Goal: Task Accomplishment & Management: Complete application form

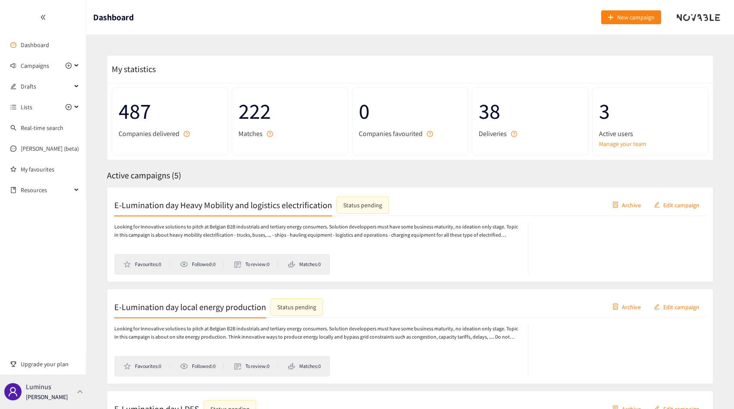
click at [58, 402] on div "Luminus [PERSON_NAME]" at bounding box center [43, 391] width 86 height 35
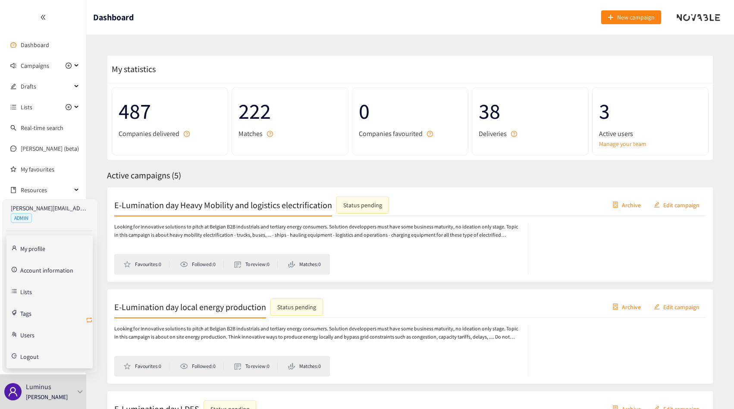
click at [89, 319] on icon "retweet" at bounding box center [89, 319] width 7 height 7
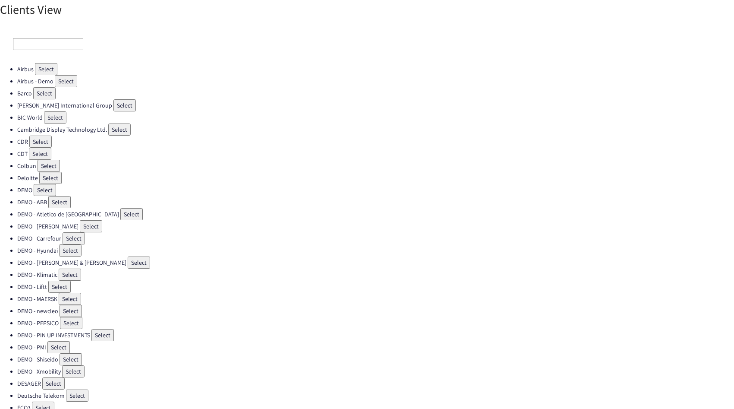
click at [71, 46] on input at bounding box center [48, 44] width 70 height 12
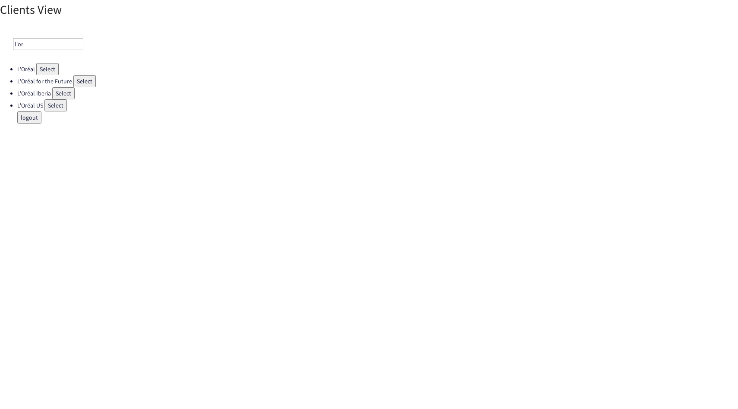
type input "l'or"
click at [89, 84] on button "Select" at bounding box center [84, 81] width 22 height 12
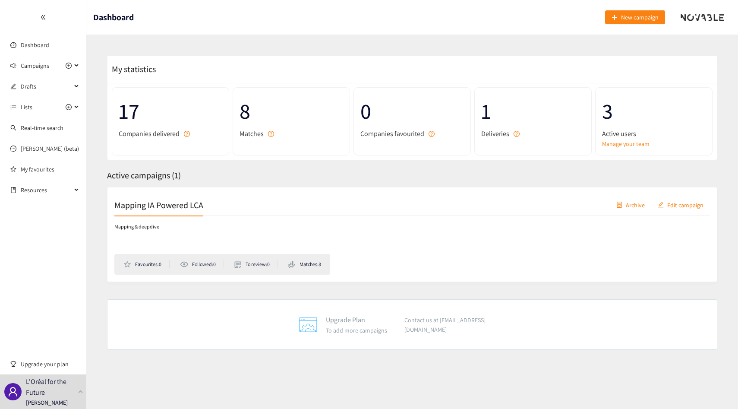
click at [177, 211] on h2 "Mapping IA Powered LCA" at bounding box center [158, 204] width 89 height 12
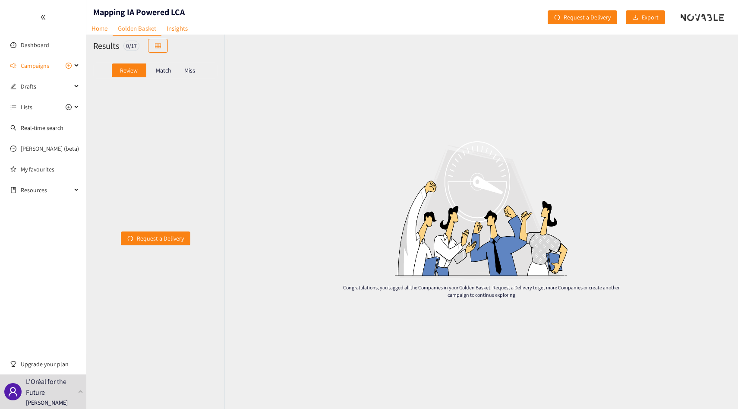
click at [153, 67] on div "Match" at bounding box center [163, 70] width 35 height 14
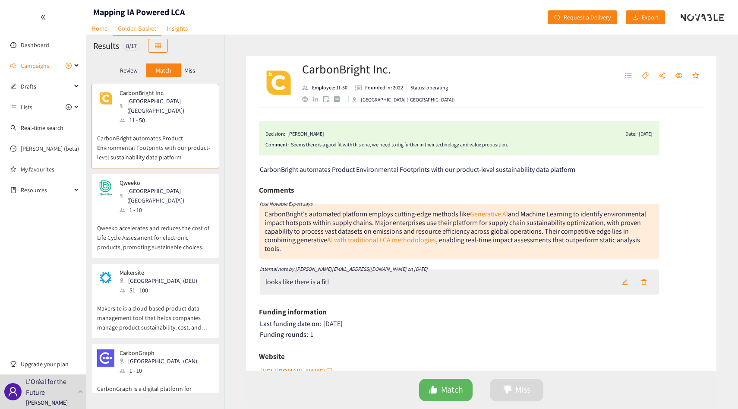
click at [154, 214] on p "Qweeko accelerates and reduces the cost of Life Cycle Assessment for electronic…" at bounding box center [155, 232] width 116 height 37
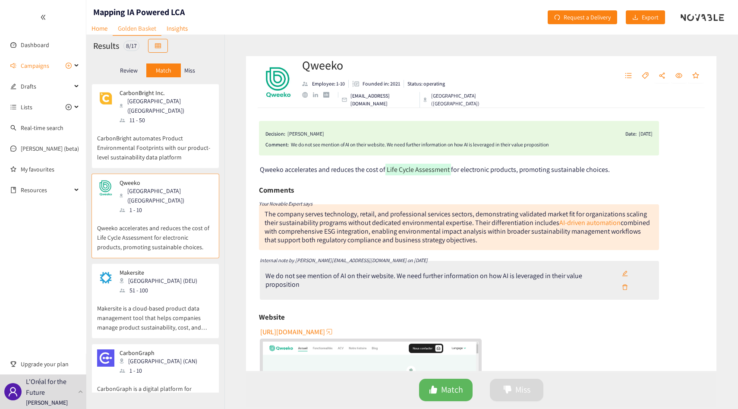
click at [471, 284] on div "We do not see mention of AI on their website. We need further information on ho…" at bounding box center [440, 279] width 350 height 17
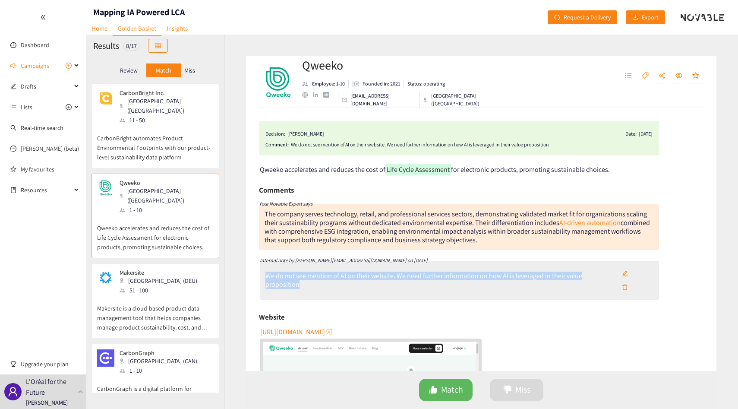
click at [471, 284] on div "We do not see mention of AI on their website. We need further information on ho…" at bounding box center [440, 279] width 350 height 17
click at [471, 280] on div "We do not see mention of AI on their website. We need further information on ho…" at bounding box center [440, 279] width 350 height 17
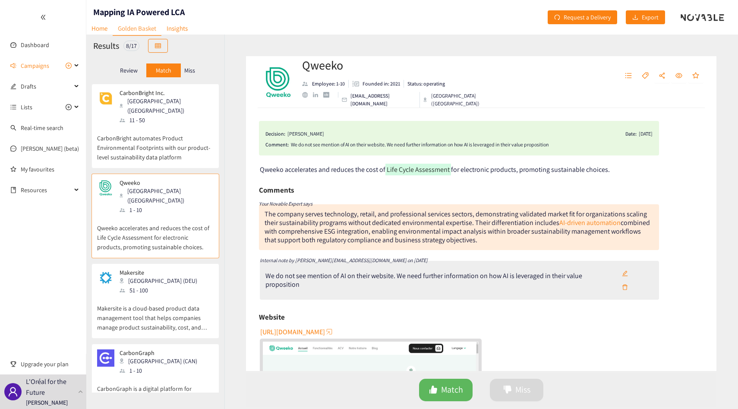
click at [471, 280] on div "We do not see mention of AI on their website. We need further information on ho…" at bounding box center [440, 279] width 350 height 17
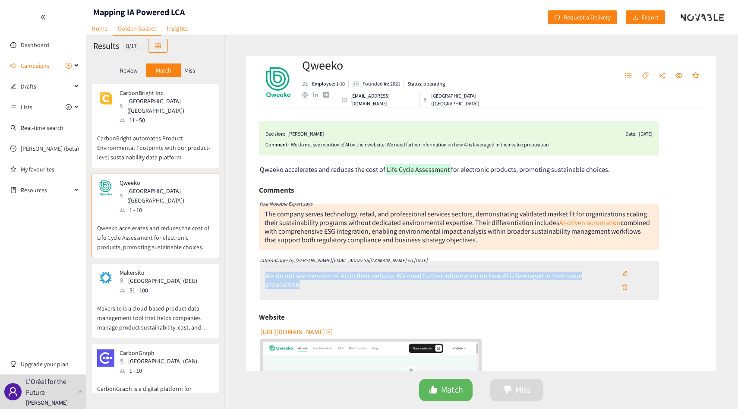
click at [471, 280] on div "We do not see mention of AI on their website. We need further information on ho…" at bounding box center [440, 279] width 350 height 17
click at [583, 226] on link "AI-driven automation" at bounding box center [589, 222] width 61 height 9
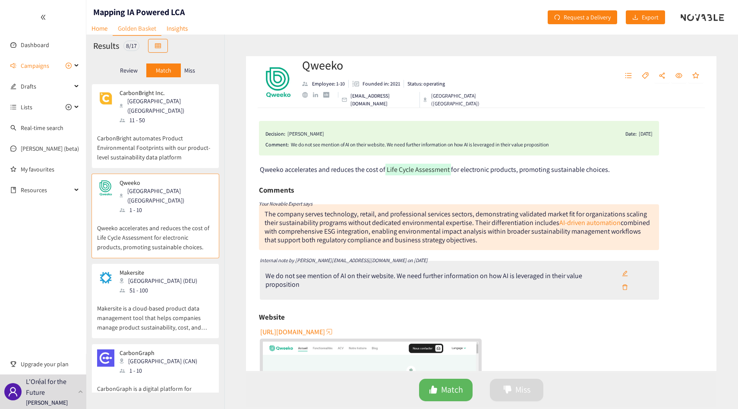
click at [168, 269] on div "Makersite [GEOGRAPHIC_DATA] (DEU) 51 - 100" at bounding box center [155, 282] width 116 height 26
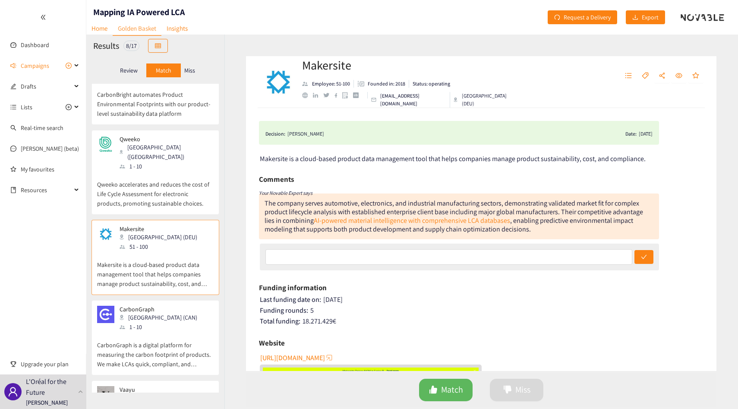
scroll to position [44, 0]
click at [166, 305] on div "CarbonGraph Toronto ([GEOGRAPHIC_DATA]) 1 - 10" at bounding box center [155, 318] width 116 height 26
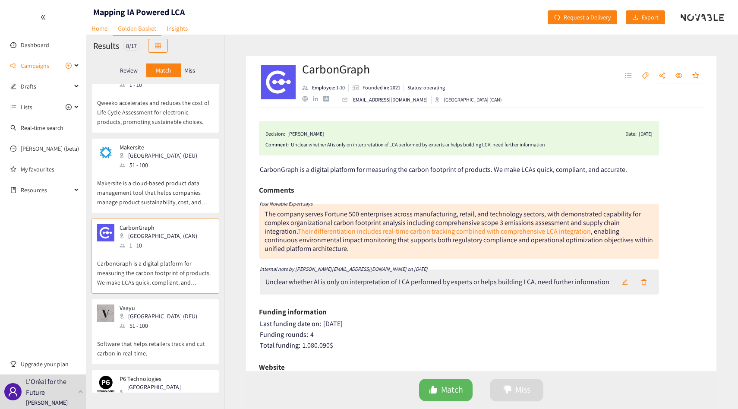
scroll to position [184, 0]
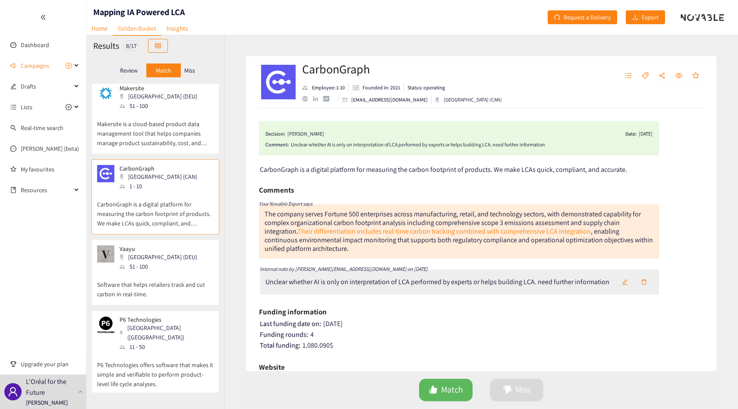
click at [171, 275] on p "Software that helps retailers track and cut carbon in real-time." at bounding box center [155, 285] width 116 height 28
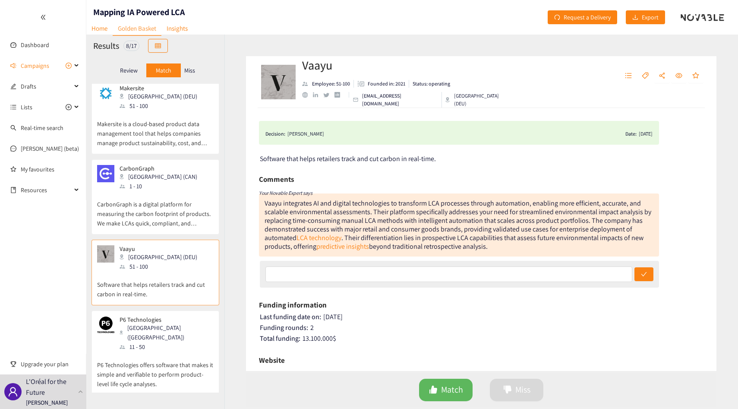
click at [313, 229] on div "Vaayu integrates AI and digital technologies to transform LCA processes through…" at bounding box center [457, 224] width 387 height 52
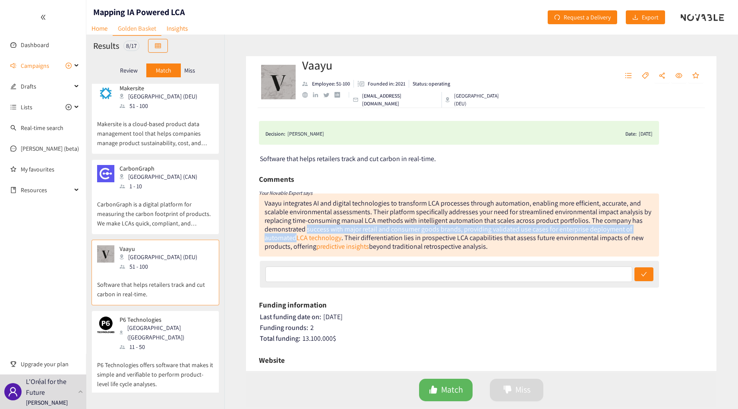
drag, startPoint x: 313, startPoint y: 229, endPoint x: 277, endPoint y: 235, distance: 36.4
click at [277, 236] on div "Vaayu integrates AI and digital technologies to transform LCA processes through…" at bounding box center [457, 224] width 387 height 52
click at [277, 235] on div "Vaayu integrates AI and digital technologies to transform LCA processes through…" at bounding box center [457, 224] width 387 height 52
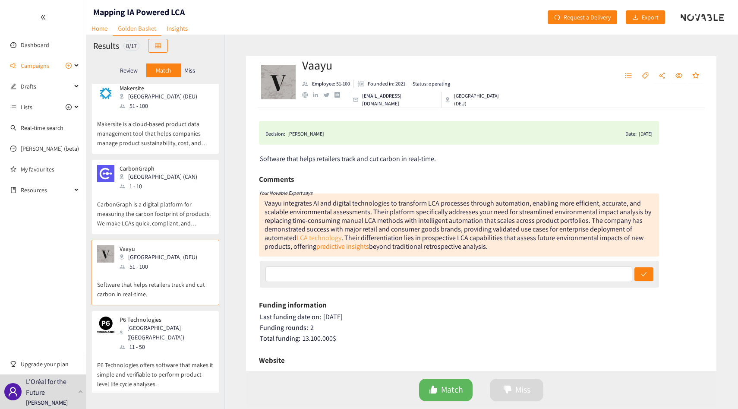
click at [305, 236] on link "LCA technology" at bounding box center [318, 237] width 45 height 9
click at [139, 351] on p "P6 Technologies offers software that makes it simple and verifiable to perform …" at bounding box center [155, 369] width 116 height 37
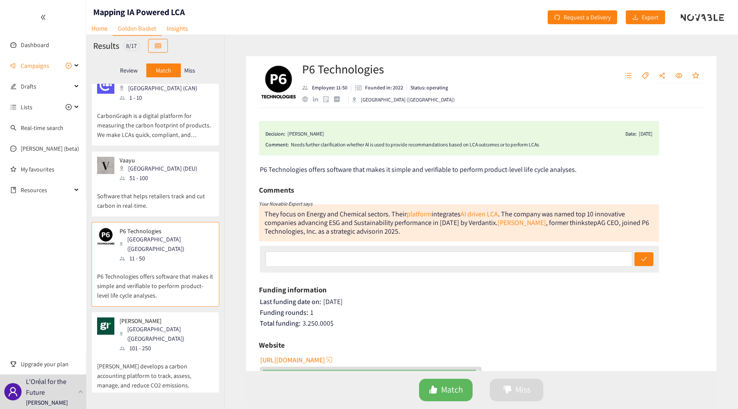
scroll to position [277, 0]
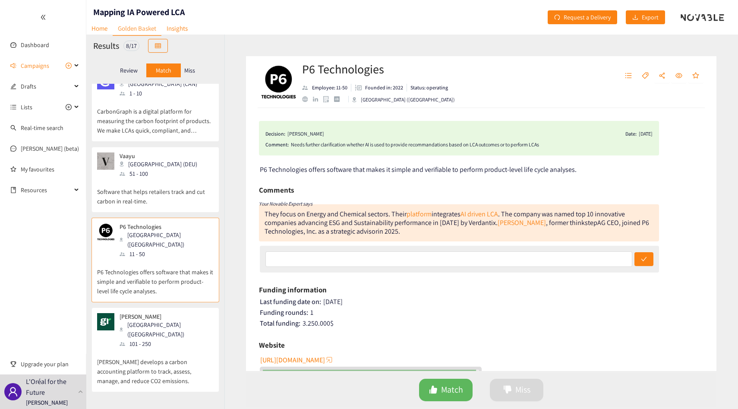
click at [170, 348] on p "[PERSON_NAME] develops a carbon accounting platform to track, assess, manage, a…" at bounding box center [155, 366] width 116 height 37
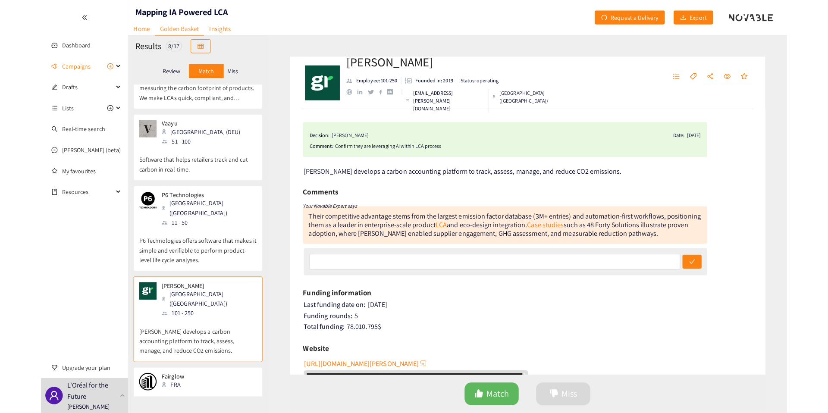
scroll to position [315, 0]
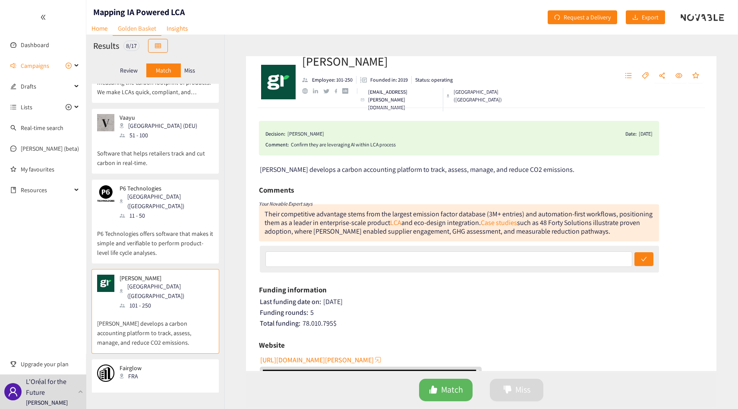
click at [135, 381] on p "Fairglow leverages AI to make ESG reporting simple and more affordable for the …" at bounding box center [155, 399] width 116 height 37
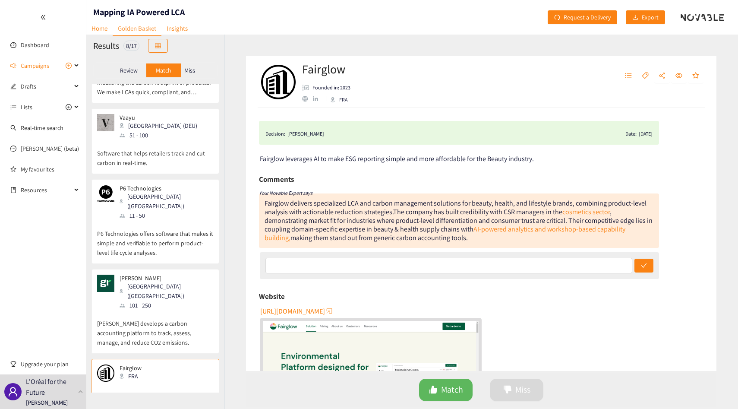
click at [151, 310] on p "[PERSON_NAME] develops a carbon accounting platform to track, assess, manage, a…" at bounding box center [155, 328] width 116 height 37
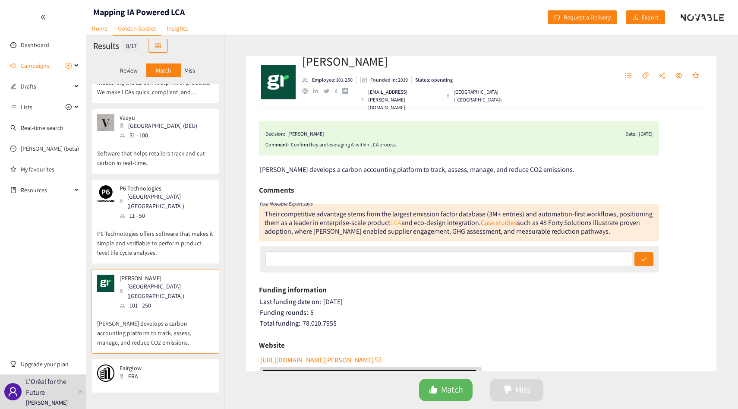
click at [396, 225] on link "LCA" at bounding box center [395, 222] width 11 height 9
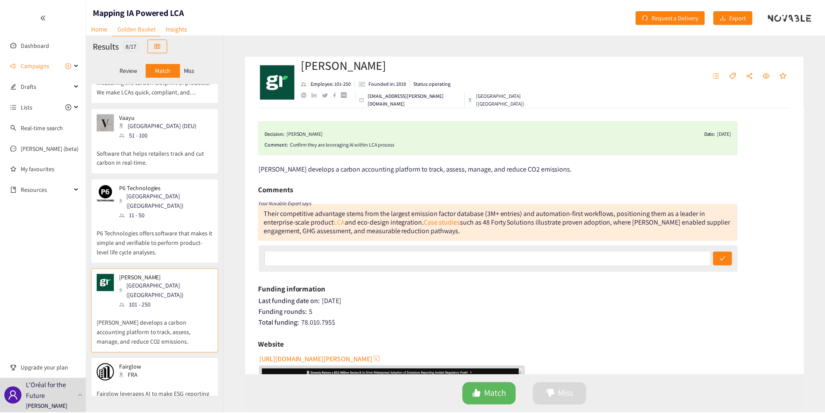
scroll to position [311, 0]
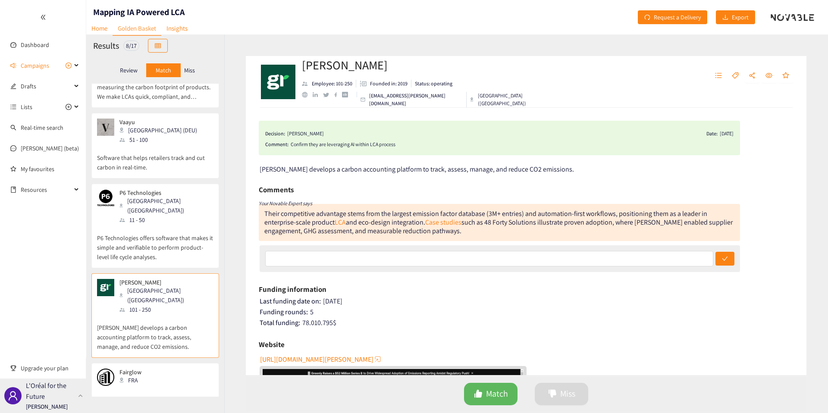
click at [67, 401] on p "L'Oréal for the Future" at bounding box center [50, 391] width 49 height 22
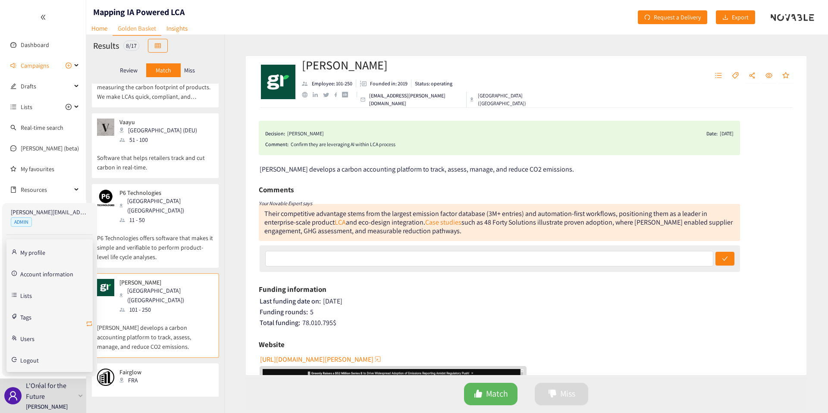
click at [91, 328] on button "button" at bounding box center [89, 325] width 7 height 14
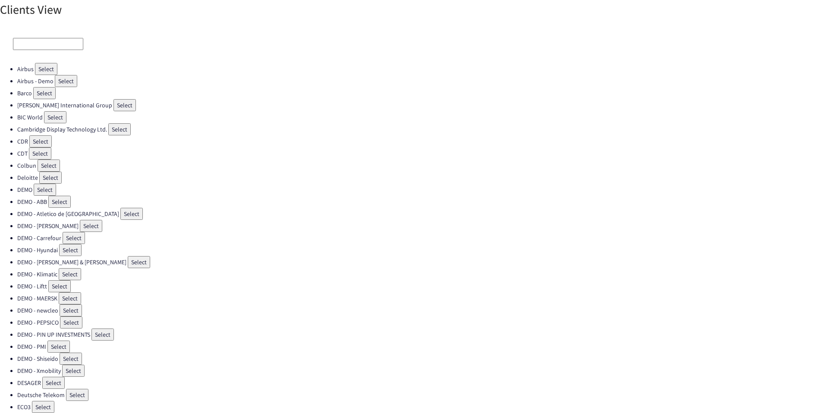
click at [42, 44] on input at bounding box center [48, 44] width 70 height 12
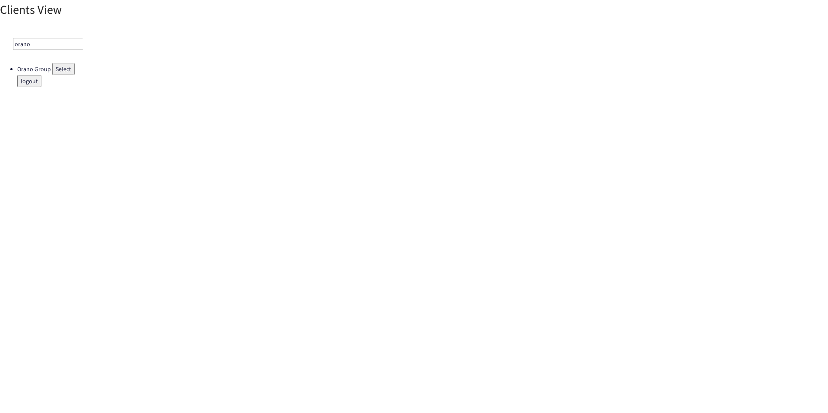
type input "orano"
click at [54, 66] on button "Select" at bounding box center [63, 69] width 22 height 12
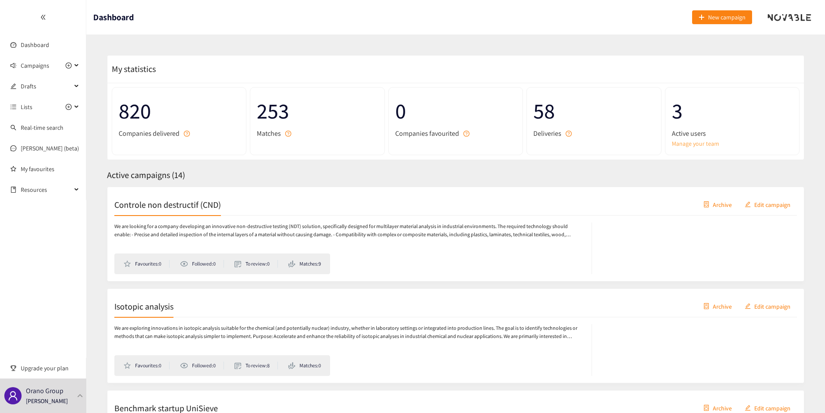
click at [687, 139] on link "Manage your team" at bounding box center [732, 143] width 121 height 9
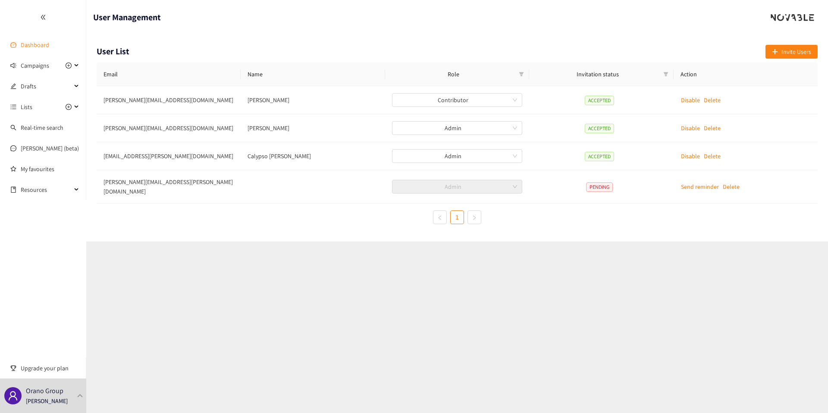
click at [38, 48] on link "Dashboard" at bounding box center [35, 45] width 28 height 8
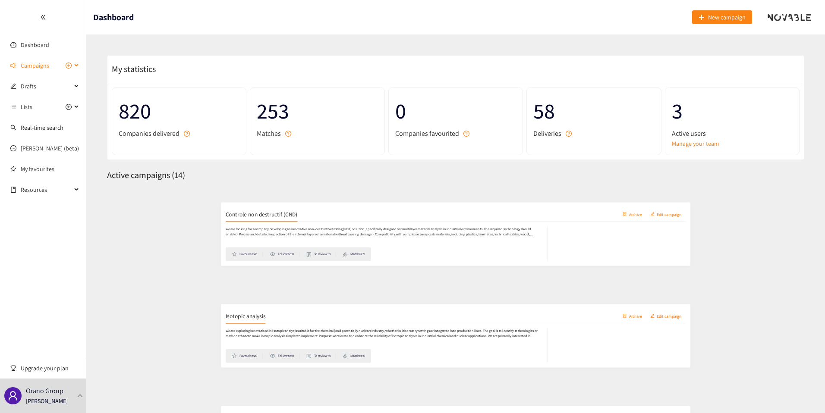
click at [34, 67] on span "Campaigns" at bounding box center [35, 65] width 28 height 17
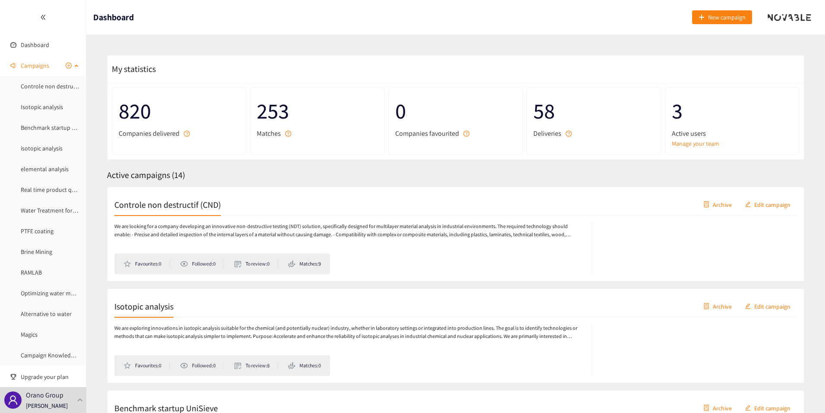
click at [44, 66] on span "Campaigns" at bounding box center [35, 65] width 28 height 17
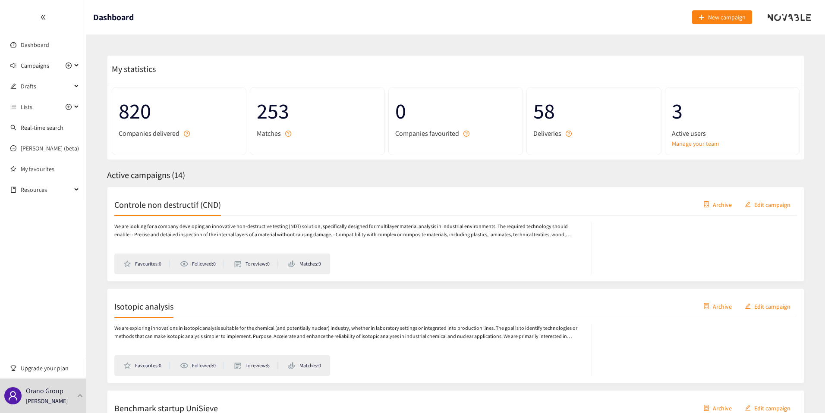
click at [137, 192] on div "Controle non destructif (CND) Archive Edit campaign Favourites: 0 Followed: 0 T…" at bounding box center [455, 234] width 697 height 95
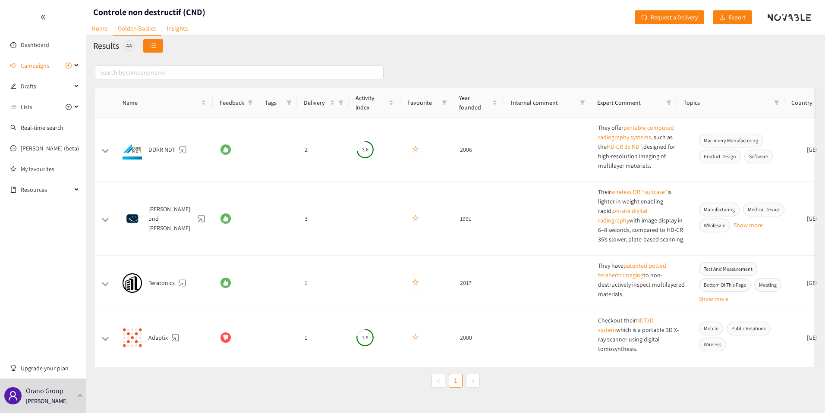
click at [149, 48] on button "button" at bounding box center [153, 46] width 20 height 14
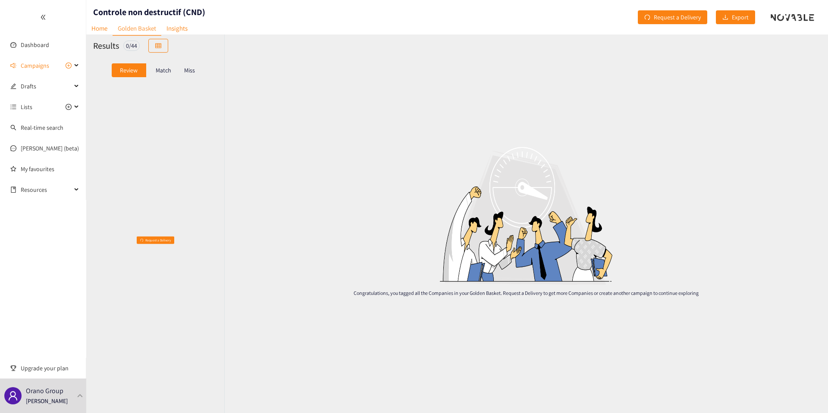
click at [157, 68] on p "Match" at bounding box center [164, 70] width 16 height 7
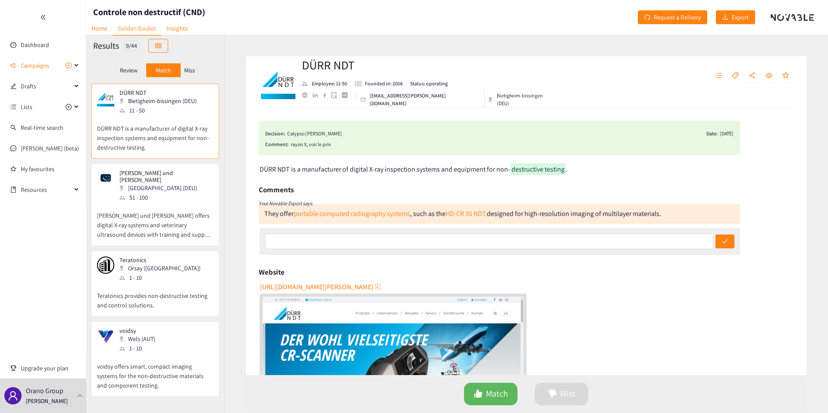
click at [192, 72] on p "Miss" at bounding box center [189, 70] width 11 height 7
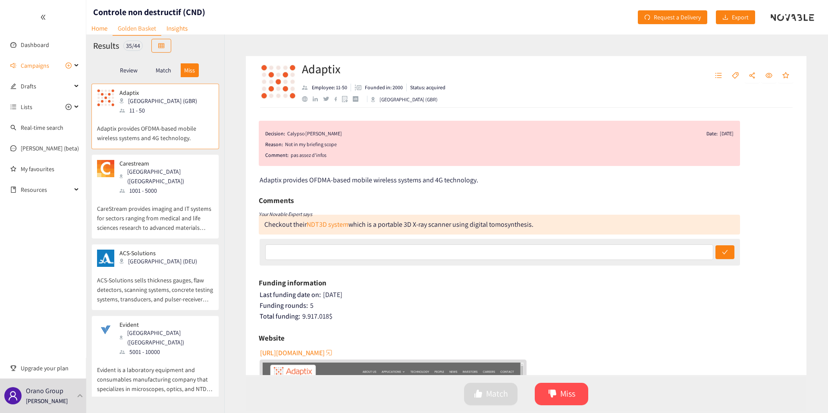
click at [164, 70] on p "Match" at bounding box center [164, 70] width 16 height 7
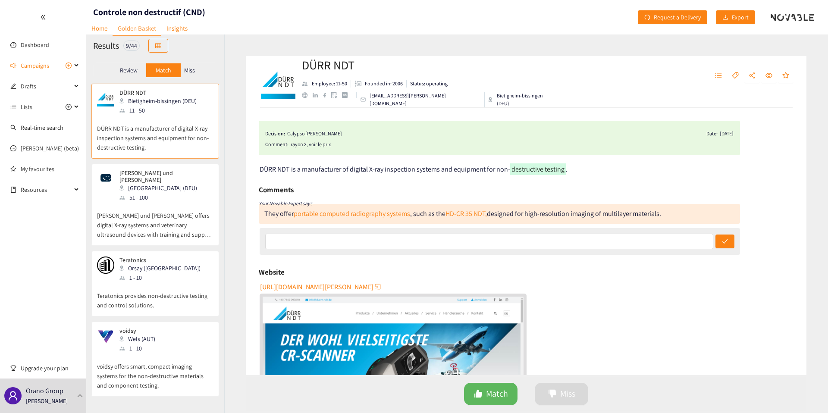
click at [132, 69] on p "Review" at bounding box center [129, 70] width 18 height 7
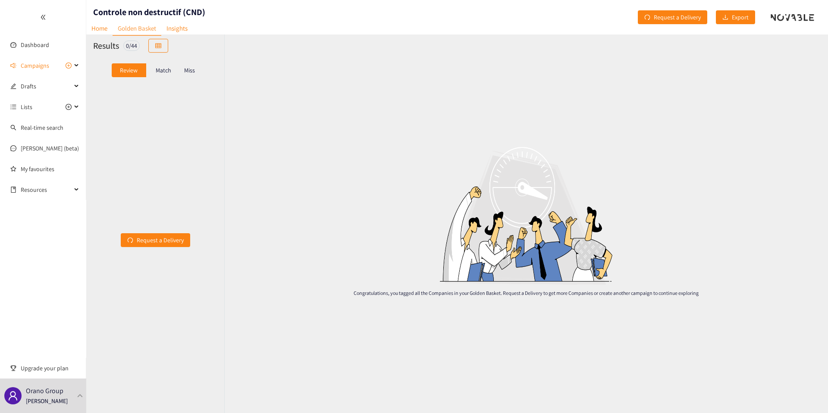
click at [160, 70] on p "Match" at bounding box center [164, 70] width 16 height 7
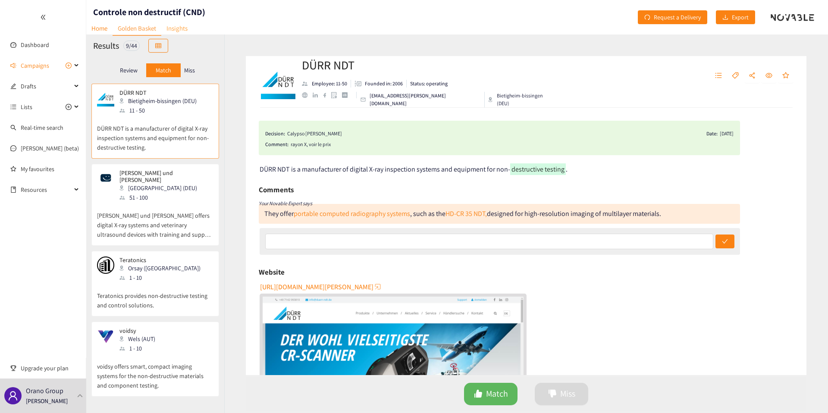
click at [189, 27] on link "Insights" at bounding box center [176, 28] width 31 height 13
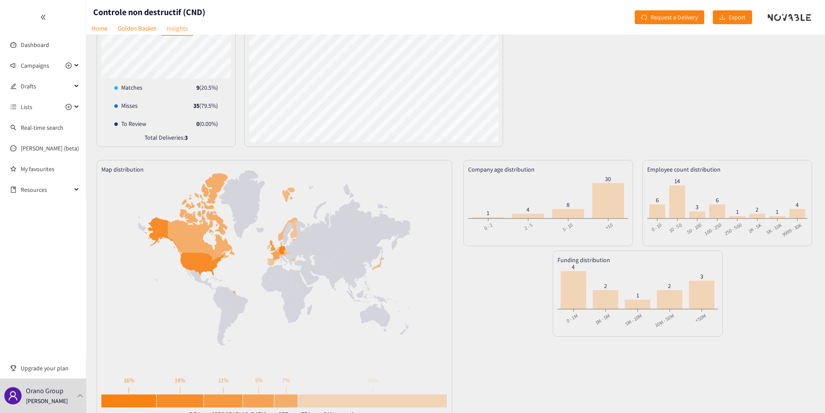
scroll to position [97, 0]
click at [129, 23] on link "Golden Basket" at bounding box center [137, 28] width 49 height 13
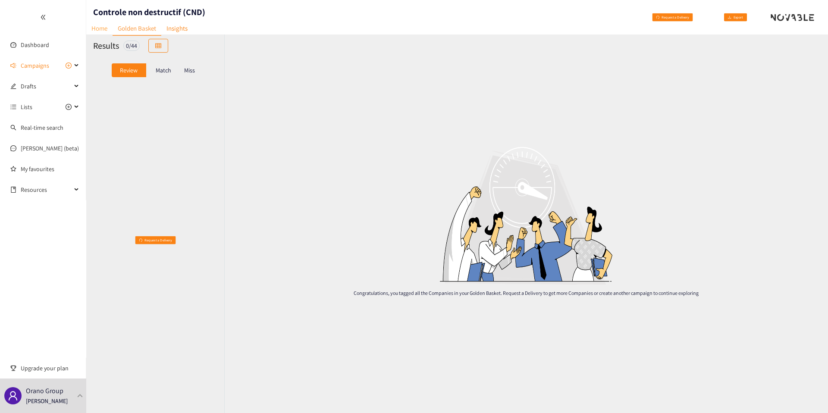
click at [91, 26] on link "Home" at bounding box center [99, 28] width 26 height 13
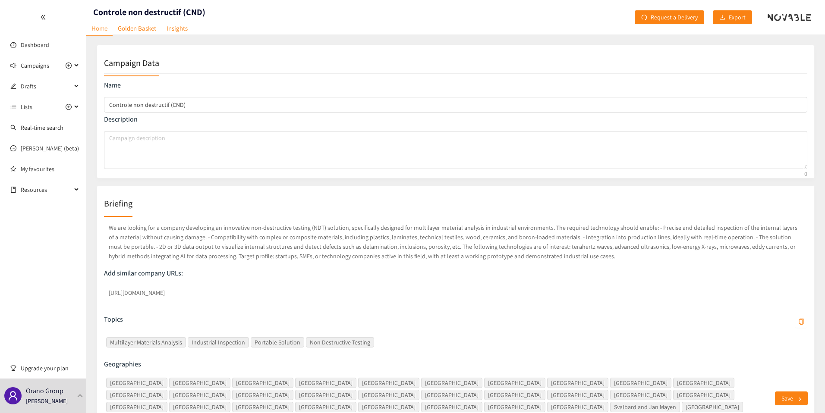
click at [159, 242] on p "We are looking for a company developing an innovative non-destructive testing (…" at bounding box center [455, 241] width 703 height 41
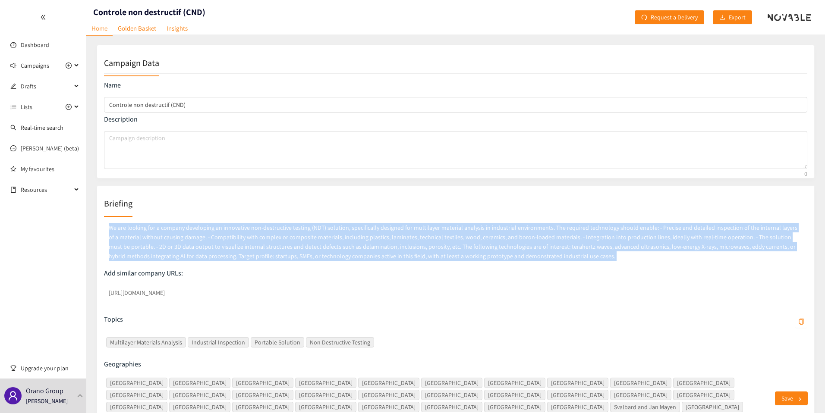
click at [159, 242] on p "We are looking for a company developing an innovative non-destructive testing (…" at bounding box center [455, 241] width 703 height 41
click at [160, 252] on p "We are looking for a company developing an innovative non-destructive testing (…" at bounding box center [455, 241] width 703 height 41
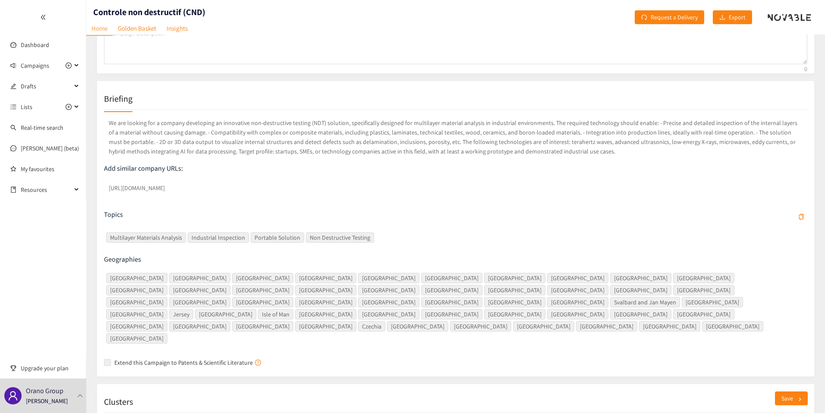
scroll to position [109, 0]
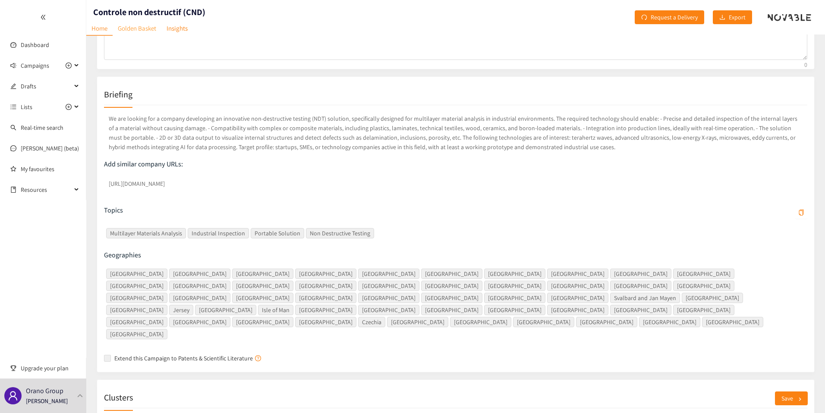
click at [130, 31] on link "Golden Basket" at bounding box center [137, 28] width 49 height 13
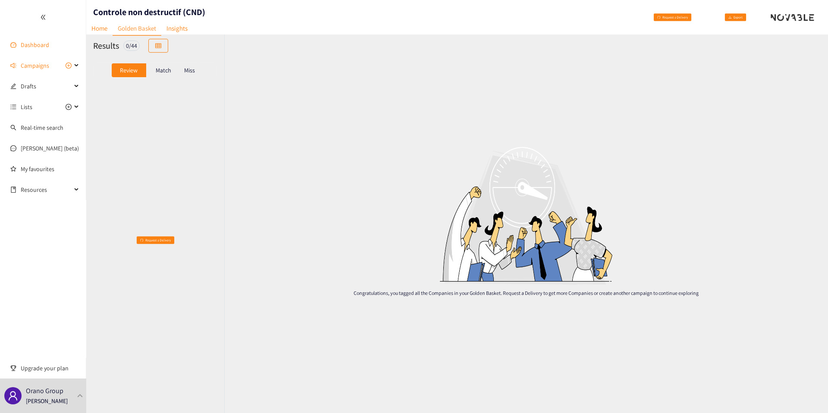
click at [45, 46] on link "Dashboard" at bounding box center [35, 45] width 28 height 8
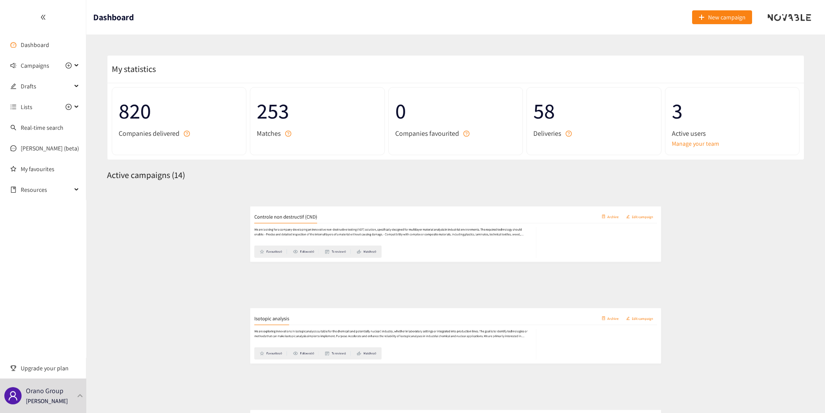
click at [36, 53] on ul "Dashboard Campaigns Controle non destructif (CND) Isotopic analysis Benchmark s…" at bounding box center [43, 100] width 86 height 200
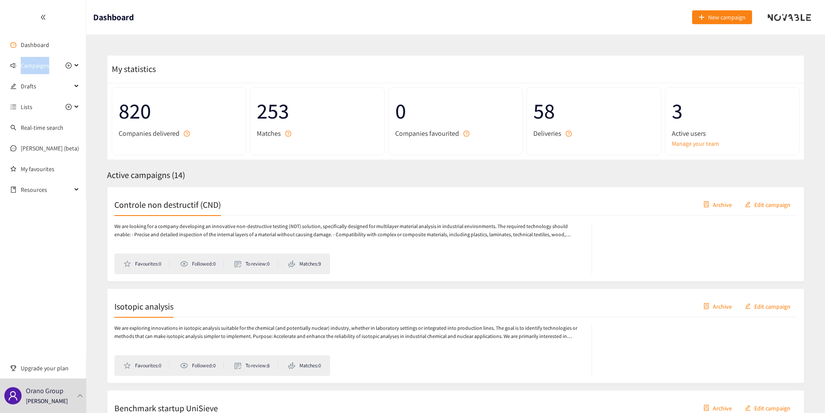
click at [36, 53] on ul "Dashboard Campaigns Controle non destructif (CND) Isotopic analysis Benchmark s…" at bounding box center [43, 100] width 86 height 200
click at [42, 47] on link "Dashboard" at bounding box center [35, 45] width 28 height 8
click at [44, 59] on span "Campaigns" at bounding box center [35, 65] width 28 height 17
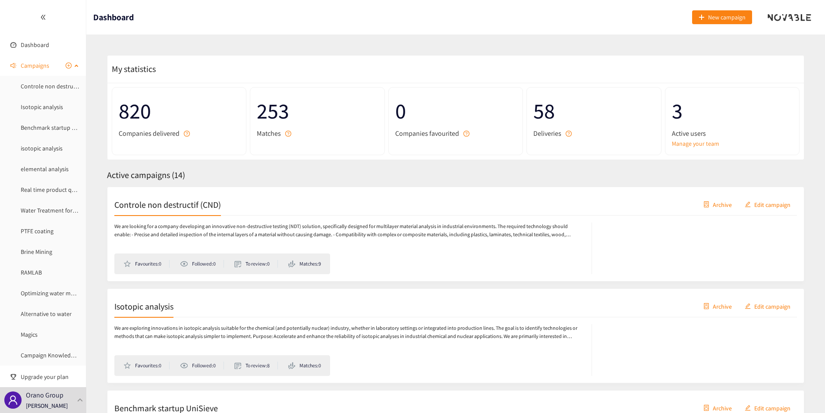
click at [35, 65] on span "Campaigns" at bounding box center [35, 65] width 28 height 17
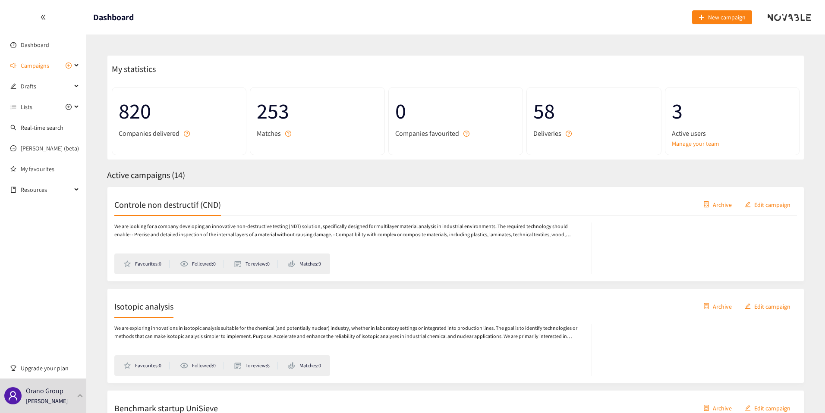
click at [126, 110] on span "820" at bounding box center [179, 111] width 121 height 34
click at [126, 111] on span "820" at bounding box center [179, 111] width 121 height 34
click at [21, 41] on link "Dashboard" at bounding box center [35, 45] width 28 height 8
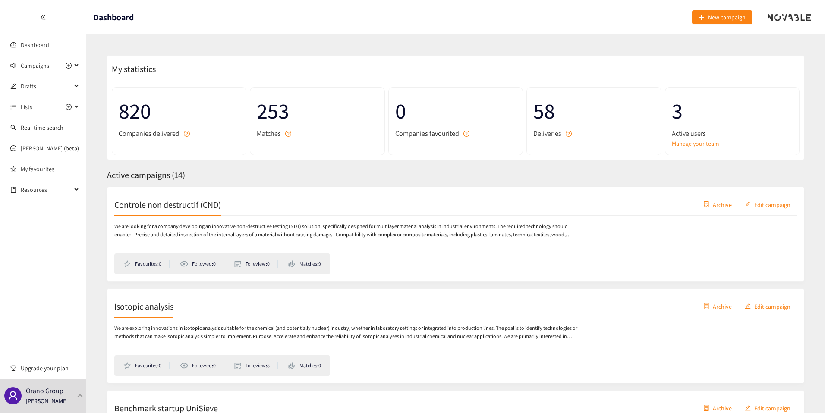
click at [50, 18] on div at bounding box center [43, 17] width 86 height 35
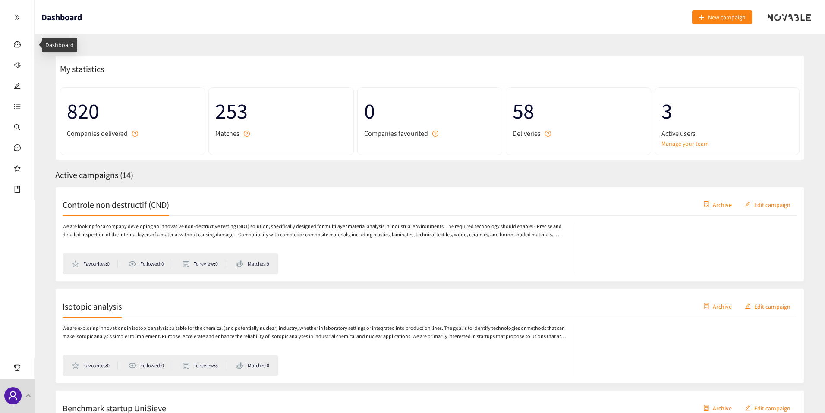
click at [15, 21] on div at bounding box center [17, 17] width 34 height 35
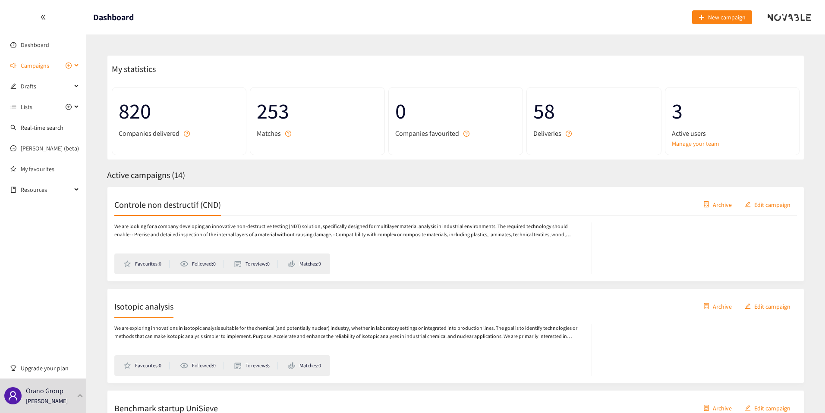
click at [36, 72] on span "Campaigns" at bounding box center [35, 65] width 28 height 17
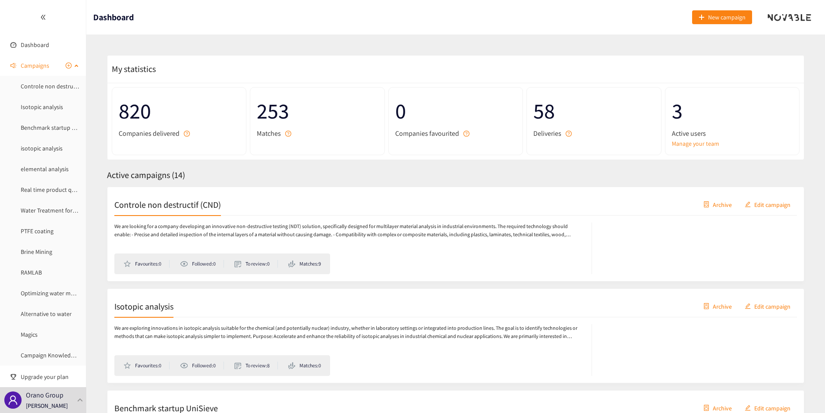
click at [34, 68] on span "Campaigns" at bounding box center [35, 65] width 28 height 17
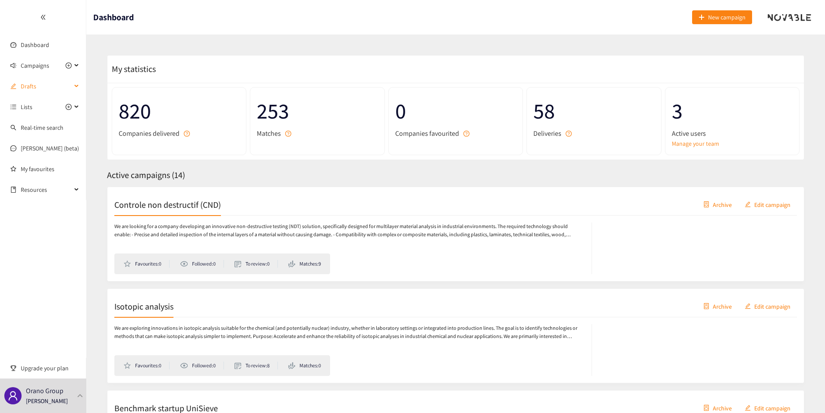
click at [28, 86] on span "Drafts" at bounding box center [46, 86] width 51 height 17
click at [725, 20] on span "New campaign" at bounding box center [727, 17] width 38 height 9
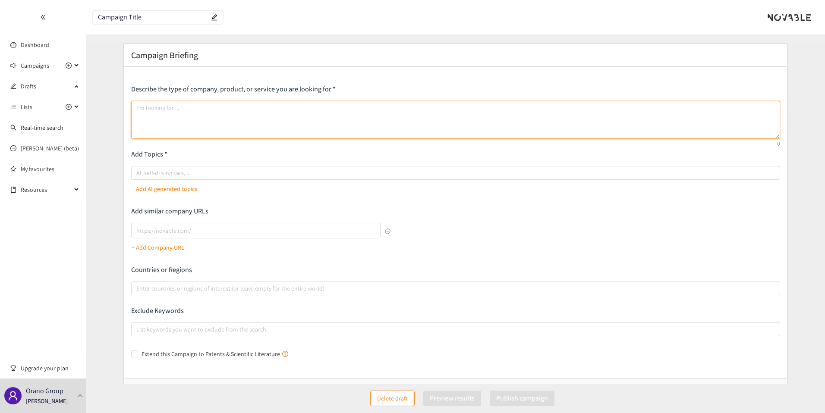
click at [312, 109] on textarea at bounding box center [455, 120] width 649 height 38
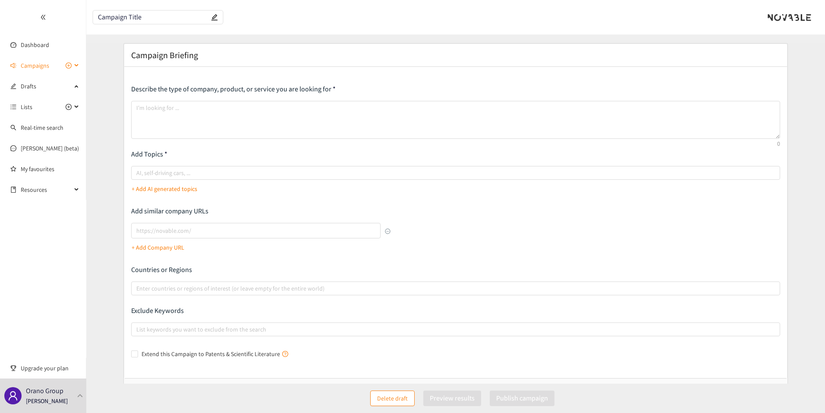
click at [27, 58] on span "Campaigns" at bounding box center [35, 65] width 28 height 17
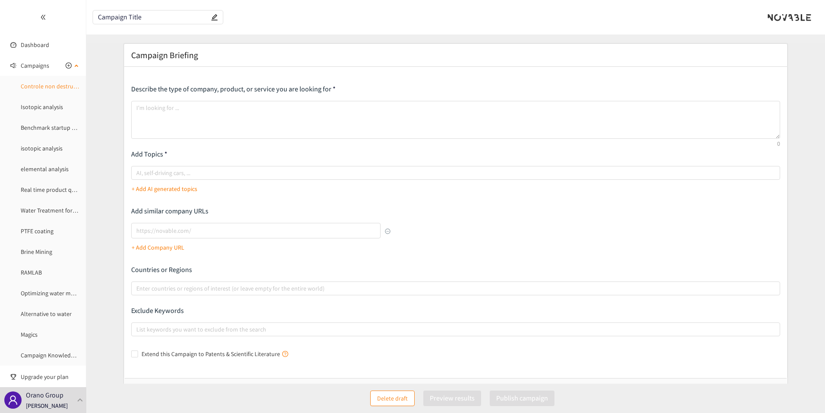
click at [39, 85] on link "Controle non destructif (CND)" at bounding box center [59, 86] width 76 height 8
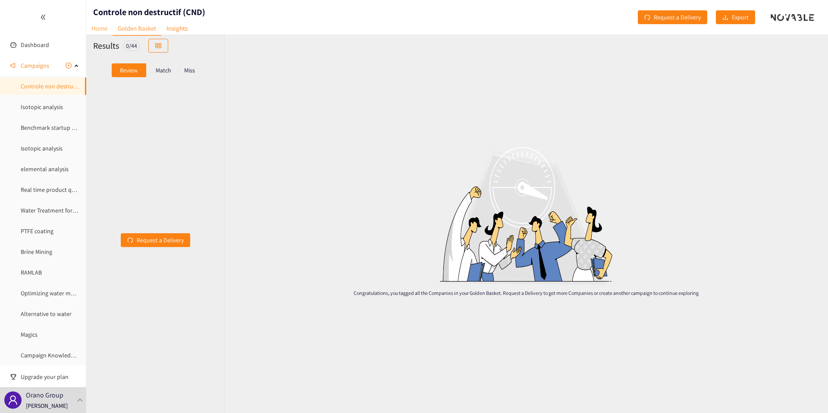
click at [104, 28] on link "Home" at bounding box center [99, 28] width 26 height 13
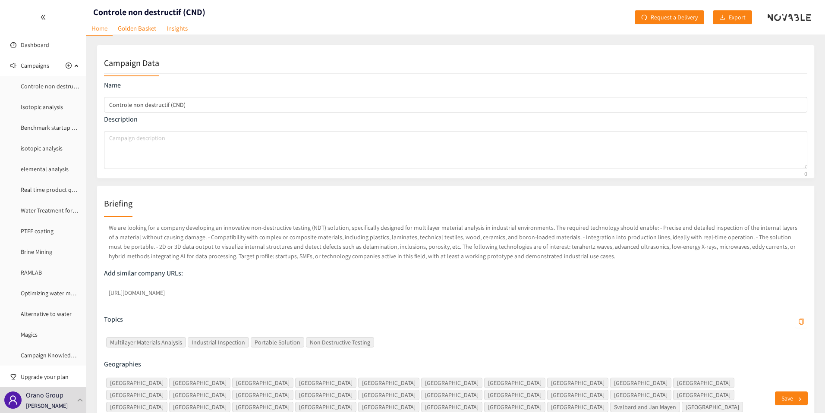
click at [552, 226] on p "We are looking for a company developing an innovative non-destructive testing (…" at bounding box center [455, 241] width 703 height 41
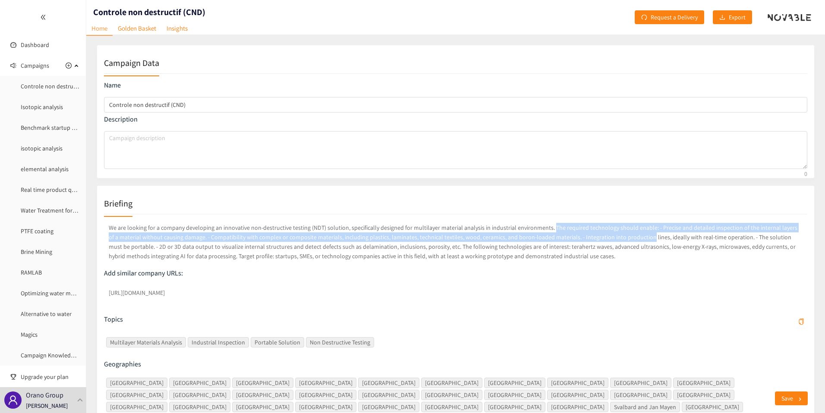
drag, startPoint x: 552, startPoint y: 226, endPoint x: 605, endPoint y: 236, distance: 54.4
click at [605, 236] on p "We are looking for a company developing an innovative non-destructive testing (…" at bounding box center [455, 241] width 703 height 41
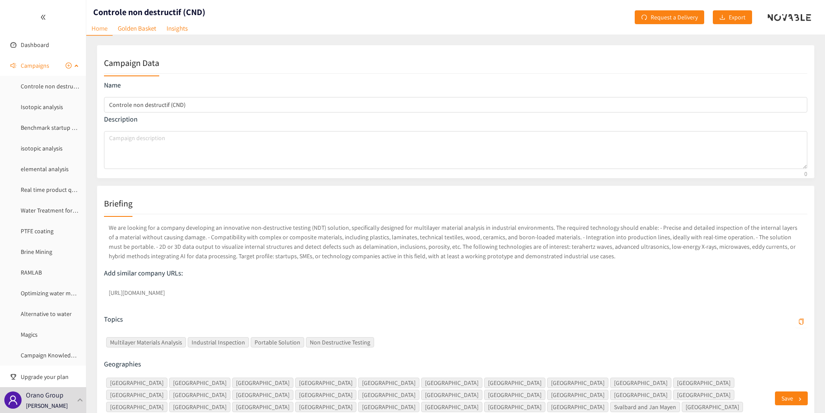
click at [38, 63] on span "Campaigns" at bounding box center [35, 65] width 28 height 17
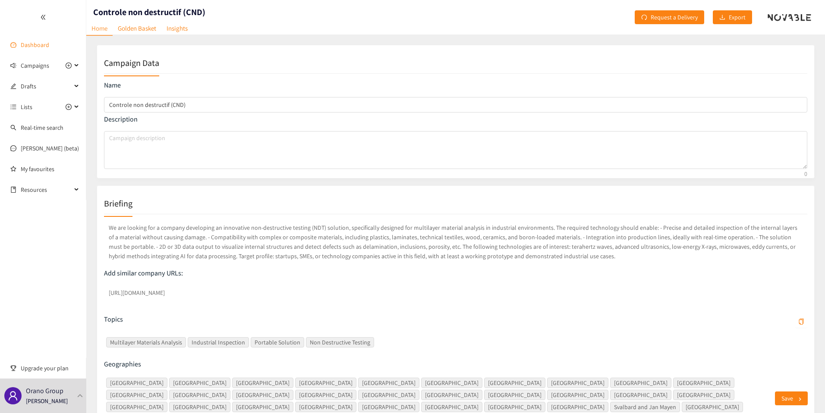
click at [32, 49] on link "Dashboard" at bounding box center [35, 45] width 28 height 8
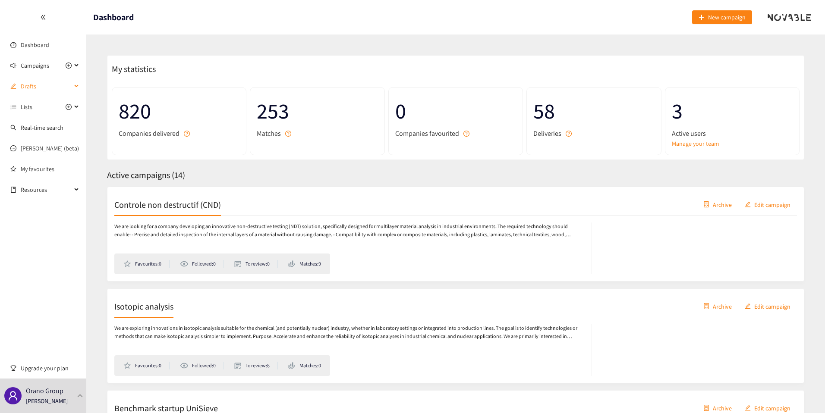
click at [37, 85] on span "Drafts" at bounding box center [46, 86] width 51 height 17
click at [69, 65] on icon "plus-circle" at bounding box center [69, 66] width 6 height 6
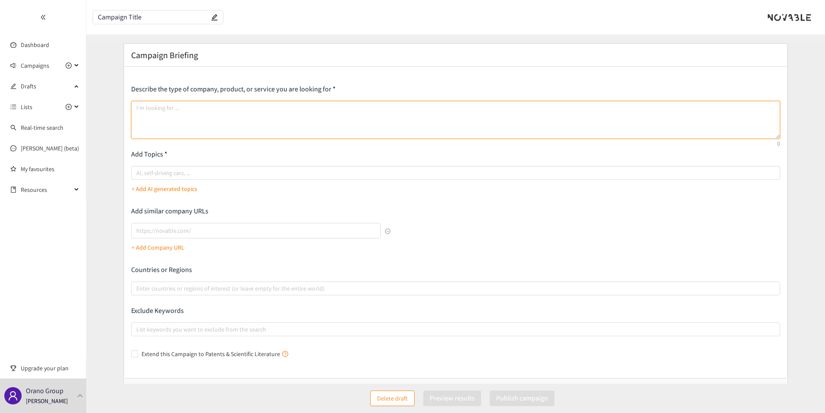
click at [202, 118] on textarea at bounding box center [455, 120] width 649 height 38
click at [167, 173] on div at bounding box center [451, 173] width 636 height 10
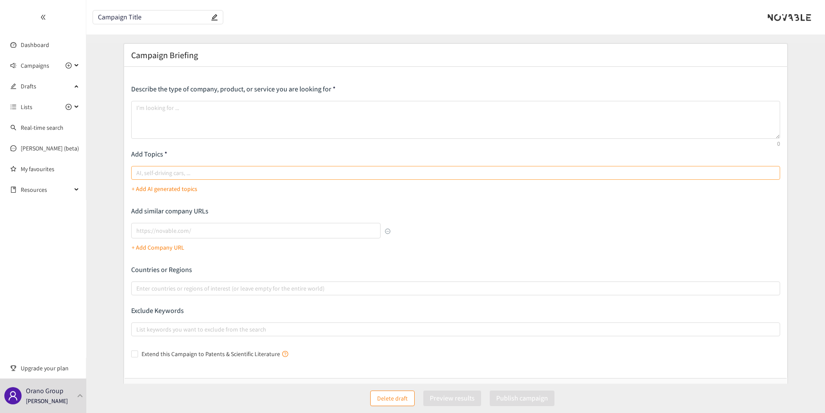
click at [138, 173] on input "AI, self-driving cars, ..." at bounding box center [137, 173] width 2 height 10
click at [160, 248] on p "+ Add Company URL" at bounding box center [158, 247] width 53 height 9
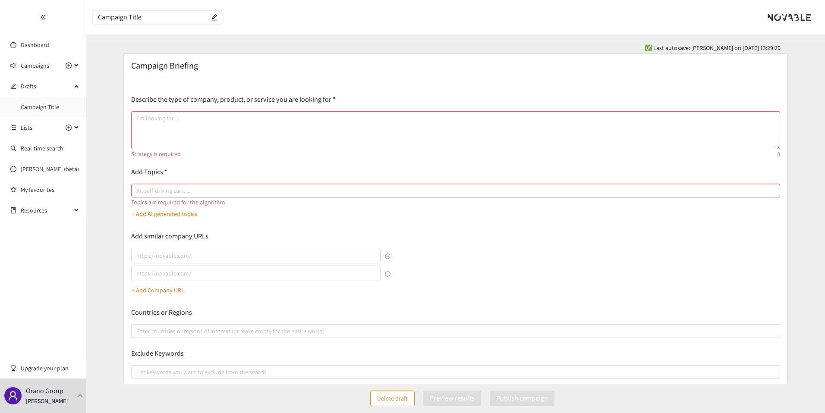
click at [177, 229] on div "Describe the type of company, product, or service you are looking for Strategy …" at bounding box center [455, 249] width 649 height 309
click at [148, 246] on div "Add similar company URLs + Add Company URL" at bounding box center [261, 265] width 260 height 66
click at [156, 240] on p "Add similar company URLs" at bounding box center [261, 236] width 260 height 9
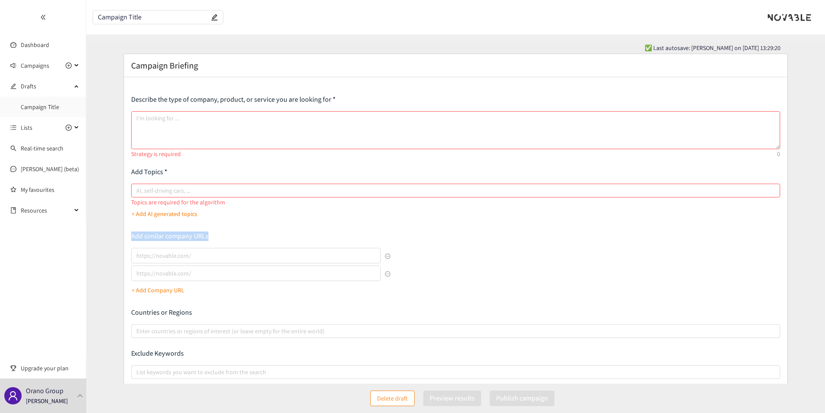
click at [157, 240] on p "Add similar company URLs" at bounding box center [261, 236] width 260 height 9
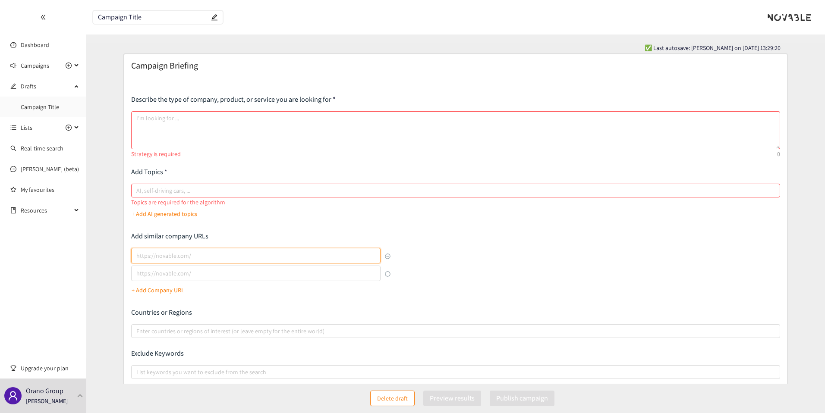
click at [155, 259] on input "lookalikes url" at bounding box center [256, 256] width 250 height 16
type input "[URL][DOMAIN_NAME]"
click at [169, 295] on button "+ Add Company URL" at bounding box center [158, 290] width 53 height 14
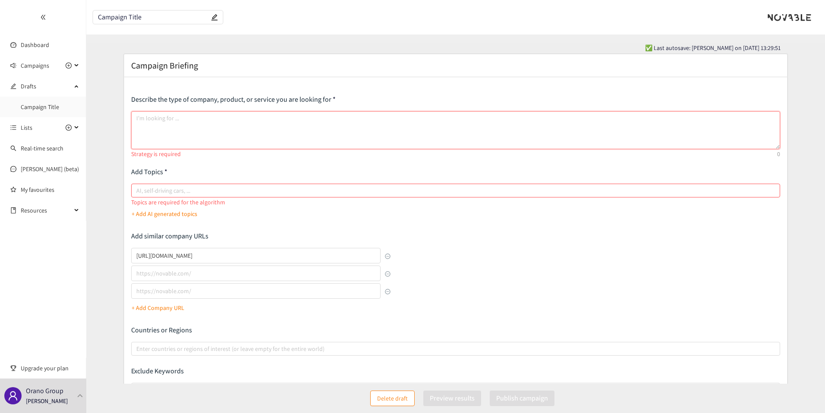
click at [207, 115] on textarea at bounding box center [455, 130] width 649 height 38
click at [389, 257] on button "button" at bounding box center [388, 257] width 6 height 6
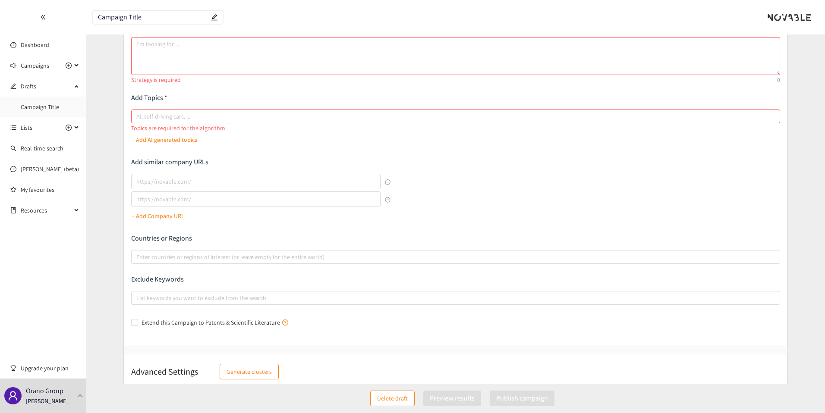
scroll to position [84, 0]
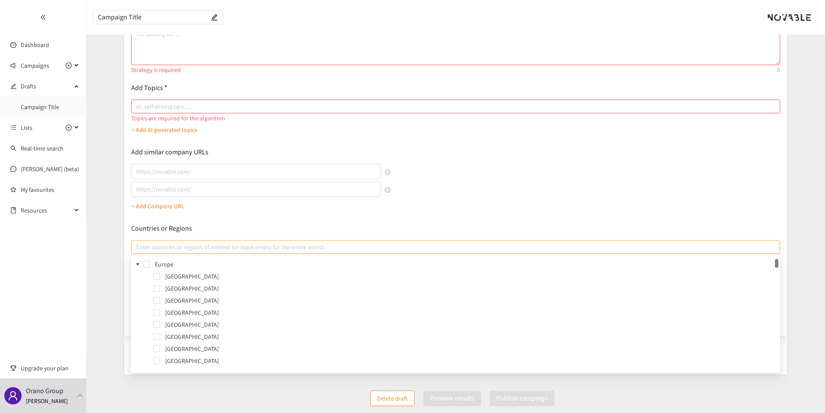
click at [189, 246] on div at bounding box center [451, 247] width 636 height 10
click at [138, 246] on input "Enter countries or regions of interest (or leave empty for the entire world)" at bounding box center [137, 247] width 2 height 10
click at [151, 232] on p "Countries or Regions" at bounding box center [455, 228] width 649 height 9
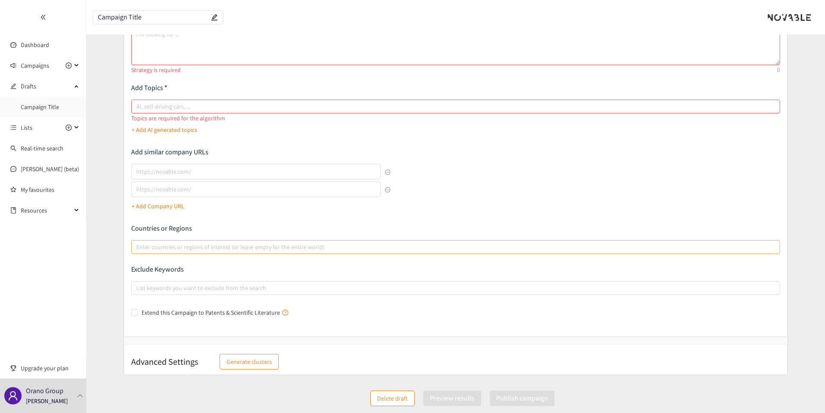
click at [145, 245] on div at bounding box center [451, 247] width 636 height 10
click at [138, 245] on input "Enter countries or regions of interest (or leave empty for the entire world)" at bounding box center [137, 247] width 2 height 10
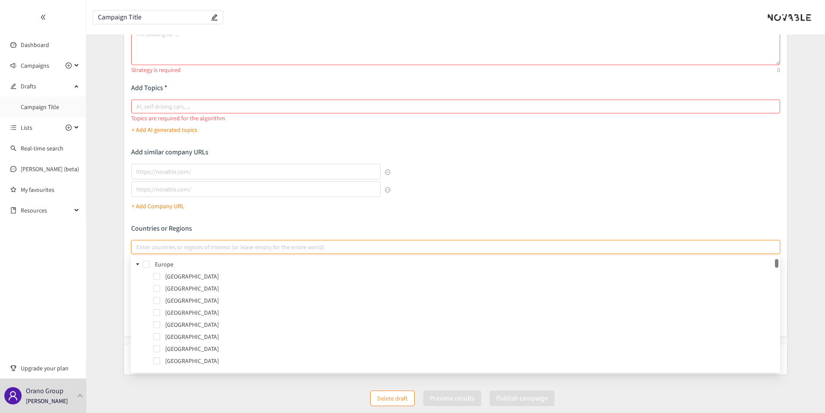
click at [139, 264] on icon "caret-down" at bounding box center [137, 264] width 4 height 4
click at [136, 277] on icon "caret-down" at bounding box center [137, 276] width 4 height 4
click at [136, 286] on icon "caret-down" at bounding box center [137, 288] width 4 height 4
click at [136, 300] on icon "caret-down" at bounding box center [137, 301] width 3 height 2
click at [136, 315] on span at bounding box center [137, 313] width 10 height 10
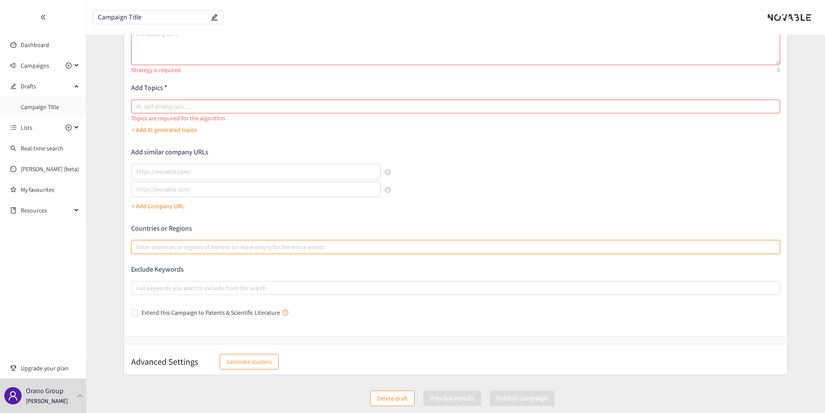
click at [144, 243] on div at bounding box center [451, 247] width 636 height 10
click at [138, 243] on input "Enter countries or regions of interest (or leave empty for the entire world)" at bounding box center [137, 247] width 2 height 10
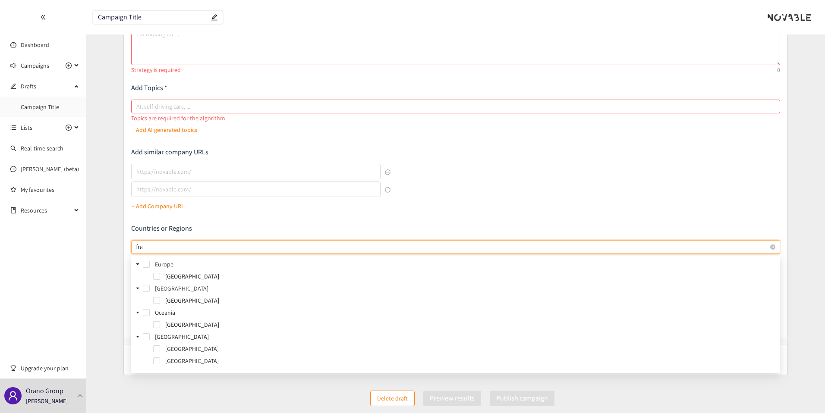
type input "[PERSON_NAME]"
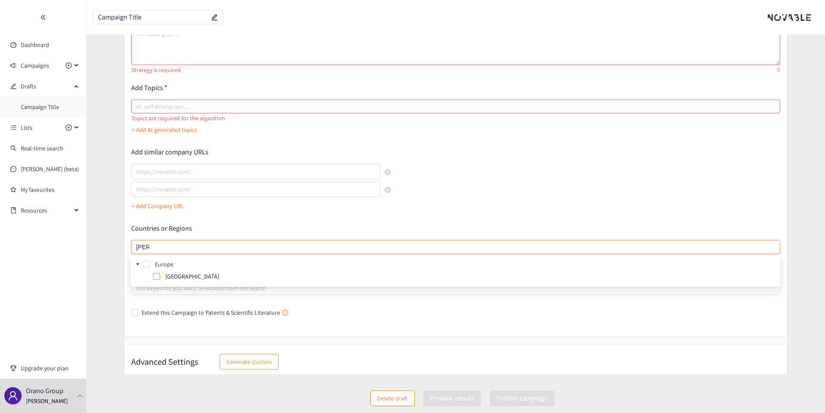
click at [159, 278] on span at bounding box center [156, 276] width 7 height 7
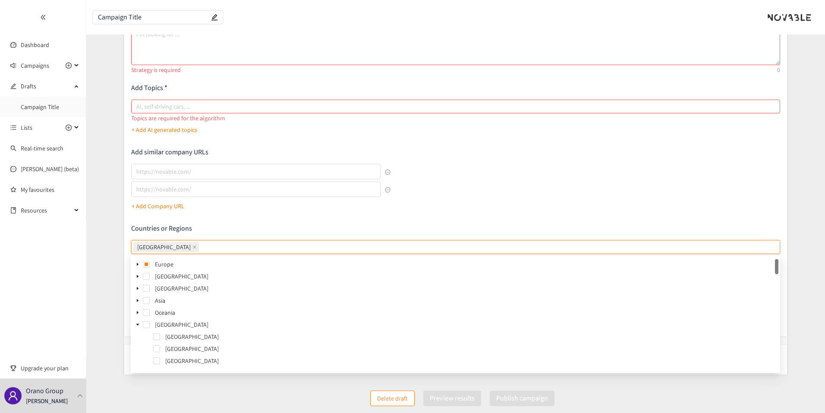
click at [129, 246] on div "Describe the type of company, product, or service you are looking for Strategy …" at bounding box center [455, 165] width 663 height 344
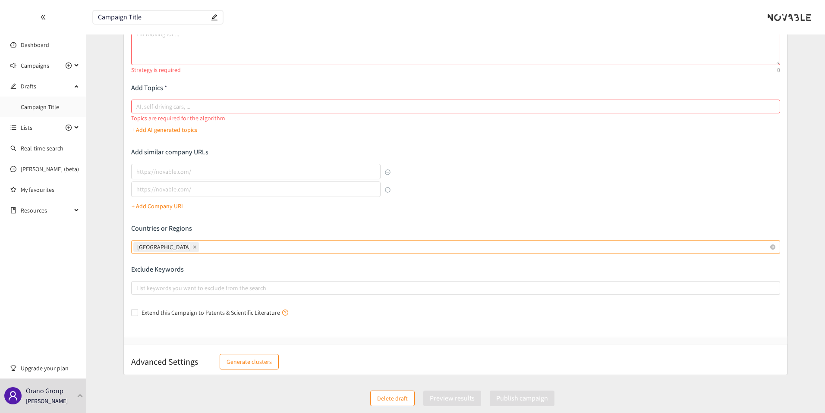
click at [192, 245] on icon "close" at bounding box center [194, 247] width 4 height 4
click at [201, 245] on input "[GEOGRAPHIC_DATA]" at bounding box center [202, 247] width 2 height 10
click at [163, 229] on p "Countries or Regions" at bounding box center [455, 228] width 649 height 9
click at [148, 292] on div at bounding box center [451, 288] width 636 height 10
click at [138, 292] on input "List keywords you want to exclude from the search" at bounding box center [137, 288] width 2 height 10
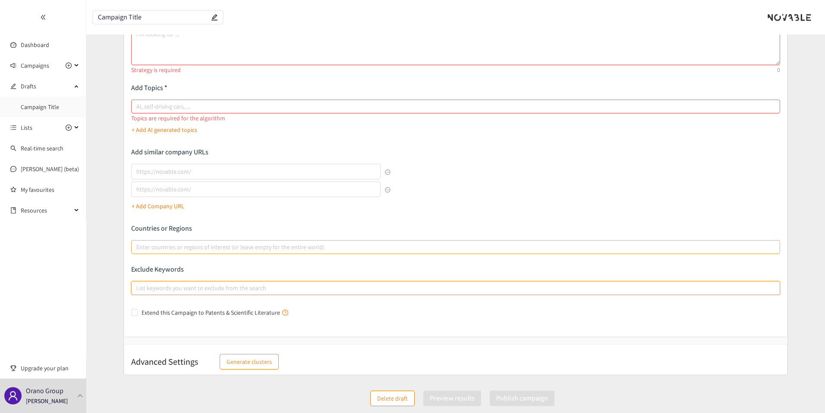
click at [159, 269] on p "Exclude Keywords" at bounding box center [455, 269] width 649 height 9
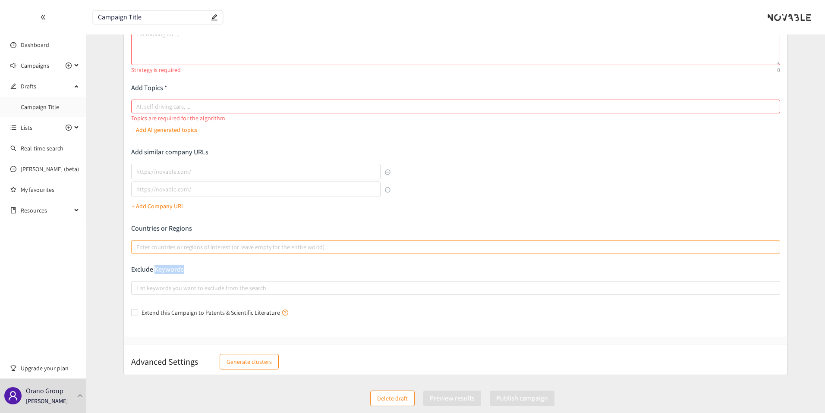
click at [159, 269] on p "Exclude Keywords" at bounding box center [455, 269] width 649 height 9
click at [152, 269] on p "Exclude Keywords" at bounding box center [455, 269] width 649 height 9
click at [148, 287] on div at bounding box center [451, 288] width 636 height 10
click at [138, 287] on input "List keywords you want to exclude from the search" at bounding box center [137, 288] width 2 height 10
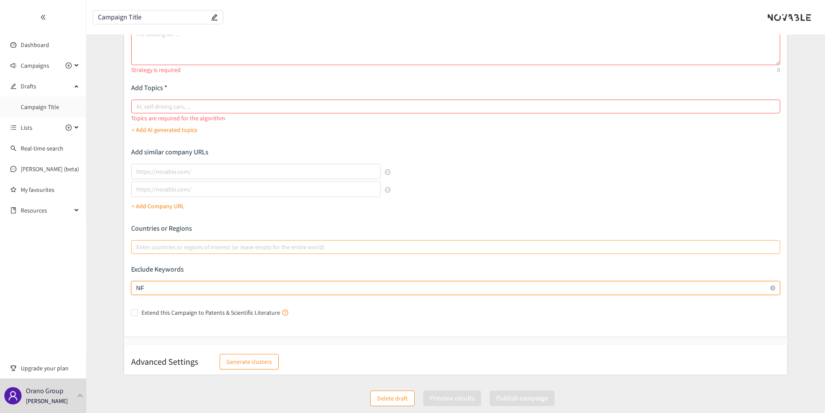
type input "NFC"
click at [150, 289] on icon "close" at bounding box center [151, 288] width 4 height 4
click at [157, 289] on input "NFC NFC" at bounding box center [158, 288] width 2 height 10
click at [157, 307] on div "Extend this Campaign to Patents & Scientific Literature" at bounding box center [455, 313] width 649 height 14
click at [157, 308] on span "Extend this Campaign to Patents & Scientific Literature" at bounding box center [215, 312] width 154 height 9
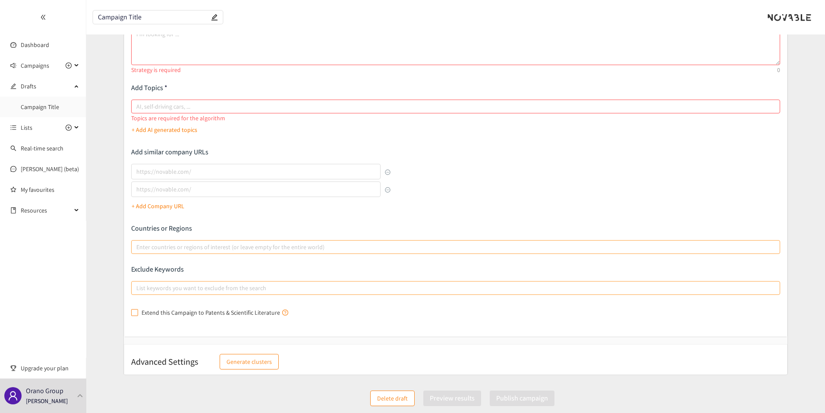
click at [137, 309] on input "Extend this Campaign to Patents & Scientific Literature" at bounding box center [134, 312] width 6 height 6
click at [160, 308] on span "Extend this Campaign to Patents & Scientific Literature" at bounding box center [215, 312] width 154 height 9
click at [137, 309] on input "Extend this Campaign to Patents & Scientific Literature" at bounding box center [134, 312] width 6 height 6
click at [138, 315] on span "Extend this Campaign to Patents & Scientific Literature" at bounding box center [215, 312] width 154 height 9
click at [137, 315] on input "Extend this Campaign to Patents & Scientific Literature" at bounding box center [134, 312] width 6 height 6
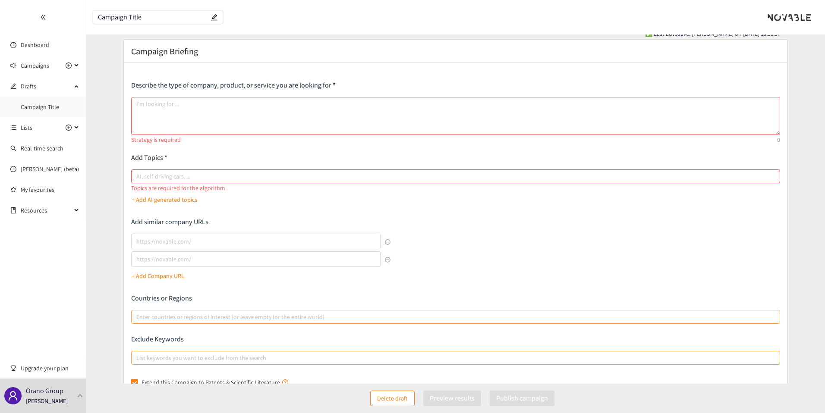
scroll to position [0, 0]
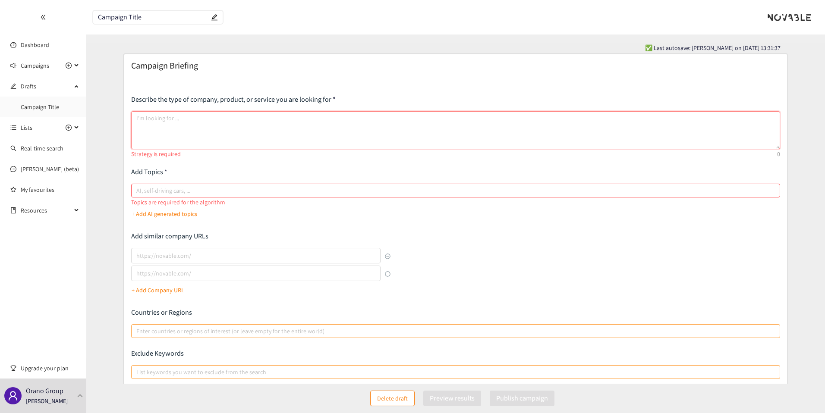
click at [189, 135] on textarea at bounding box center [455, 130] width 649 height 38
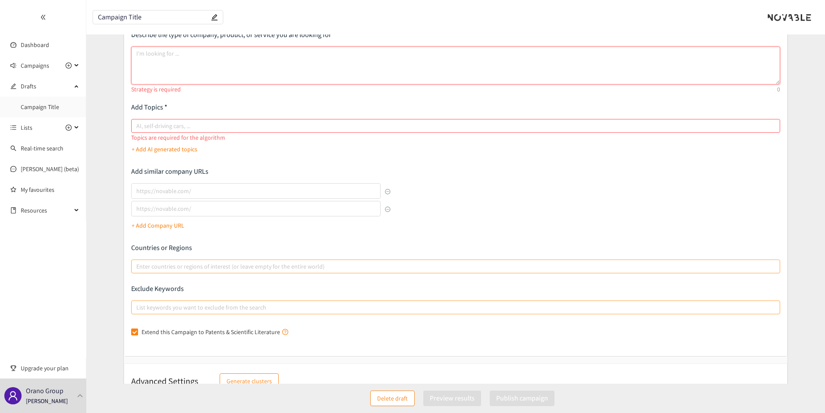
scroll to position [75, 0]
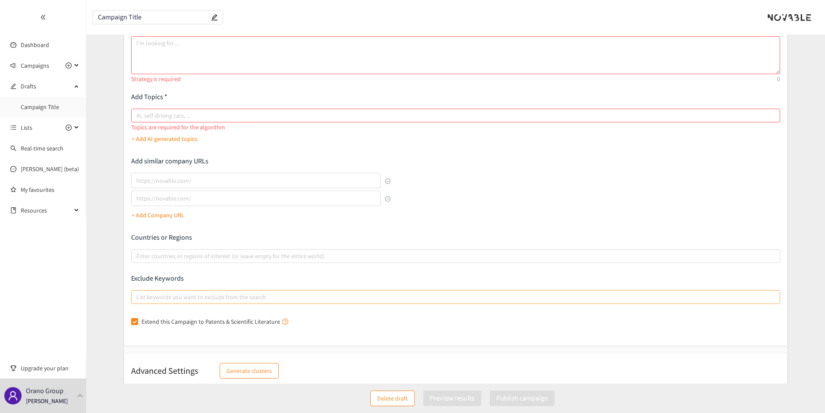
click at [137, 326] on label "Extend this Campaign to Patents & Scientific Literature" at bounding box center [211, 321] width 160 height 9
click at [137, 324] on input "Extend this Campaign to Patents & Scientific Literature" at bounding box center [134, 321] width 6 height 6
checkbox input "false"
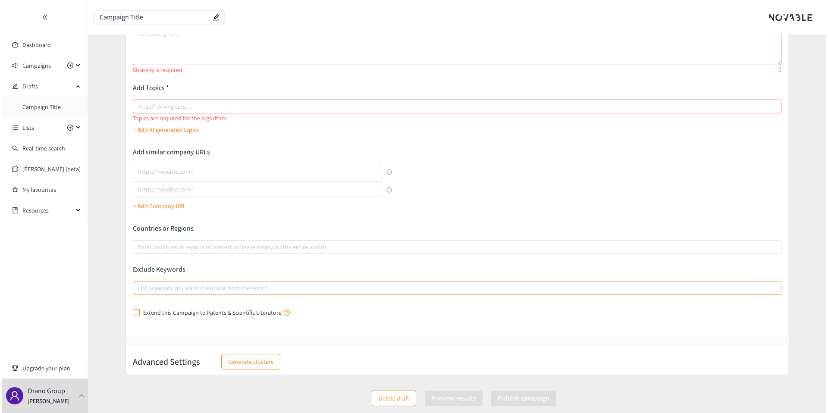
scroll to position [0, 0]
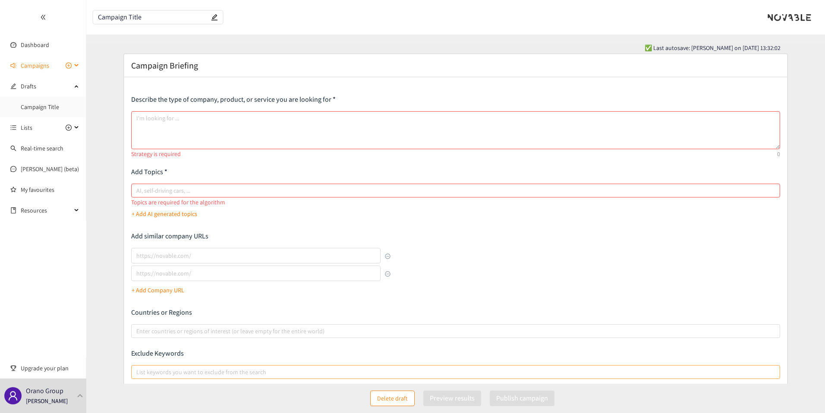
click at [40, 71] on span "Campaigns" at bounding box center [35, 65] width 28 height 17
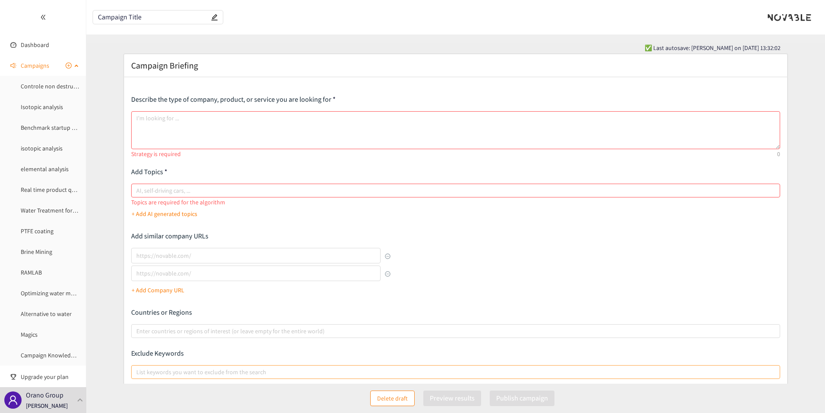
click at [35, 66] on span "Campaigns" at bounding box center [35, 65] width 28 height 17
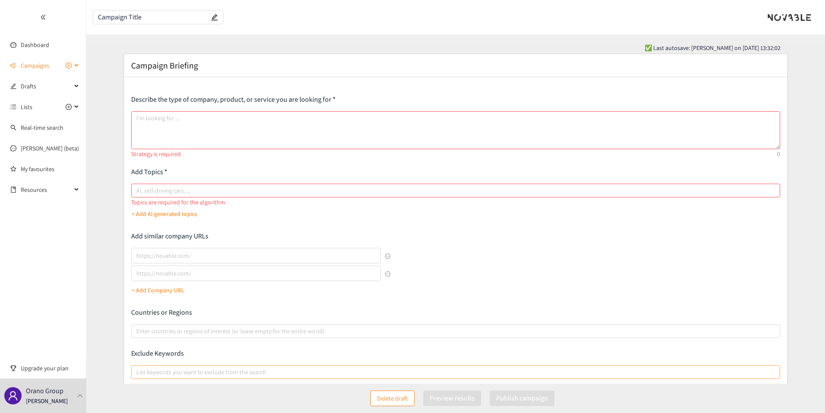
click at [33, 73] on span "Campaigns" at bounding box center [35, 65] width 28 height 17
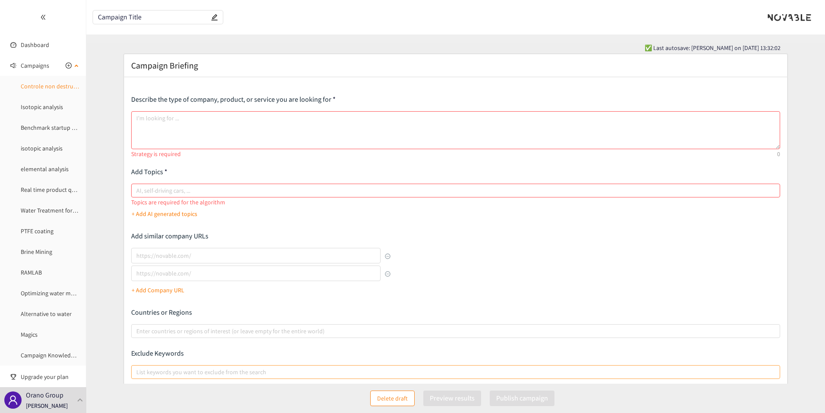
click at [40, 83] on link "Controle non destructif (CND)" at bounding box center [59, 86] width 76 height 8
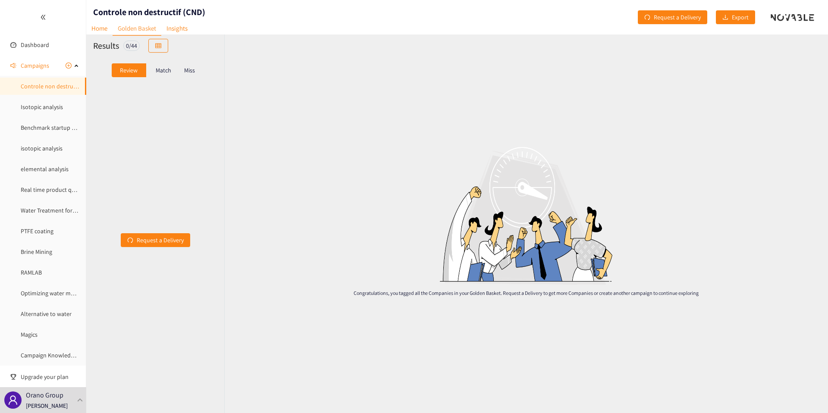
click at [162, 69] on p "Match" at bounding box center [164, 70] width 16 height 7
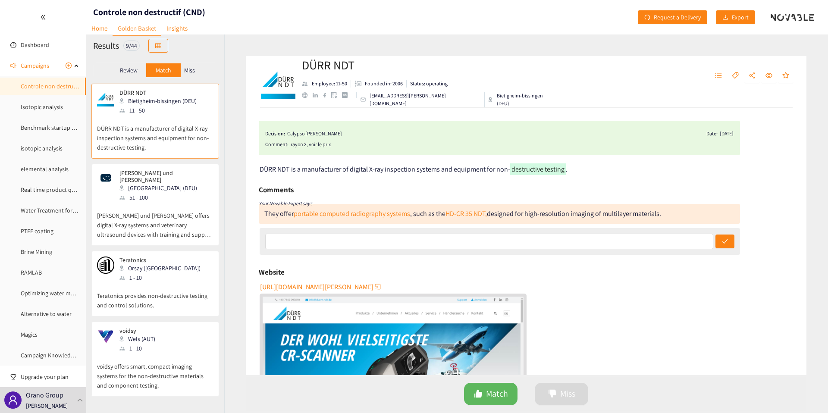
click at [144, 72] on div "Review" at bounding box center [129, 70] width 35 height 14
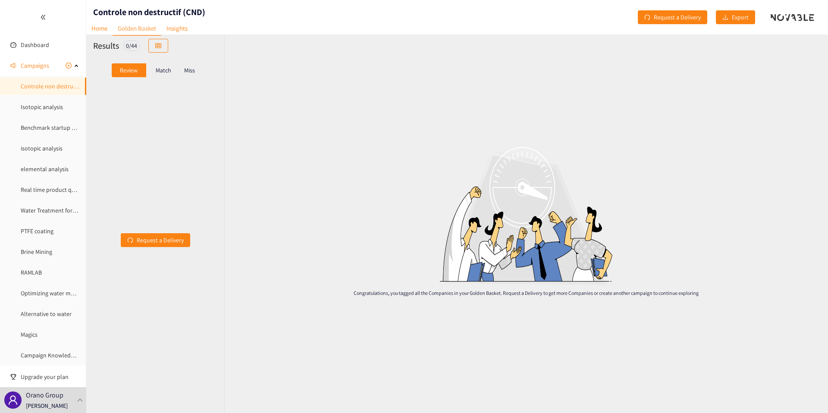
click at [156, 75] on div "Match" at bounding box center [163, 70] width 35 height 14
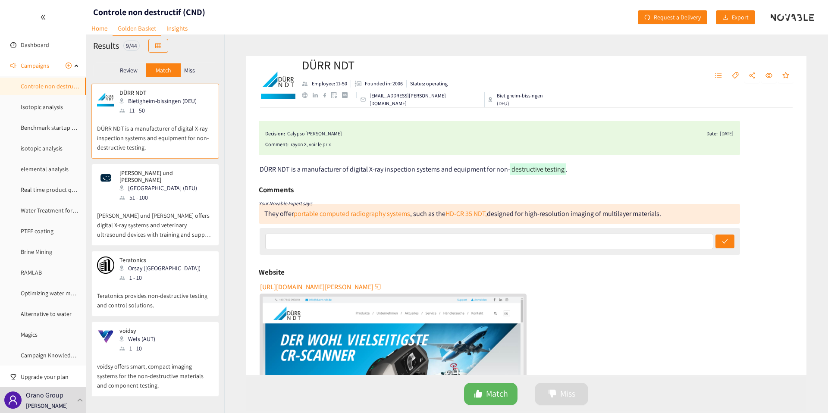
click at [267, 213] on div "They offer portable computed radiography systems , such as the HD-CR 35 NDT, de…" at bounding box center [462, 213] width 397 height 9
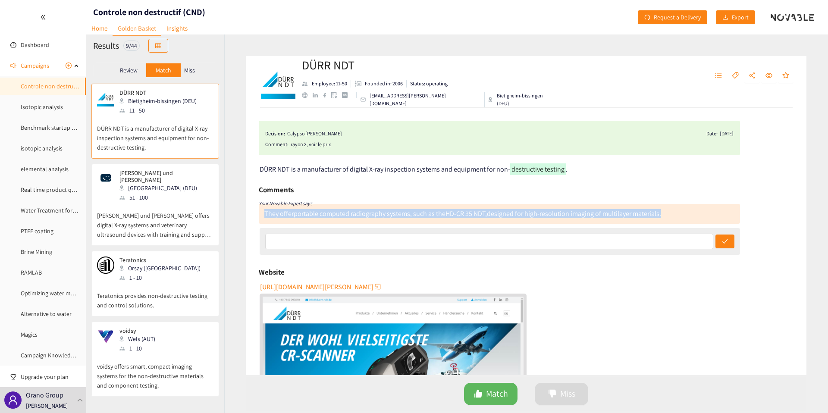
click at [267, 213] on div "They offer portable computed radiography systems , such as the HD-CR 35 NDT, de…" at bounding box center [462, 213] width 397 height 9
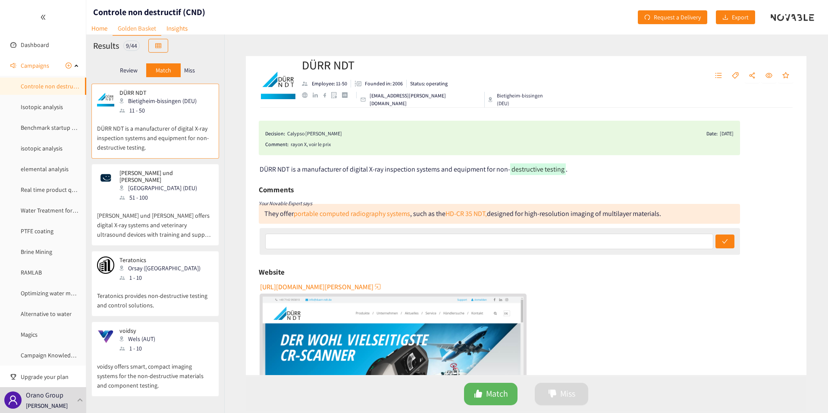
click at [428, 214] on div "They offer portable computed radiography systems , such as the HD-CR 35 NDT, de…" at bounding box center [462, 213] width 397 height 9
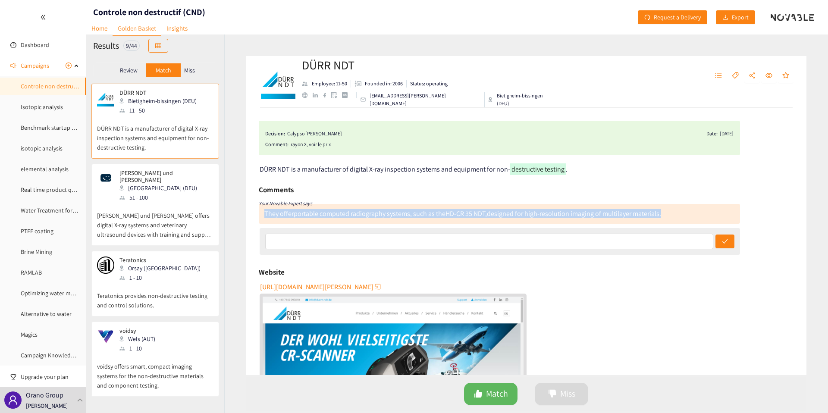
click at [428, 214] on div "They offer portable computed radiography systems , such as the HD-CR 35 NDT, de…" at bounding box center [462, 213] width 397 height 9
click at [424, 214] on div "They offer portable computed radiography systems , such as the HD-CR 35 NDT, de…" at bounding box center [462, 213] width 397 height 9
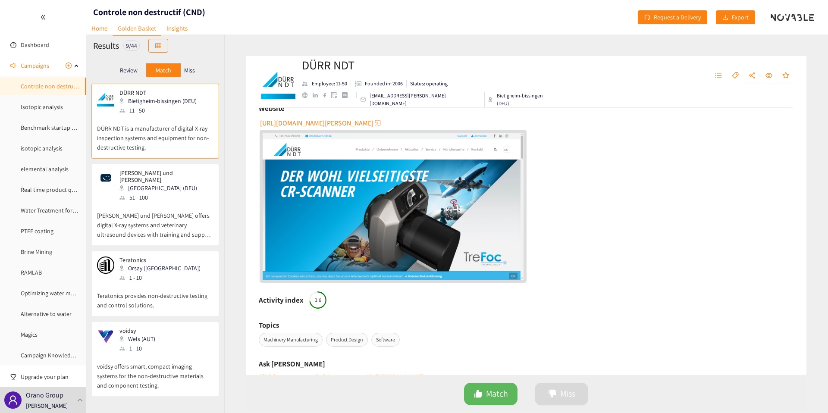
scroll to position [164, 0]
click at [270, 305] on div "Activity index 3.6" at bounding box center [526, 299] width 535 height 17
click at [273, 303] on h6 "Activity index" at bounding box center [281, 299] width 45 height 13
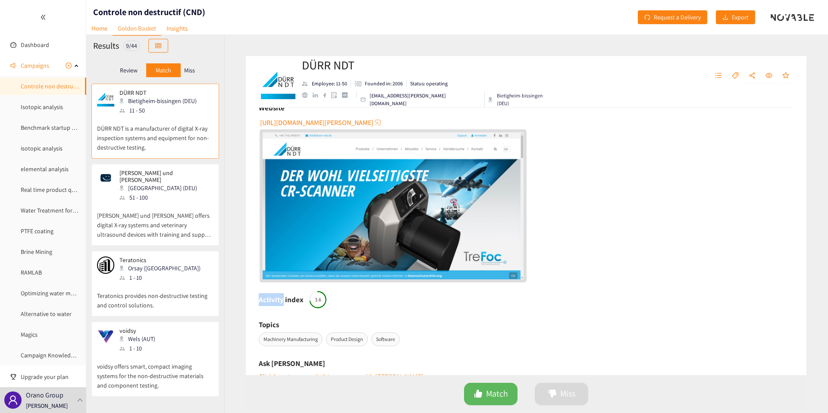
click at [273, 303] on h6 "Activity index" at bounding box center [281, 299] width 45 height 13
click at [294, 300] on h6 "Activity index" at bounding box center [281, 299] width 45 height 13
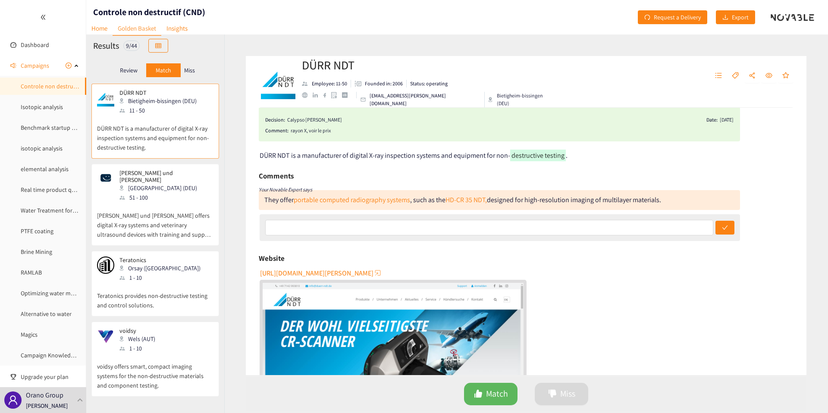
scroll to position [0, 0]
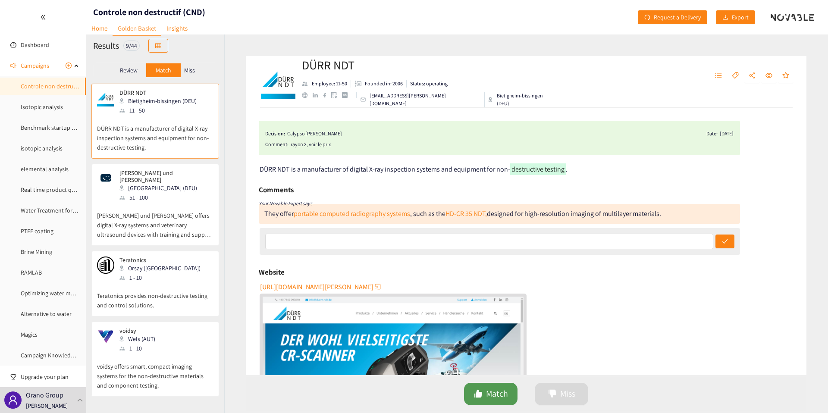
click at [484, 398] on button "Match" at bounding box center [490, 394] width 53 height 22
click at [556, 385] on button "Miss" at bounding box center [561, 394] width 53 height 22
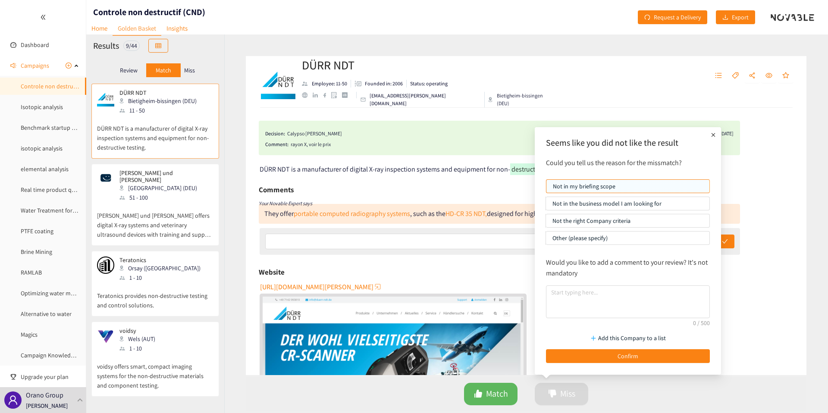
click at [571, 329] on div "Add this Company to a list Confirm" at bounding box center [628, 346] width 173 height 43
click at [575, 324] on div "Seems like you did not like the result Could you tell us the reason for the mis…" at bounding box center [628, 249] width 173 height 235
click at [587, 308] on textarea at bounding box center [628, 302] width 164 height 33
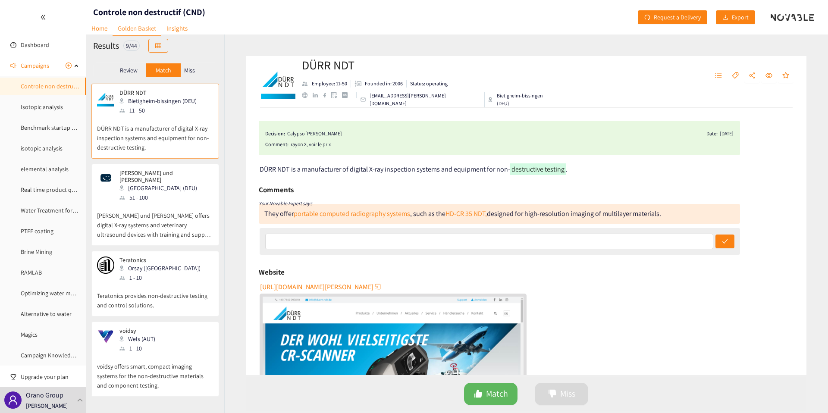
click at [734, 282] on div "[URL][DOMAIN_NAME][PERSON_NAME]" at bounding box center [527, 363] width 535 height 167
click at [154, 210] on p "[PERSON_NAME] und [PERSON_NAME] offers digital X-ray systems and veterinary ult…" at bounding box center [155, 220] width 116 height 37
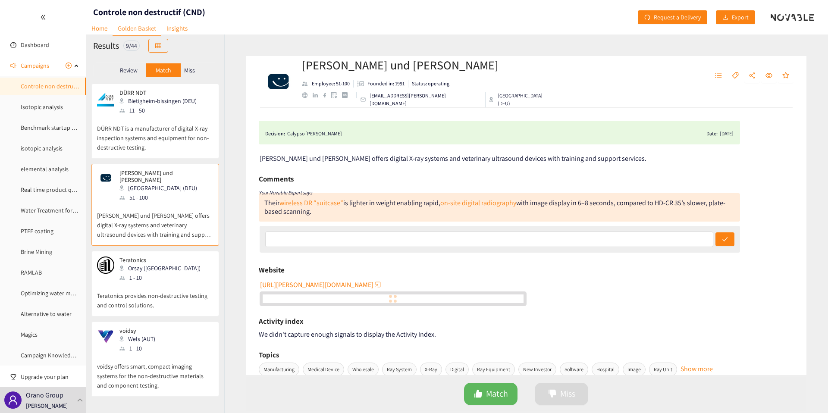
click at [198, 157] on div "[PERSON_NAME] NDT Bietigheim-bissingen (DEU) 11 - 50 [PERSON_NAME] NDT is a man…" at bounding box center [155, 123] width 116 height 69
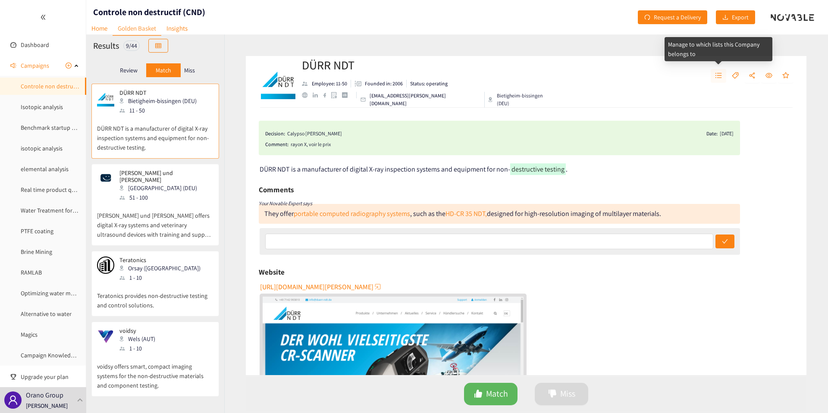
click at [715, 79] on span "unordered-list" at bounding box center [718, 76] width 7 height 8
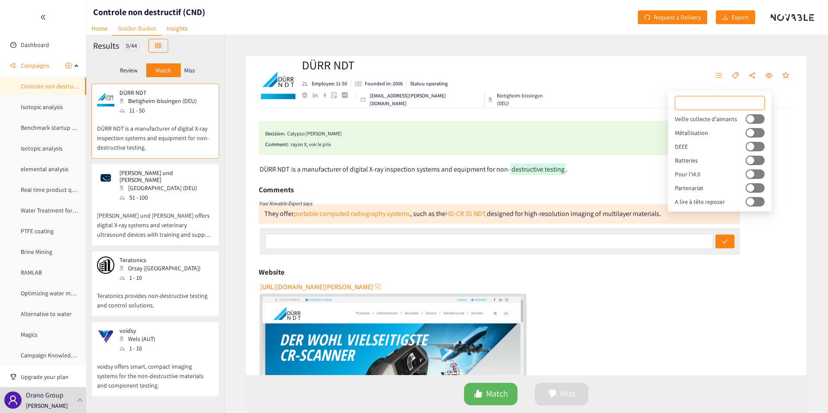
click at [734, 132] on div "button" at bounding box center [751, 133] width 8 height 8
click at [734, 133] on button "button" at bounding box center [755, 132] width 19 height 9
click at [654, 78] on div "[PERSON_NAME] NDT Employee: 11-50 Founded in: 2006 Status: operating [EMAIL_ADD…" at bounding box center [526, 82] width 561 height 52
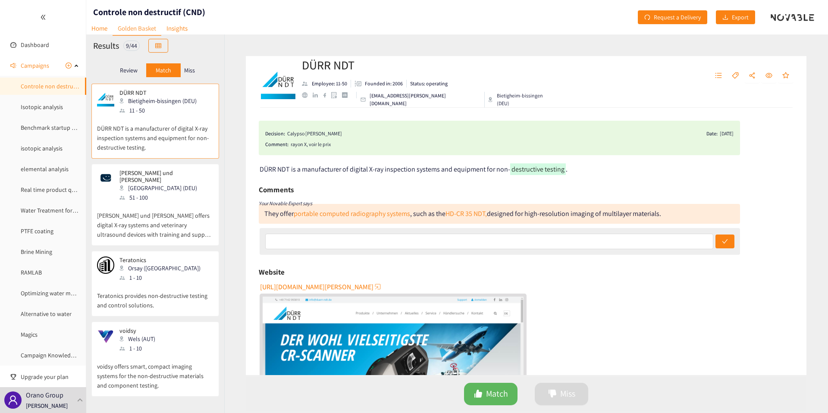
click at [189, 67] on p "Miss" at bounding box center [189, 70] width 11 height 7
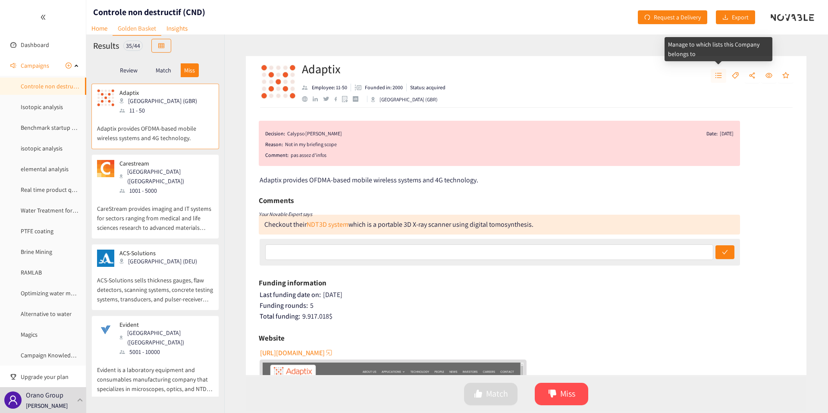
click at [715, 80] on button "button" at bounding box center [719, 76] width 16 height 14
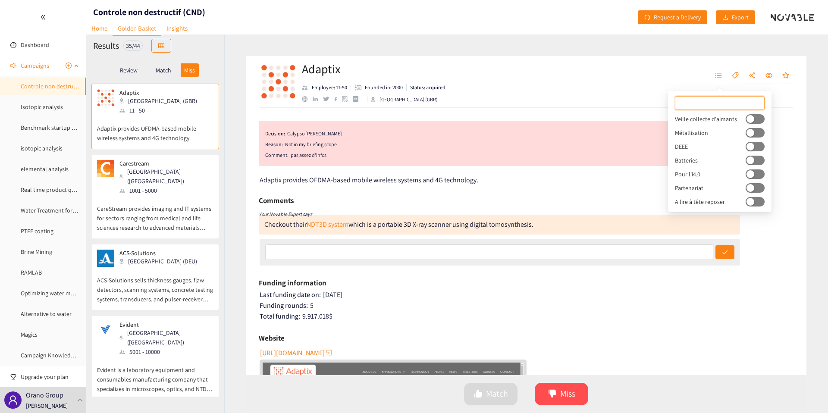
click at [32, 64] on span "Campaigns" at bounding box center [35, 65] width 28 height 17
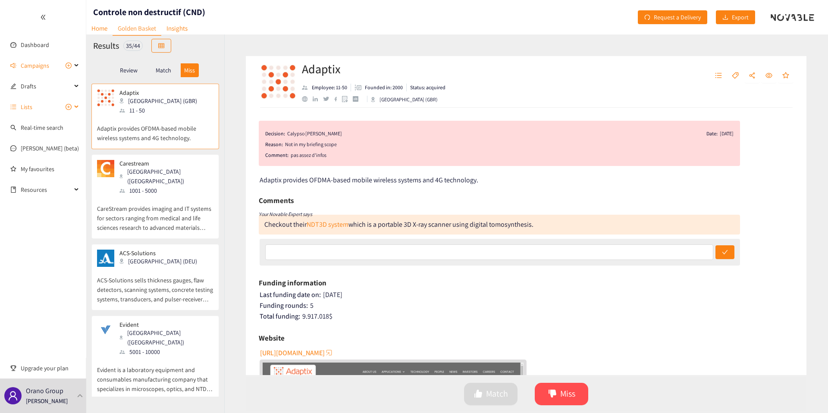
click at [23, 108] on span "Lists" at bounding box center [27, 106] width 12 height 17
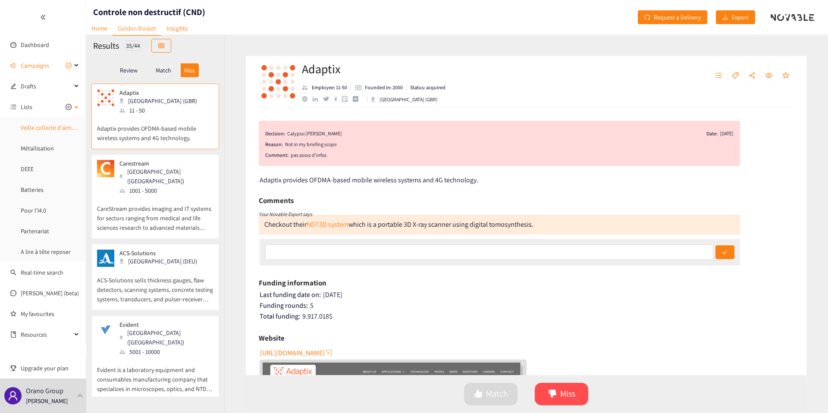
click at [38, 130] on link "Veille collecte d'aimants" at bounding box center [52, 128] width 62 height 8
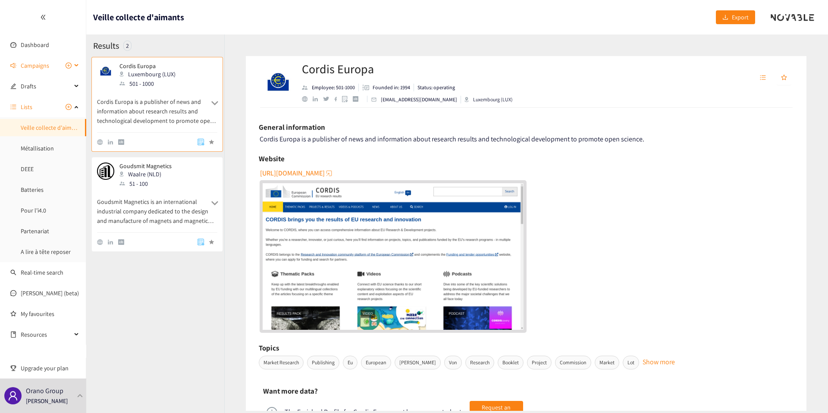
click at [29, 70] on span "Campaigns" at bounding box center [35, 65] width 28 height 17
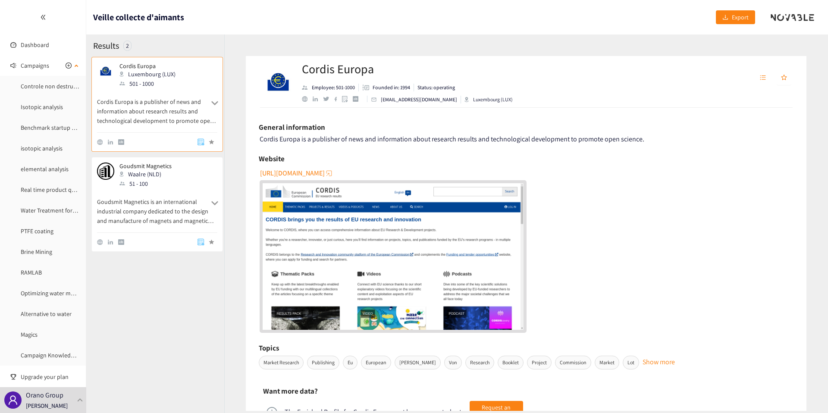
click at [36, 97] on ul "Controle non destructif (CND) Isotopic analysis Benchmark startup UniSieve isot…" at bounding box center [43, 221] width 86 height 286
click at [38, 90] on link "Controle non destructif (CND)" at bounding box center [59, 86] width 76 height 8
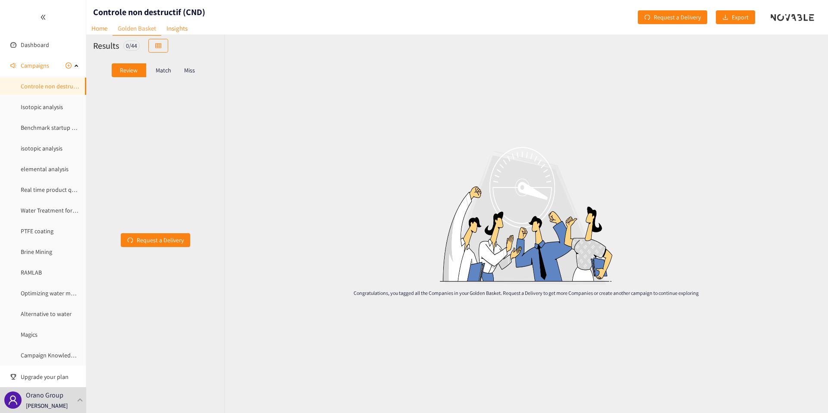
click at [168, 78] on div "Review Match Miss" at bounding box center [155, 70] width 124 height 16
click at [167, 73] on p "Match" at bounding box center [164, 70] width 16 height 7
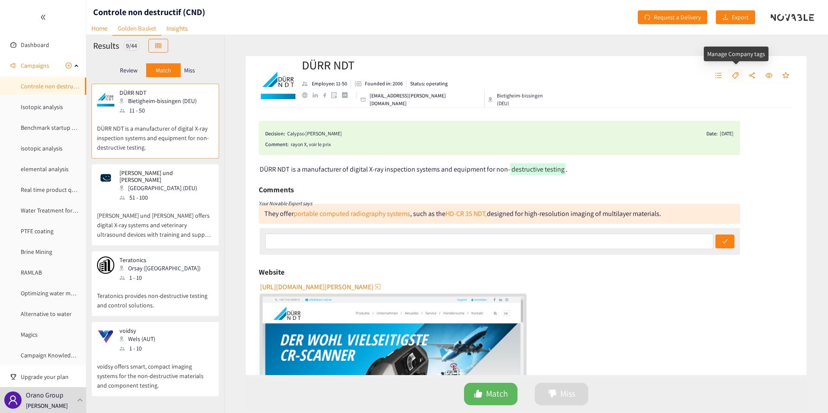
click at [734, 70] on button "button" at bounding box center [736, 76] width 16 height 14
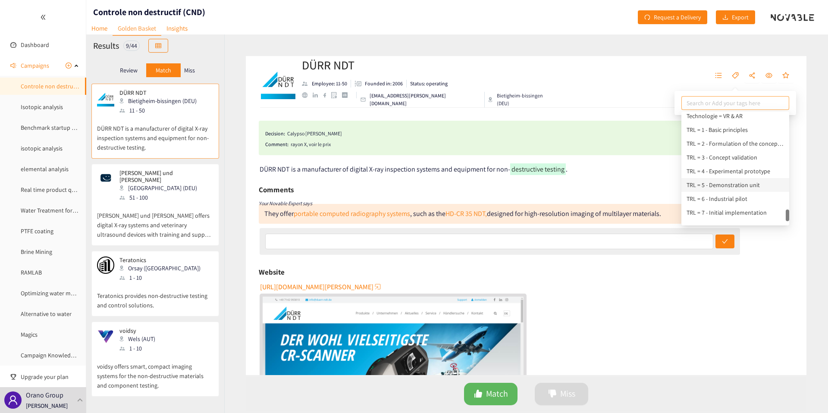
scroll to position [891, 0]
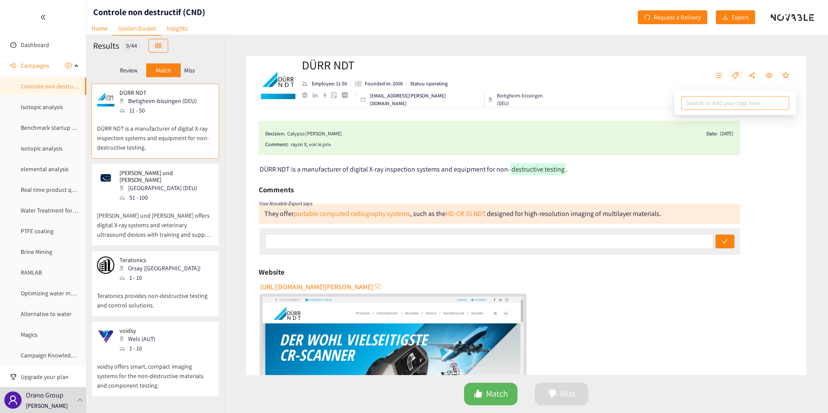
click at [733, 76] on icon "tag" at bounding box center [735, 75] width 6 height 6
click at [734, 74] on icon "tag" at bounding box center [735, 75] width 6 height 6
click at [623, 79] on div "[PERSON_NAME] NDT Employee: 11-50 Founded in: 2006 Status: operating [EMAIL_ADD…" at bounding box center [526, 82] width 561 height 52
click at [145, 232] on p "[PERSON_NAME] und [PERSON_NAME] offers digital X-ray systems and veterinary ult…" at bounding box center [155, 220] width 116 height 37
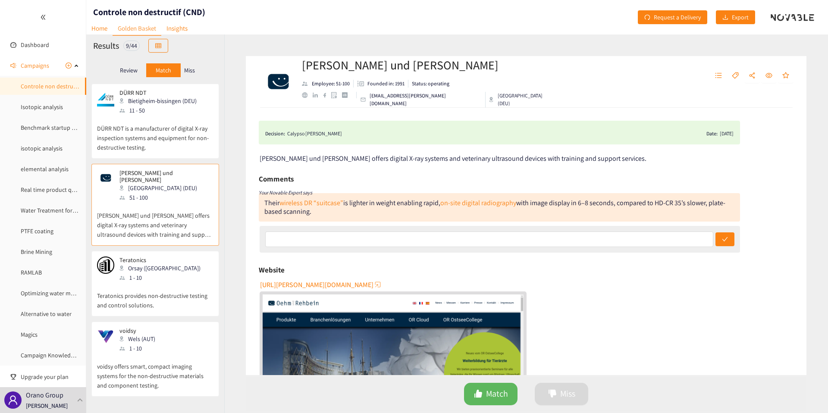
click at [148, 144] on p "DÜRR NDT is a manufacturer of digital X-ray inspection systems and equipment fo…" at bounding box center [155, 133] width 116 height 37
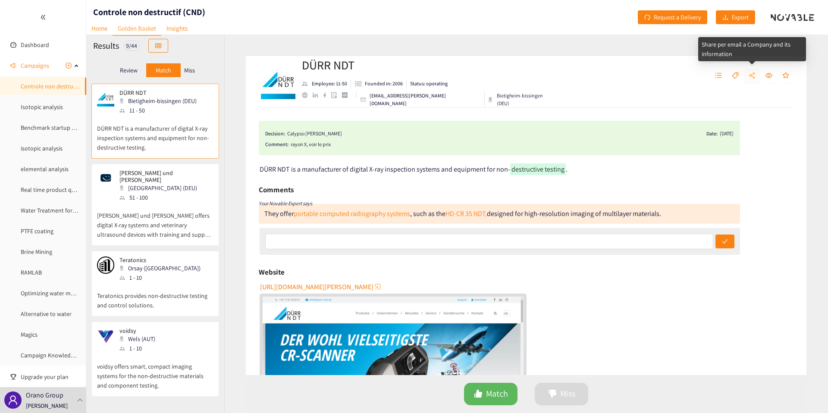
click at [734, 74] on button "button" at bounding box center [753, 76] width 16 height 14
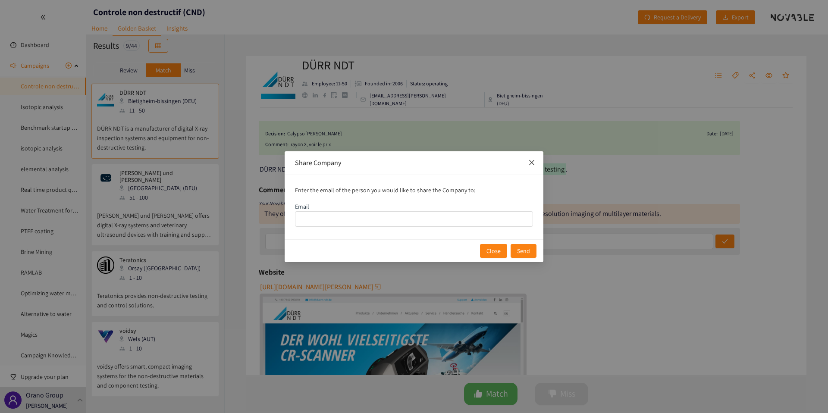
click at [537, 163] on span "Close" at bounding box center [531, 162] width 23 height 23
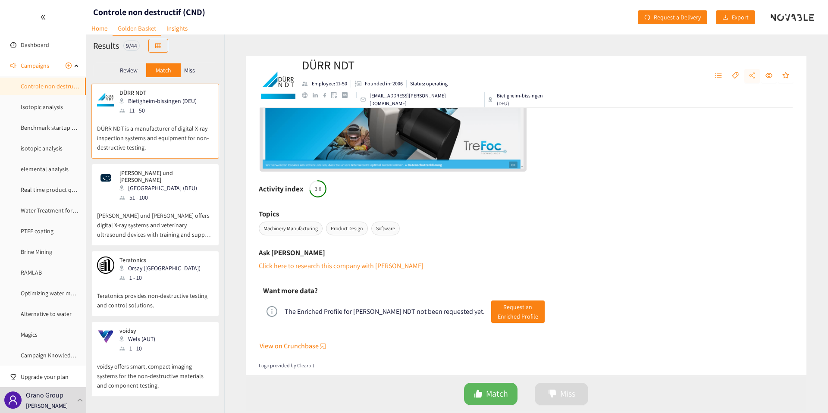
scroll to position [282, 0]
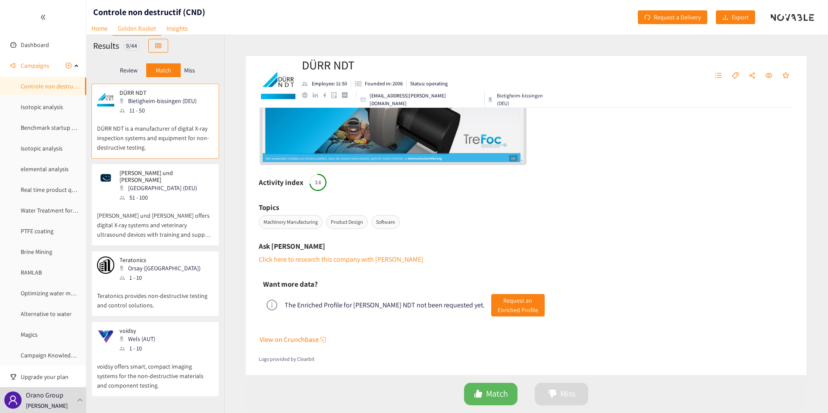
click at [282, 183] on h6 "Activity index" at bounding box center [281, 182] width 45 height 13
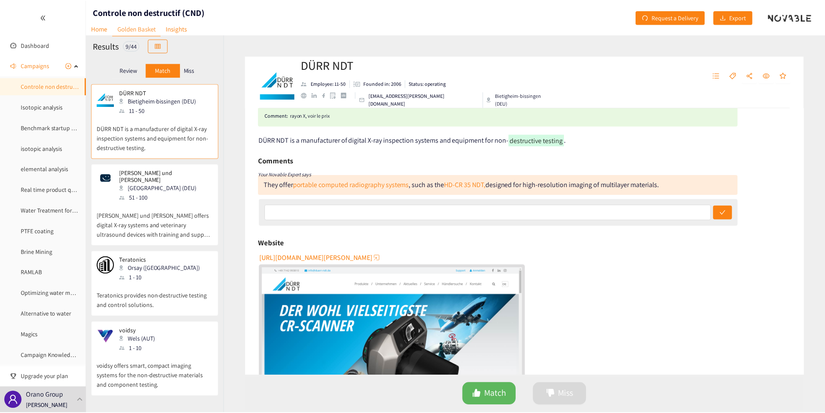
scroll to position [0, 0]
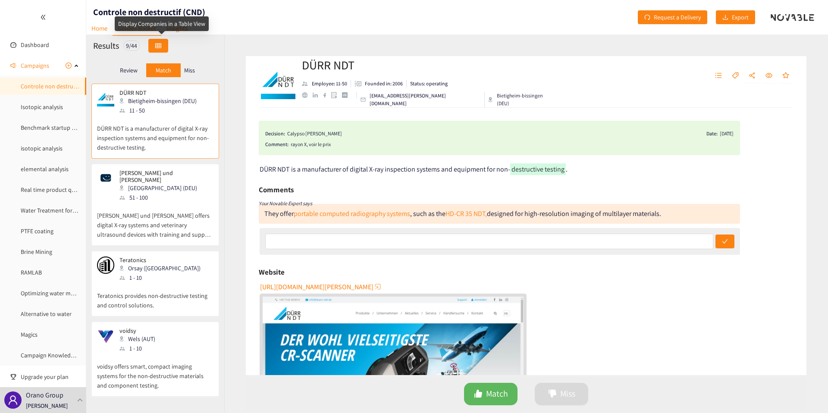
click at [158, 47] on icon "table" at bounding box center [158, 45] width 6 height 5
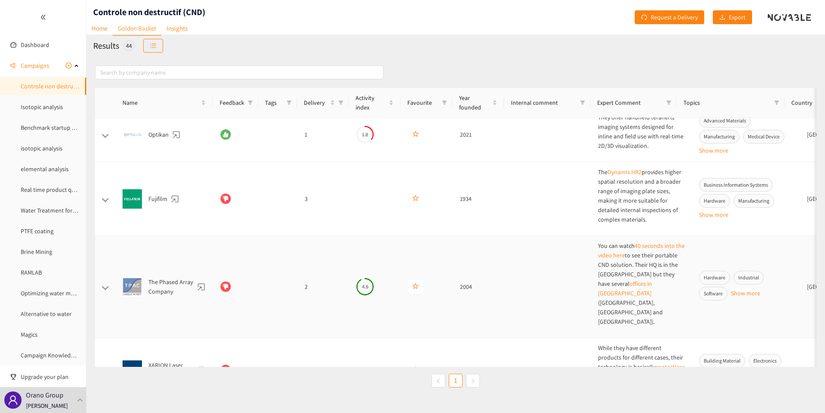
scroll to position [364, 0]
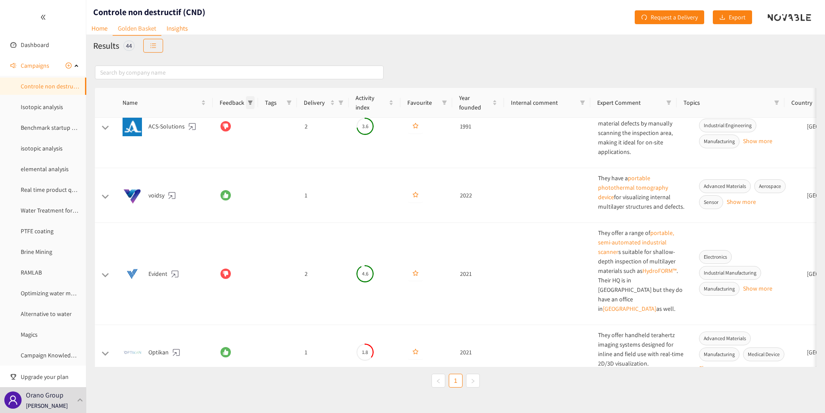
click at [247, 103] on span at bounding box center [250, 102] width 9 height 13
click at [216, 120] on span "Match" at bounding box center [224, 120] width 19 height 8
checkbox input "true"
click at [244, 161] on span "OK" at bounding box center [244, 164] width 7 height 9
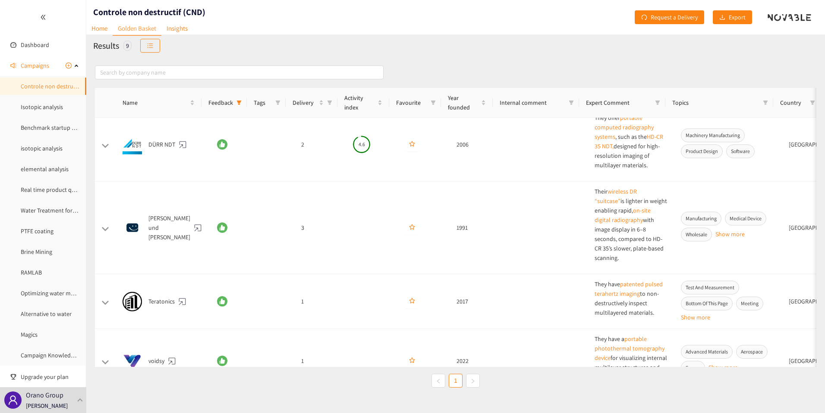
scroll to position [0, 0]
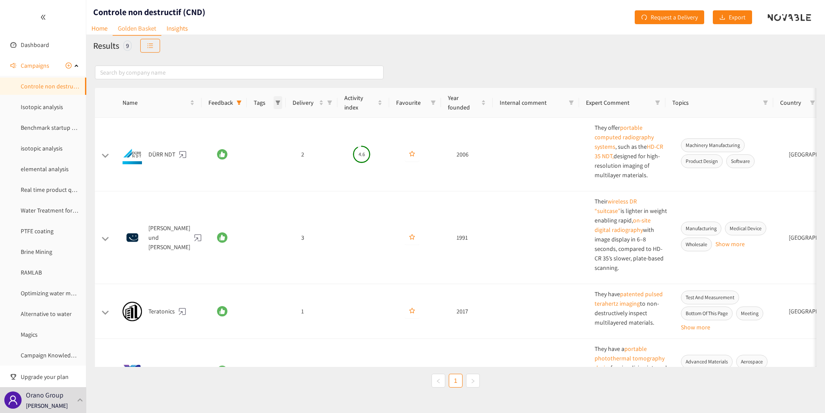
click at [279, 101] on icon "filter" at bounding box center [277, 103] width 5 height 4
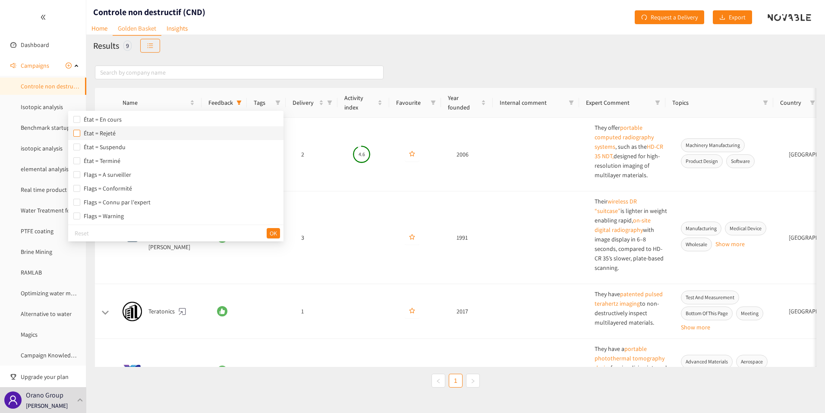
click at [76, 135] on input "checkbox" at bounding box center [76, 133] width 7 height 7
click at [78, 134] on input "checkbox" at bounding box center [76, 133] width 7 height 7
checkbox input "false"
click at [258, 36] on div "Results 9" at bounding box center [455, 46] width 739 height 22
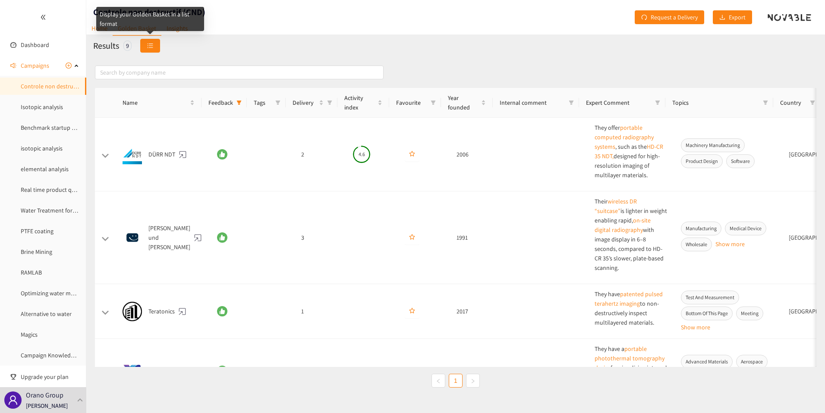
click at [151, 48] on icon "unordered-list" at bounding box center [150, 46] width 6 height 6
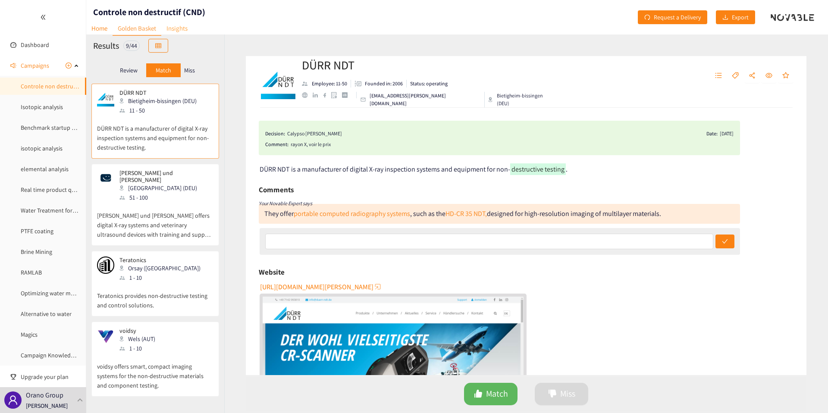
click at [184, 26] on link "Insights" at bounding box center [176, 28] width 31 height 13
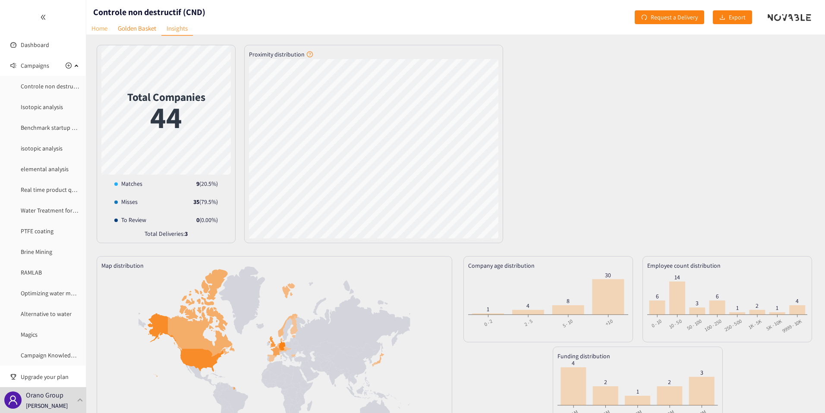
click at [104, 25] on link "Home" at bounding box center [99, 28] width 26 height 13
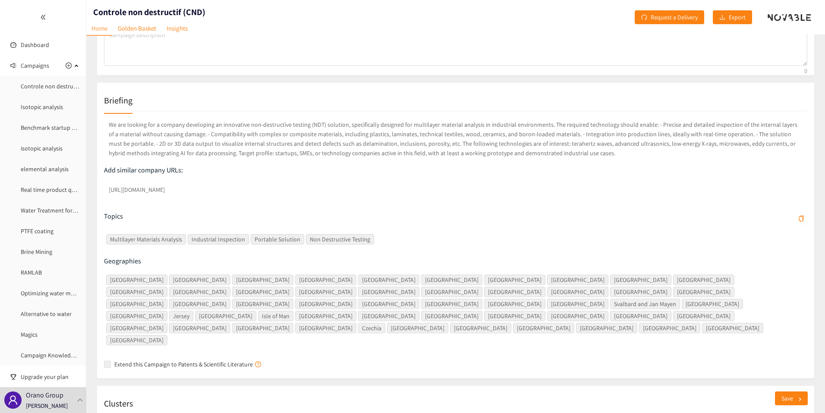
scroll to position [67, 0]
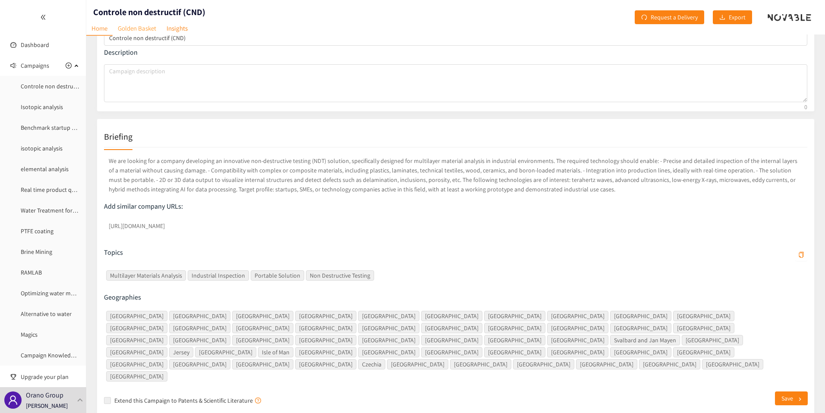
click at [131, 29] on link "Golden Basket" at bounding box center [137, 28] width 49 height 13
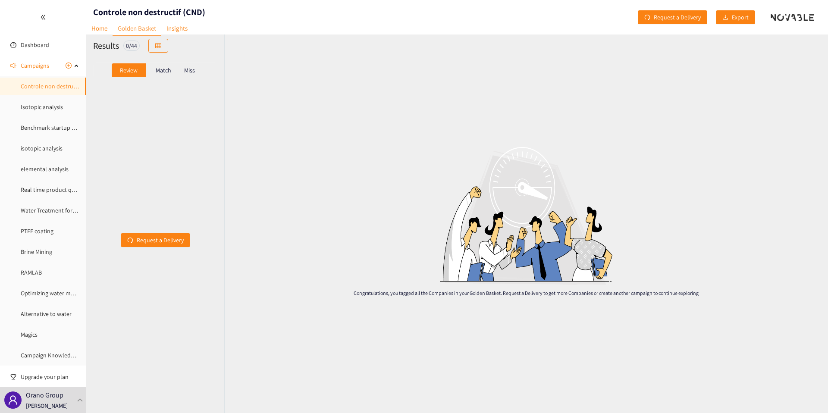
click at [162, 73] on p "Match" at bounding box center [164, 70] width 16 height 7
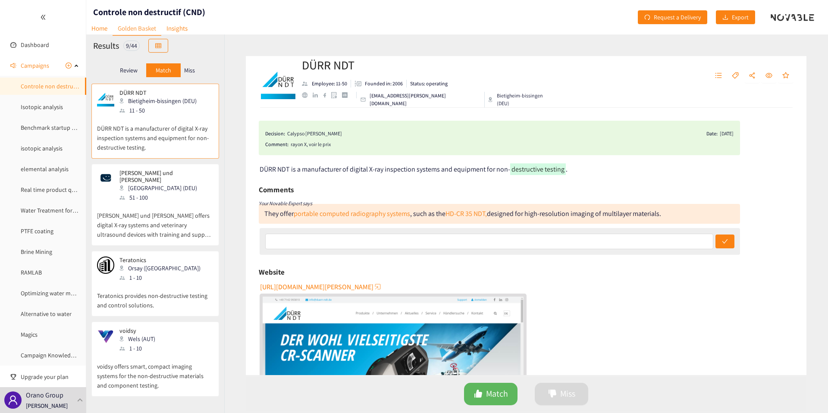
click at [129, 78] on div "Review Match Miss" at bounding box center [155, 70] width 124 height 16
click at [129, 77] on div "Review Match Miss" at bounding box center [155, 70] width 124 height 16
click at [129, 76] on div "Review" at bounding box center [129, 70] width 35 height 14
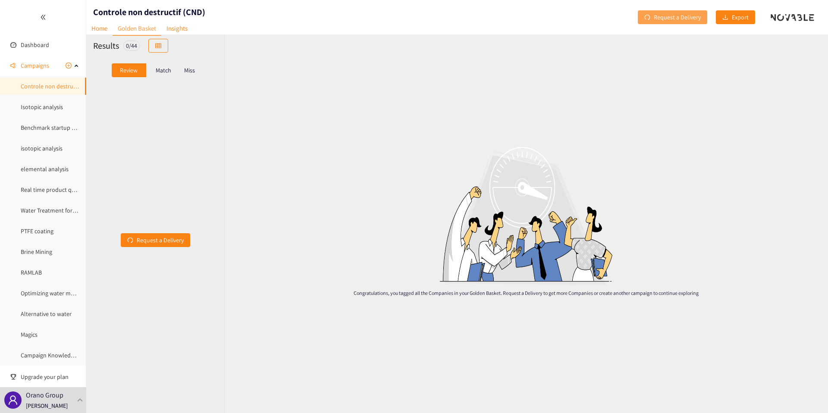
click at [663, 20] on span "Request a Delivery" at bounding box center [677, 17] width 47 height 9
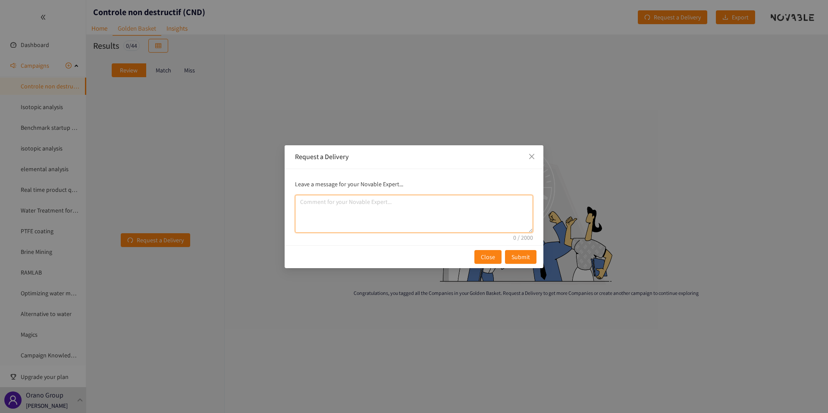
click at [420, 205] on textarea "comment" at bounding box center [414, 214] width 238 height 38
type textarea "f"
click at [416, 201] on textarea "focus sur l'europe et principalement en [GEOGRAPHIC_DATA]." at bounding box center [414, 214] width 238 height 38
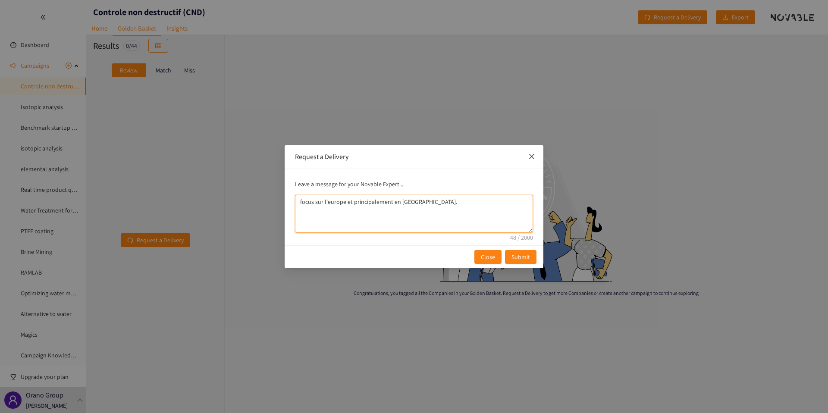
type textarea "focus sur l'europe et principalement en [GEOGRAPHIC_DATA]."
click at [530, 159] on icon "close" at bounding box center [531, 156] width 7 height 7
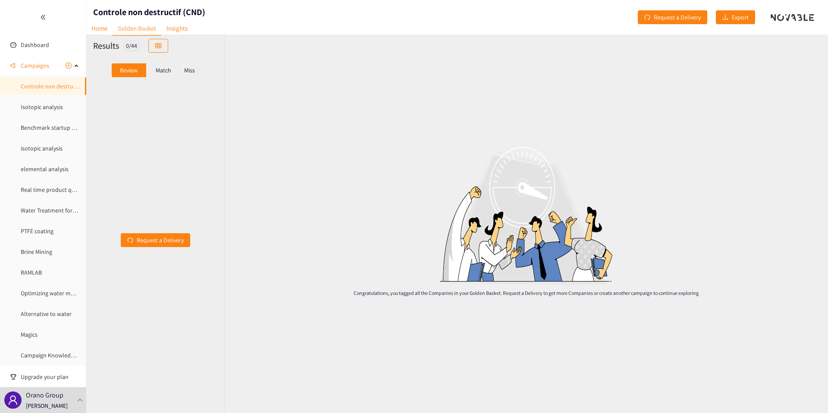
click at [167, 64] on div "Match" at bounding box center [163, 70] width 35 height 14
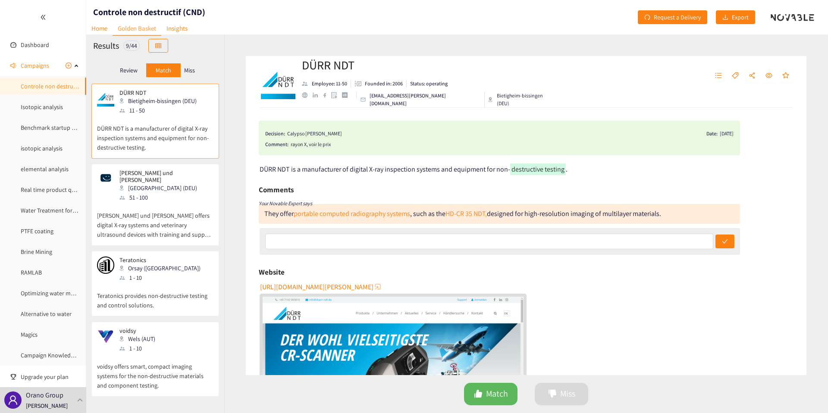
click at [189, 67] on p "Miss" at bounding box center [189, 70] width 11 height 7
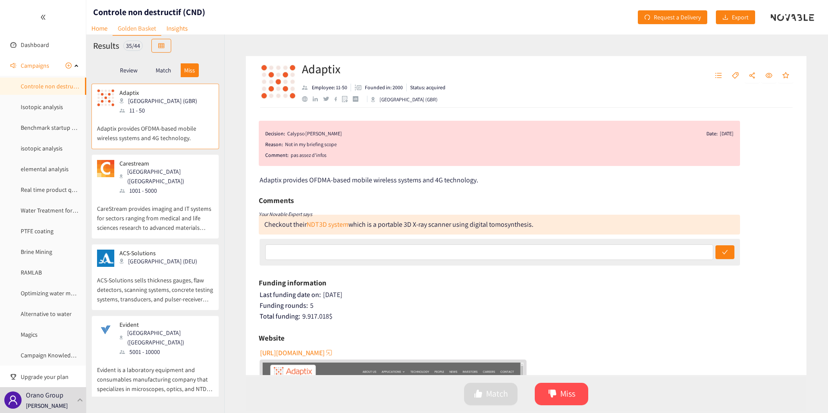
click at [164, 68] on p "Match" at bounding box center [164, 70] width 16 height 7
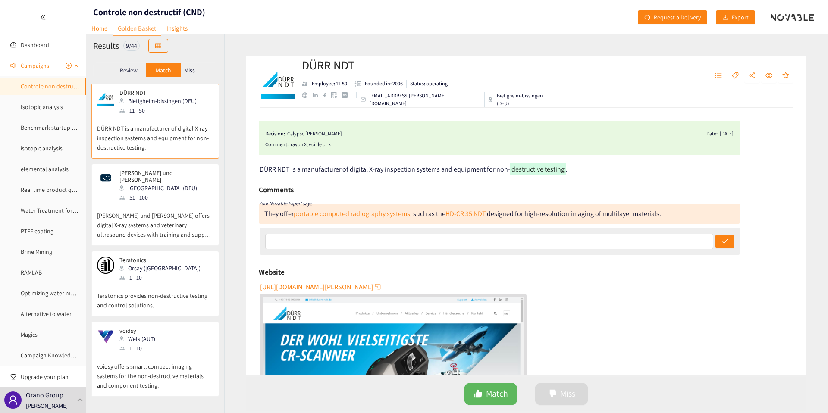
click at [34, 65] on span "Campaigns" at bounding box center [35, 65] width 28 height 17
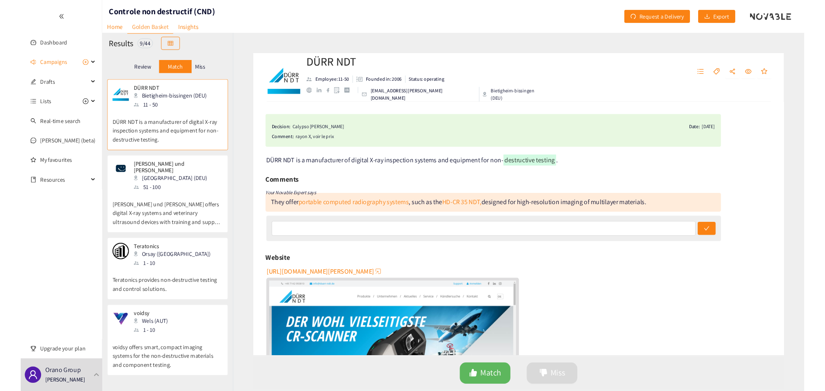
scroll to position [282, 0]
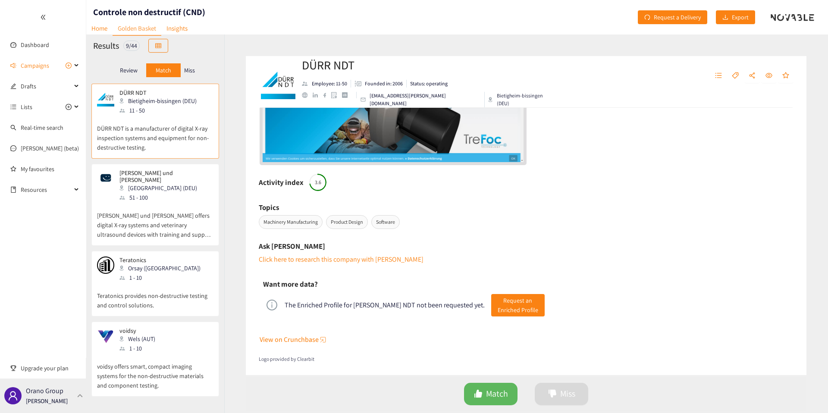
click at [67, 393] on div "Orano Group [PERSON_NAME]" at bounding box center [43, 396] width 86 height 35
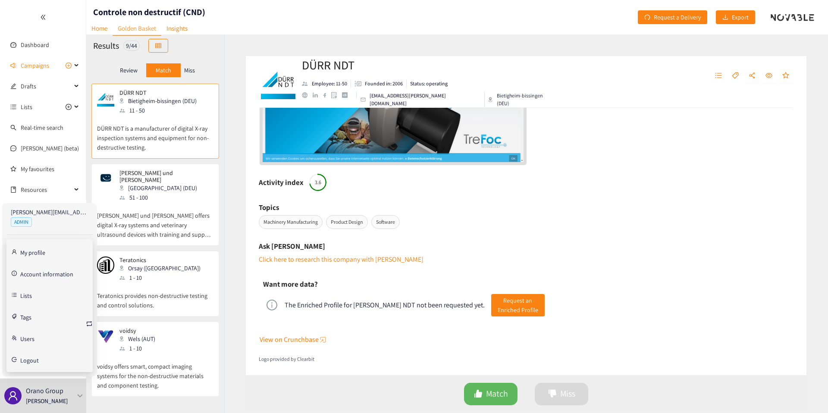
click at [32, 277] on link "Account information" at bounding box center [46, 274] width 53 height 8
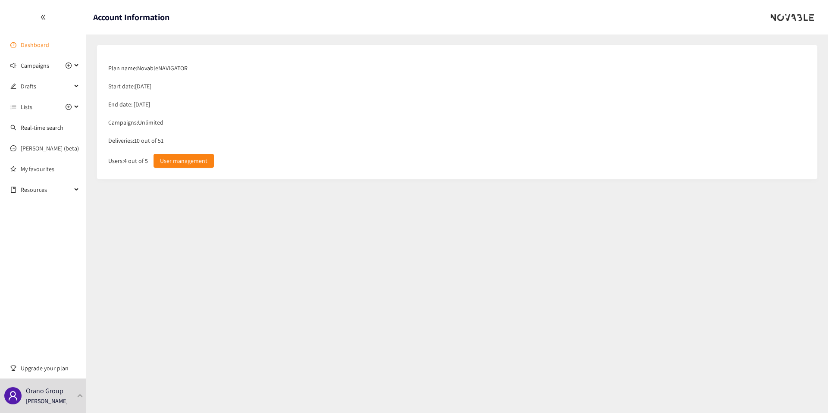
click at [36, 41] on link "Dashboard" at bounding box center [35, 45] width 28 height 8
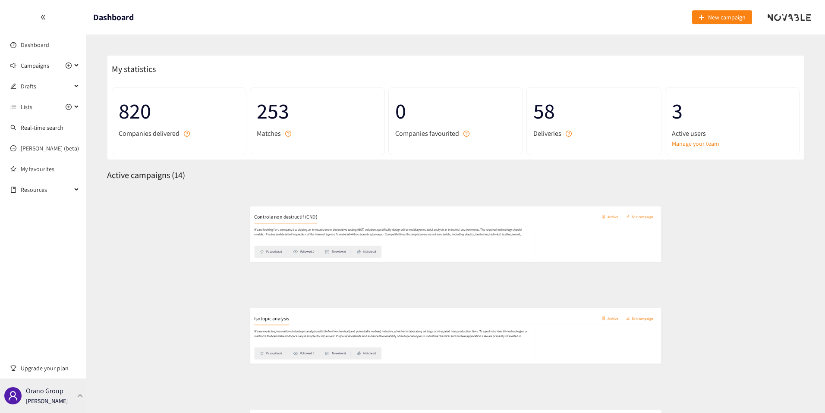
click at [55, 392] on p "Orano Group" at bounding box center [45, 391] width 38 height 11
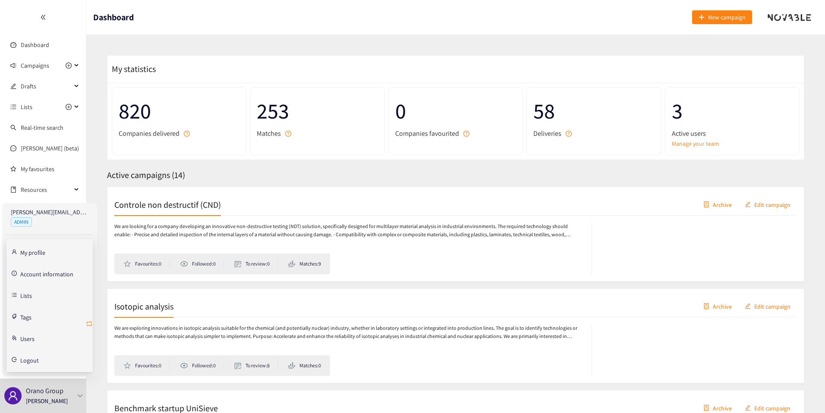
click at [90, 326] on icon "retweet" at bounding box center [89, 324] width 7 height 7
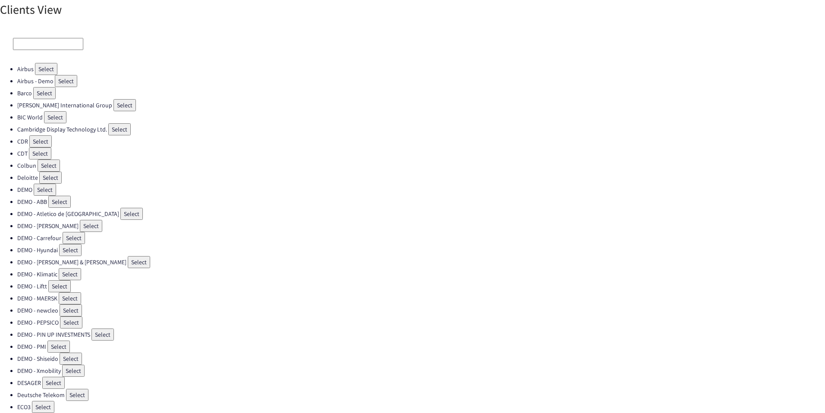
click at [44, 50] on div at bounding box center [412, 44] width 825 height 38
click at [44, 47] on input "f" at bounding box center [48, 44] width 70 height 12
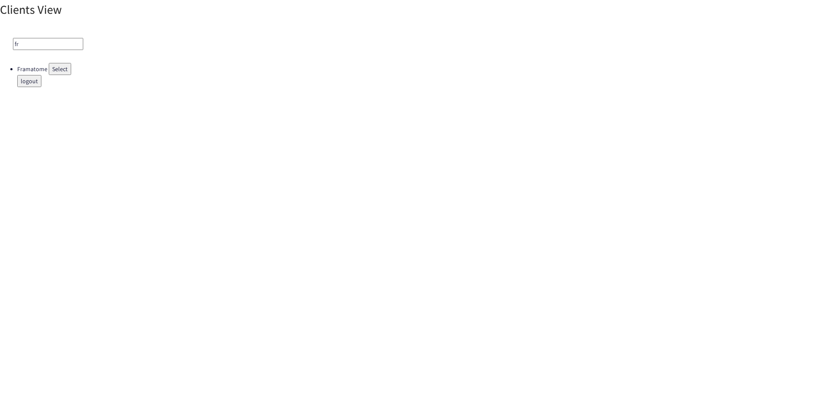
type input "f"
type input "orange"
click at [53, 70] on button "Select" at bounding box center [48, 69] width 22 height 12
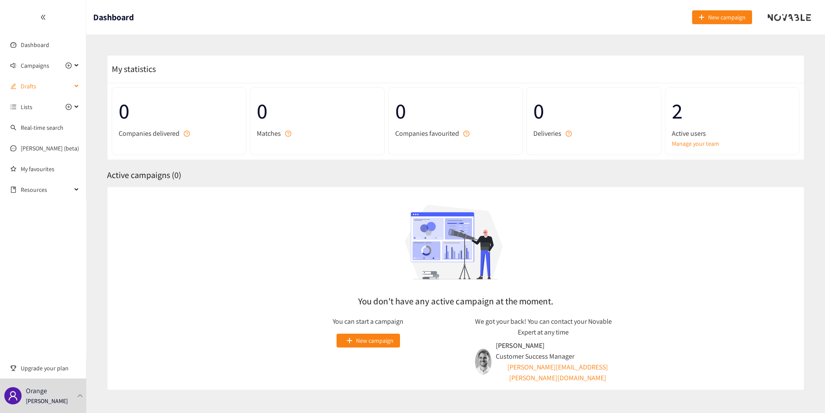
click at [29, 92] on span "Drafts" at bounding box center [46, 86] width 51 height 17
click at [40, 103] on link "Challenge IA Agentic (in Progress)" at bounding box center [64, 107] width 86 height 8
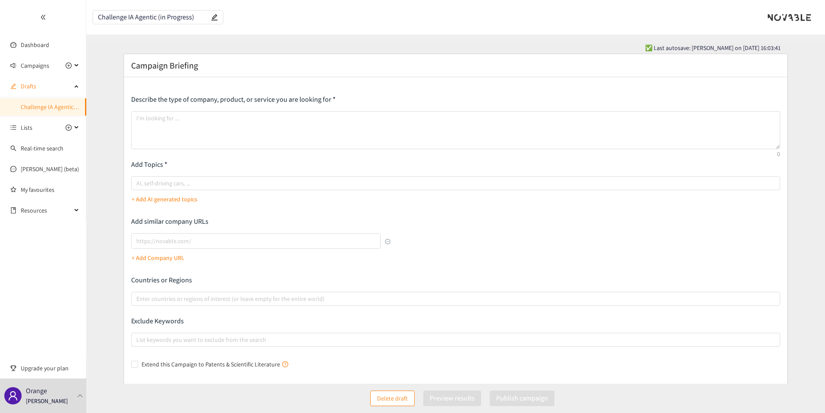
click at [129, 16] on input "Challenge IA Agentic (in Progress)" at bounding box center [153, 17] width 111 height 7
drag, startPoint x: 129, startPoint y: 16, endPoint x: 142, endPoint y: 17, distance: 12.6
click at [142, 17] on input "Challenge IA Agentic (in Progress)" at bounding box center [153, 17] width 111 height 7
click at [29, 41] on link "Dashboard" at bounding box center [35, 45] width 28 height 8
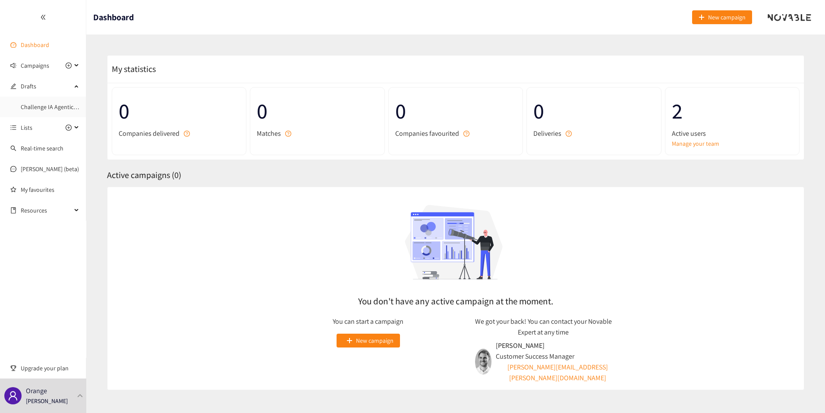
click at [35, 47] on link "Dashboard" at bounding box center [35, 45] width 28 height 8
click at [24, 86] on span "Drafts" at bounding box center [46, 86] width 51 height 17
click at [232, 278] on div "You don't have any active campaign at the moment. You can start a campaign New …" at bounding box center [455, 289] width 697 height 204
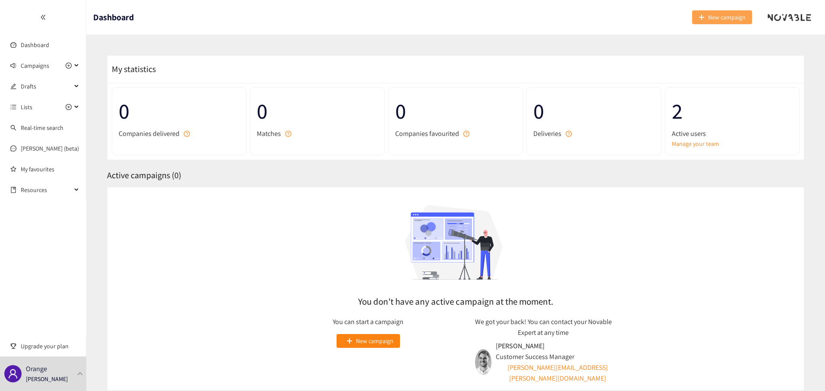
click at [709, 18] on span "New campaign" at bounding box center [727, 17] width 38 height 9
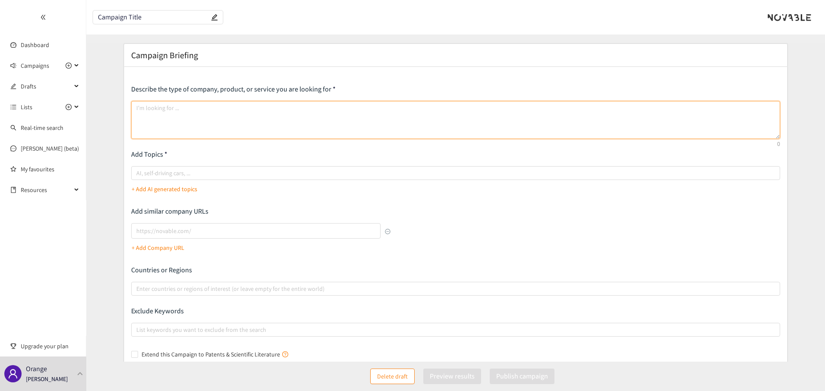
click at [317, 125] on textarea at bounding box center [455, 120] width 649 height 38
paste textarea "Lo ipsumdolo sit ametconsect adipiscing el seddoei temp in utlabor et d'Magnaal…"
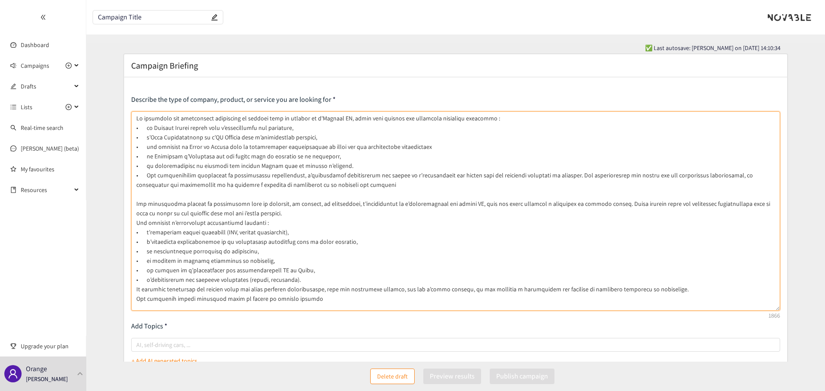
drag, startPoint x: 777, startPoint y: 148, endPoint x: 754, endPoint y: 309, distance: 163.0
click at [734, 309] on textarea at bounding box center [455, 210] width 649 height 199
click at [307, 298] on textarea at bounding box center [455, 210] width 649 height 199
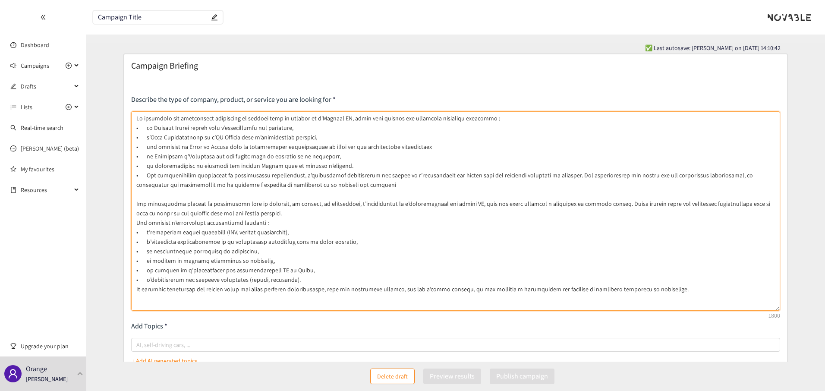
click at [236, 138] on textarea at bounding box center [455, 210] width 649 height 199
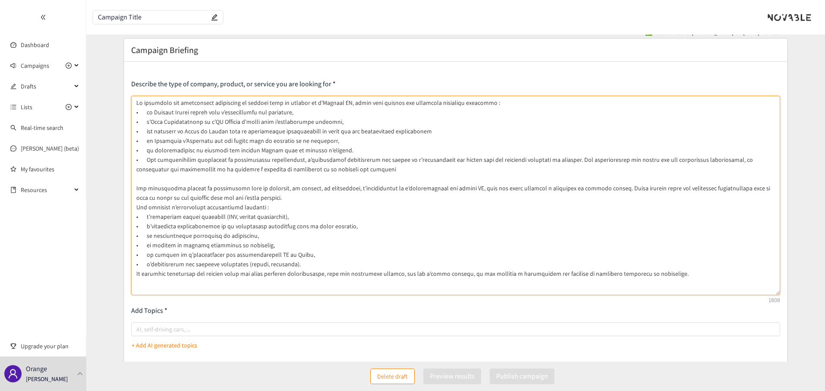
scroll to position [16, 0]
click at [160, 100] on textarea at bounding box center [455, 194] width 649 height 199
click at [204, 116] on textarea at bounding box center [455, 194] width 649 height 199
click at [440, 101] on textarea at bounding box center [455, 194] width 649 height 199
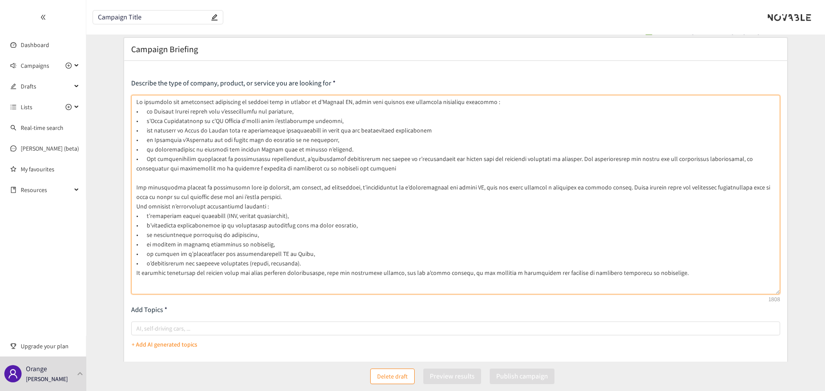
click at [440, 101] on textarea at bounding box center [455, 194] width 649 height 199
click at [677, 267] on textarea at bounding box center [455, 194] width 649 height 199
click at [677, 272] on textarea at bounding box center [455, 194] width 649 height 199
type textarea "Lo ipsumdolo sit ametconsect adipiscing el seddoei temp in utlabor et d'Magnaal…"
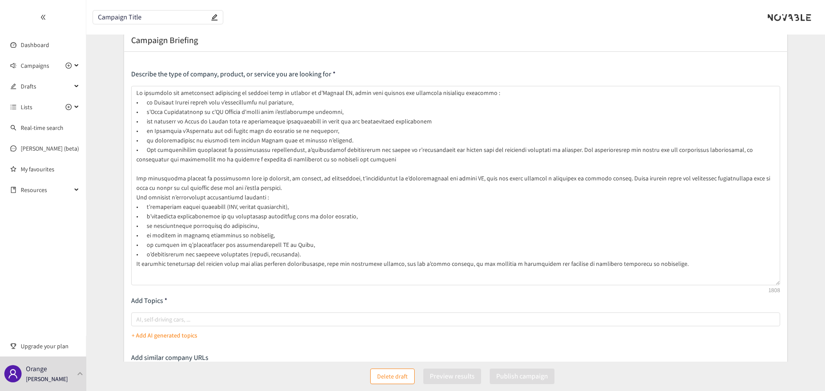
scroll to position [21, 0]
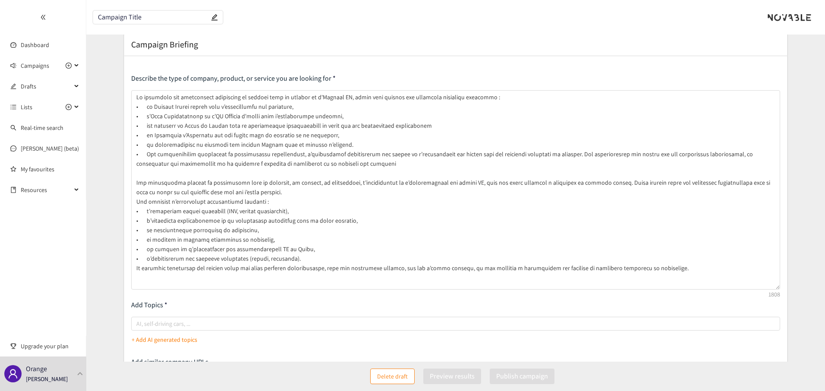
click at [267, 302] on p "Add Topics" at bounding box center [455, 304] width 649 height 9
click at [198, 305] on p "Add Topics" at bounding box center [455, 304] width 649 height 9
click at [194, 318] on div "AI, self-driving cars, ..." at bounding box center [455, 324] width 649 height 14
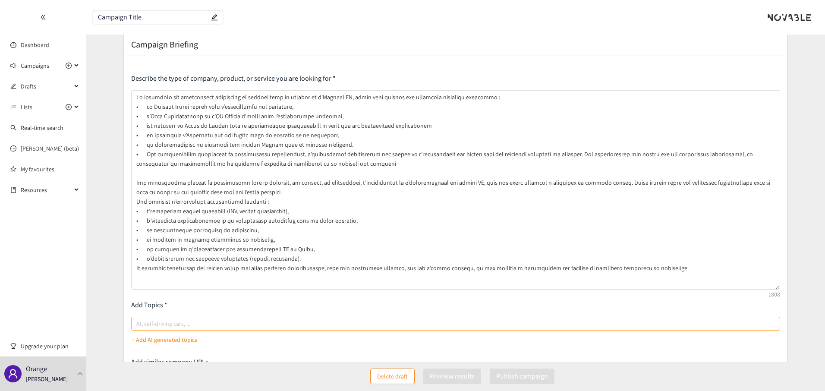
click at [138, 318] on input "AI, self-driving cars, ..." at bounding box center [137, 323] width 2 height 10
type input "Agentic AI"
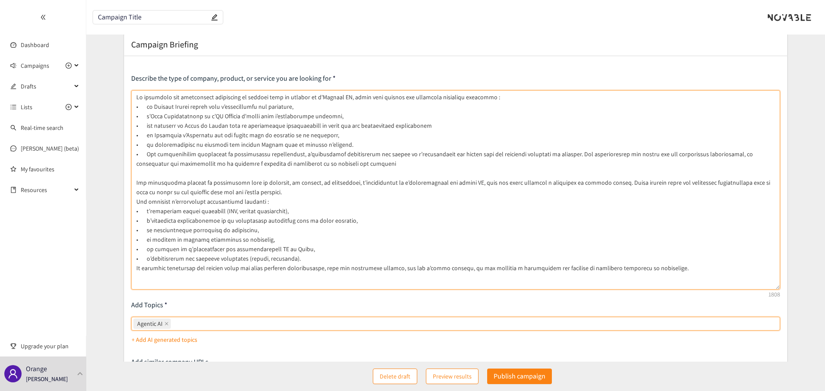
click at [352, 267] on textarea at bounding box center [455, 189] width 649 height 199
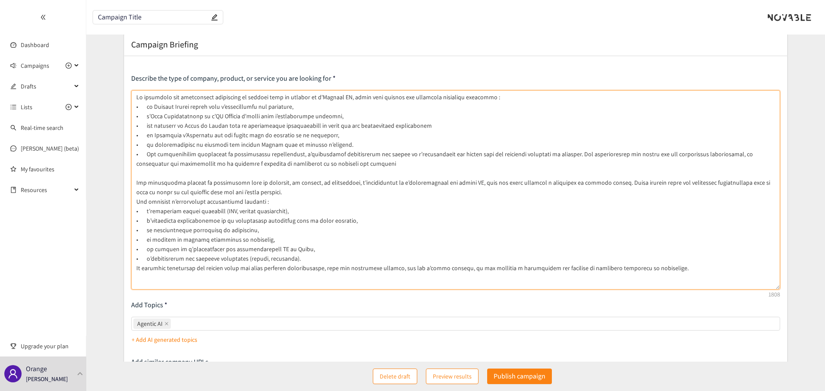
click at [352, 267] on textarea at bounding box center [455, 189] width 649 height 199
drag, startPoint x: 352, startPoint y: 267, endPoint x: 370, endPoint y: 267, distance: 17.7
click at [370, 267] on textarea at bounding box center [455, 189] width 649 height 199
drag, startPoint x: 370, startPoint y: 267, endPoint x: 361, endPoint y: 268, distance: 9.5
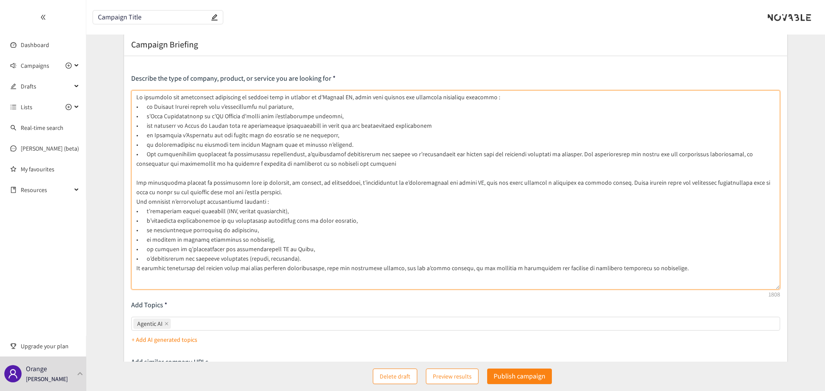
click at [361, 268] on textarea at bounding box center [455, 189] width 649 height 199
click at [678, 270] on textarea at bounding box center [455, 189] width 649 height 199
paste textarea "On recherche toutes les sociétés innovantes qui ont été citées par un corporate…"
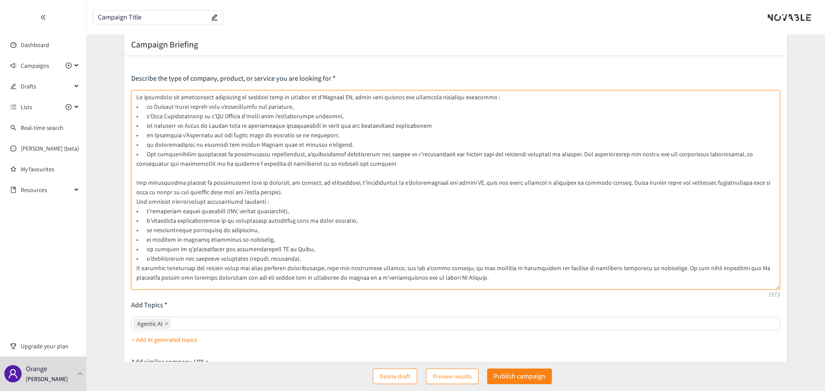
click at [719, 268] on textarea at bounding box center [455, 189] width 649 height 199
drag, startPoint x: 719, startPoint y: 268, endPoint x: 743, endPoint y: 268, distance: 24.2
click at [734, 268] on textarea at bounding box center [455, 189] width 649 height 199
click at [261, 278] on textarea at bounding box center [455, 189] width 649 height 199
click at [353, 277] on textarea at bounding box center [455, 189] width 649 height 199
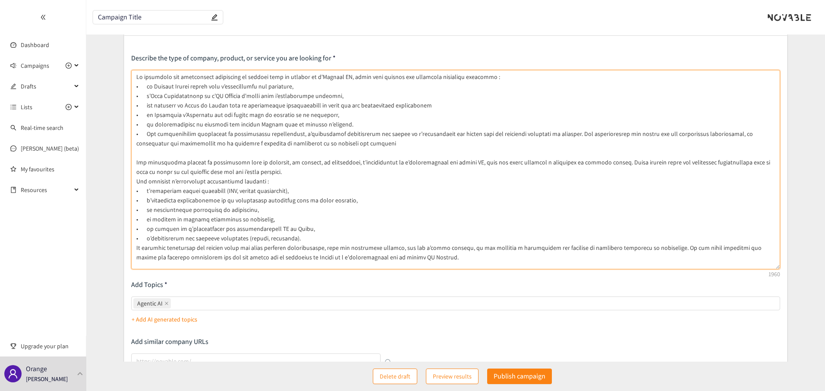
scroll to position [42, 0]
click at [216, 296] on div "Agentic AI" at bounding box center [455, 303] width 649 height 14
type textarea "Lo ipsumdolo sit ametconsect adipiscing el seddoei temp in utlabor et d'Magnaal…"
click at [174, 298] on input "Agentic AI" at bounding box center [174, 303] width 2 height 10
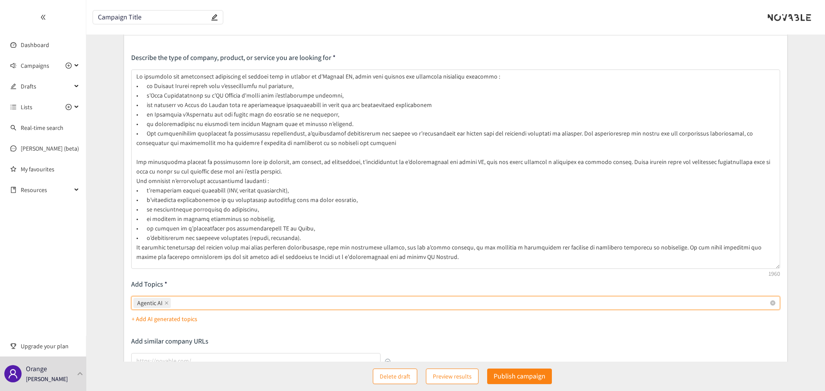
click at [215, 298] on div "Agentic AI" at bounding box center [451, 303] width 636 height 12
click at [174, 298] on input "Agentic AI Agentic AI" at bounding box center [174, 303] width 2 height 10
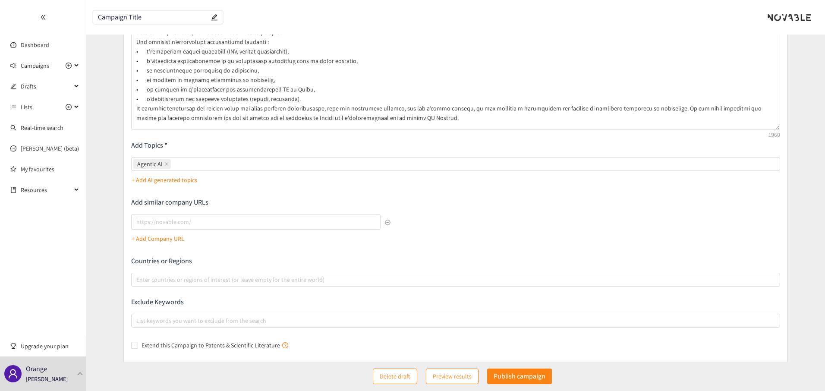
scroll to position [181, 0]
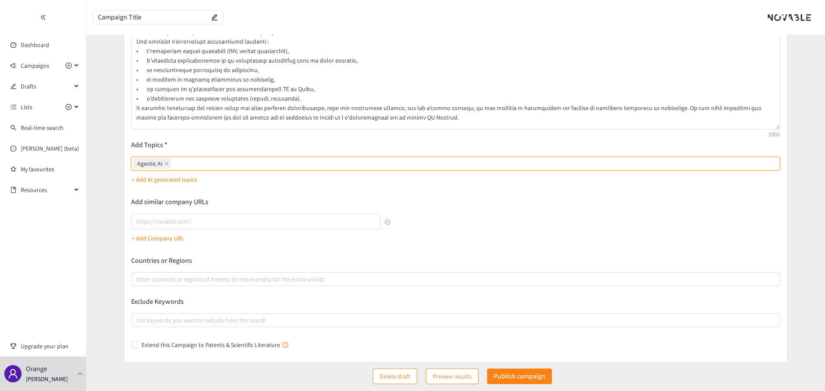
click at [155, 200] on p "Add similar company URLs" at bounding box center [261, 201] width 260 height 9
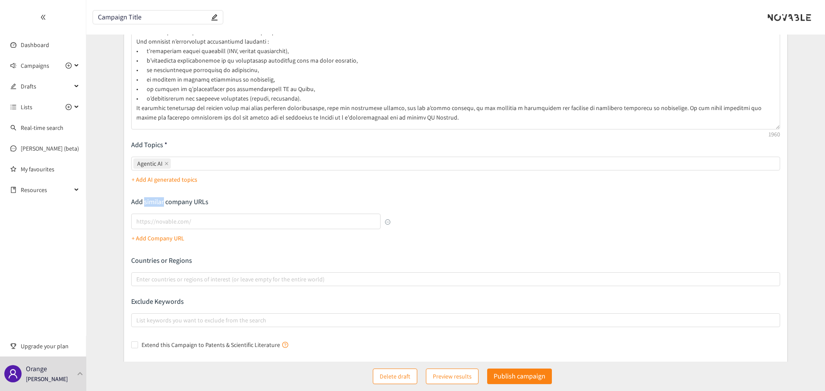
click at [155, 200] on p "Add similar company URLs" at bounding box center [261, 201] width 260 height 9
click at [162, 201] on p "Add similar company URLs" at bounding box center [261, 201] width 260 height 9
click at [159, 238] on p "+ Add Company URL" at bounding box center [158, 237] width 53 height 9
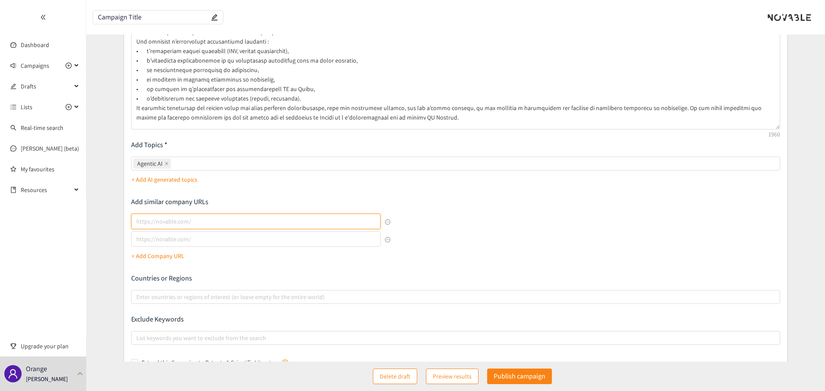
click at [239, 220] on input "lookalikes url" at bounding box center [256, 222] width 250 height 16
paste input "[URL]"
type input "[URL]"
click at [145, 256] on p "+ Add Company URL" at bounding box center [158, 255] width 53 height 9
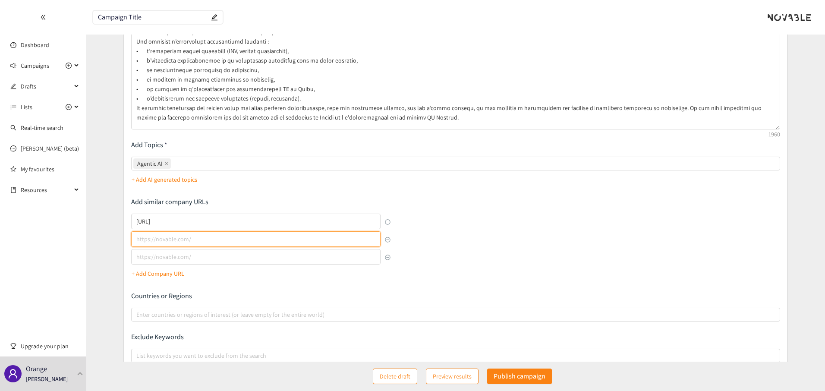
click at [267, 240] on input "lookalikes url" at bounding box center [256, 239] width 250 height 16
paste input "[URL]"
type input "[URL]"
click at [154, 273] on p "+ Add Company URL" at bounding box center [158, 273] width 53 height 9
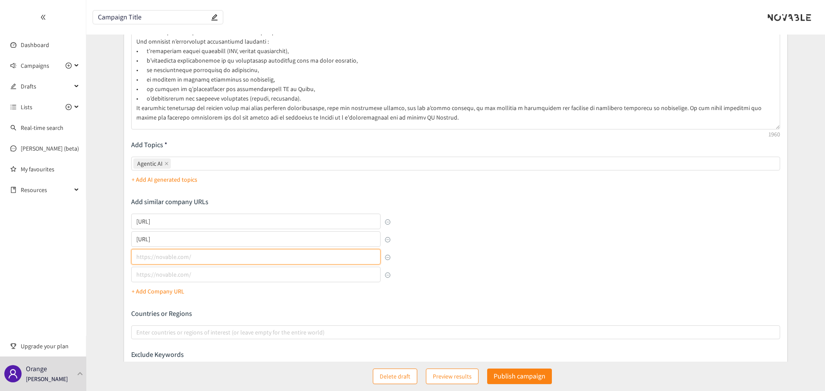
click at [246, 259] on input "lookalikes url" at bounding box center [256, 257] width 250 height 16
paste input "[URL][DOMAIN_NAME]"
type input "[URL][DOMAIN_NAME]"
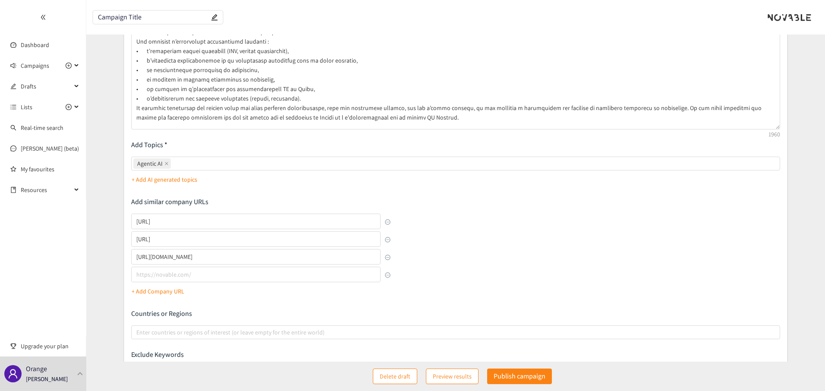
click at [163, 293] on p "+ Add Company URL" at bounding box center [158, 290] width 53 height 9
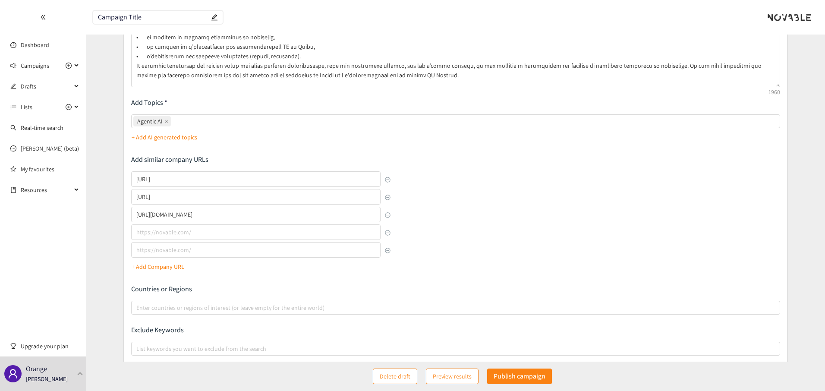
click at [406, 195] on div "Describe the type of company, product, or service you are looking for Add Topic…" at bounding box center [455, 125] width 649 height 509
click at [163, 266] on p "+ Add Company URL" at bounding box center [158, 266] width 53 height 9
click at [166, 285] on p "+ Add Company URL" at bounding box center [158, 284] width 53 height 9
click at [237, 240] on div at bounding box center [261, 233] width 260 height 18
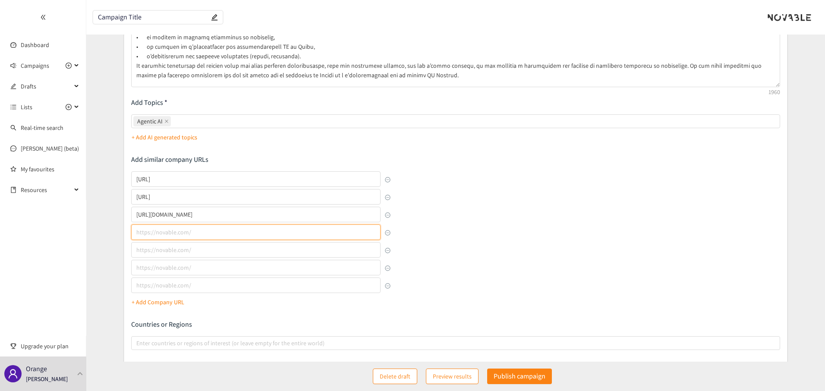
click at [241, 230] on input "lookalikes url" at bounding box center [256, 232] width 250 height 16
click at [412, 208] on div "Describe the type of company, product, or service you are looking for Add Topic…" at bounding box center [455, 143] width 649 height 544
click at [388, 216] on button "button" at bounding box center [388, 215] width 6 height 6
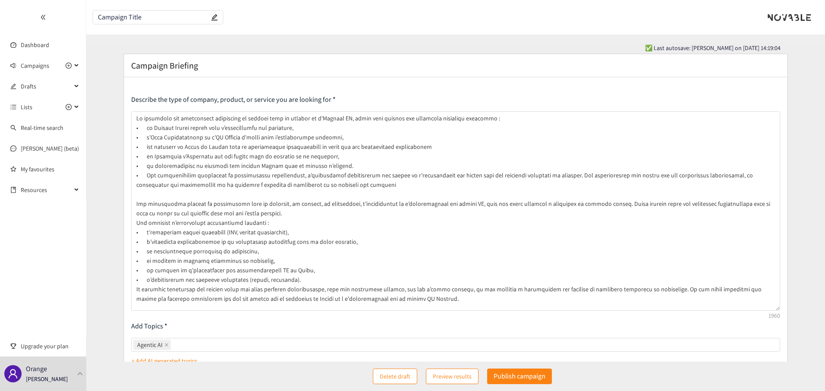
scroll to position [48, 0]
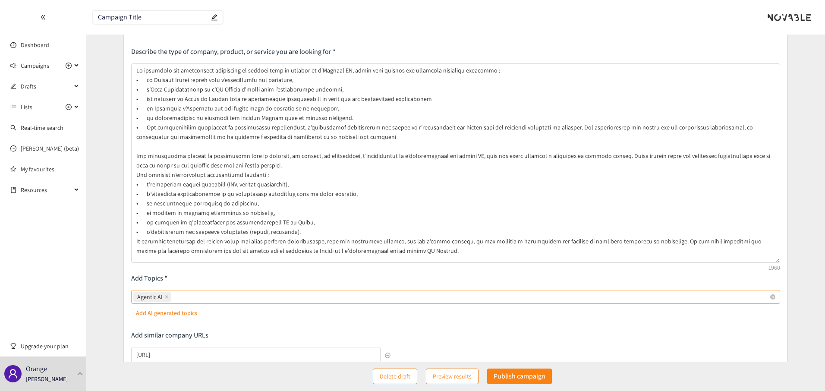
click at [191, 299] on div "Agentic AI" at bounding box center [451, 297] width 636 height 12
click at [174, 299] on input "Agentic AI" at bounding box center [174, 297] width 2 height 10
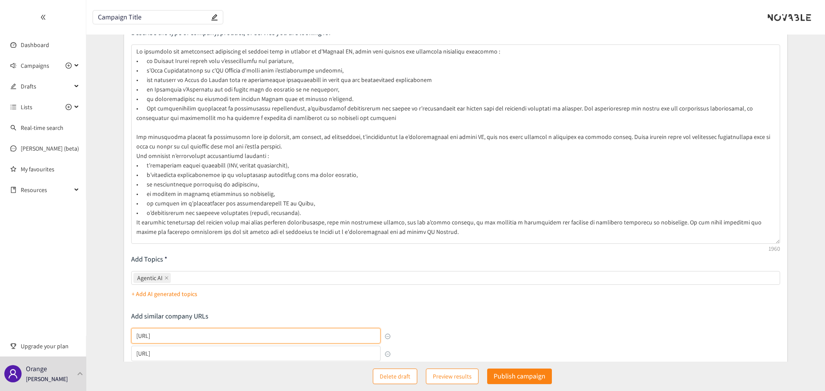
click at [204, 336] on input "[URL]" at bounding box center [256, 336] width 250 height 16
click at [238, 299] on div "+ Add AI generated topics" at bounding box center [455, 294] width 649 height 14
click at [183, 294] on p "+ Add AI generated topics" at bounding box center [165, 293] width 66 height 9
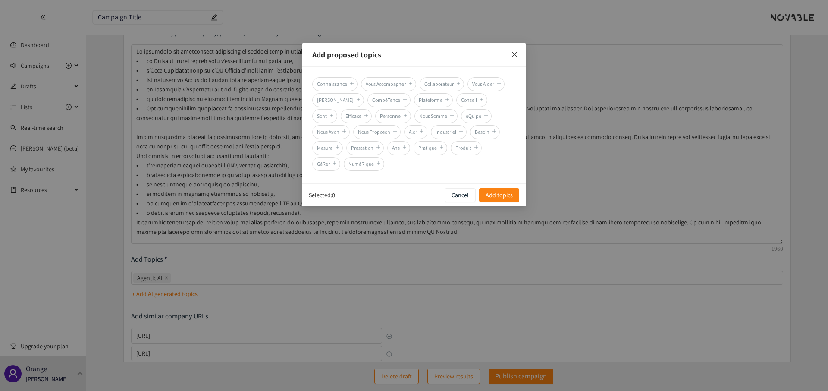
click at [512, 54] on icon "close" at bounding box center [514, 54] width 7 height 7
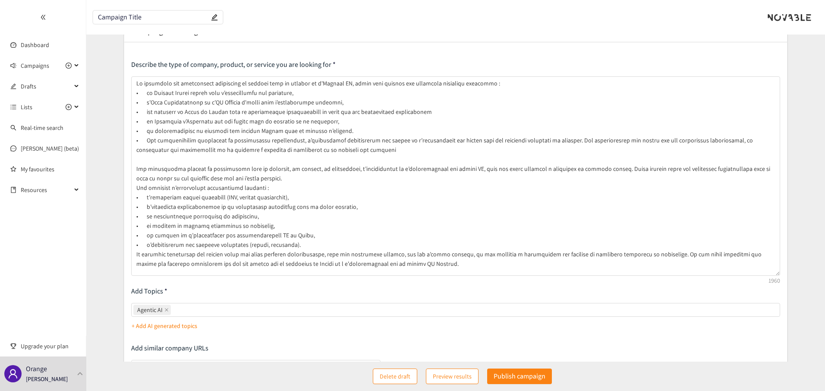
scroll to position [34, 0]
click at [221, 308] on div "Agentic AI" at bounding box center [451, 311] width 636 height 12
click at [174, 308] on input "Agentic AI" at bounding box center [174, 310] width 2 height 10
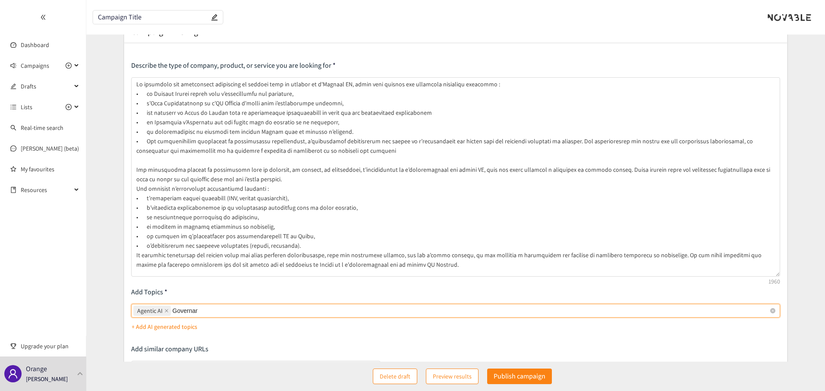
type input "Governance"
type input "Securité"
type input "Orchestration"
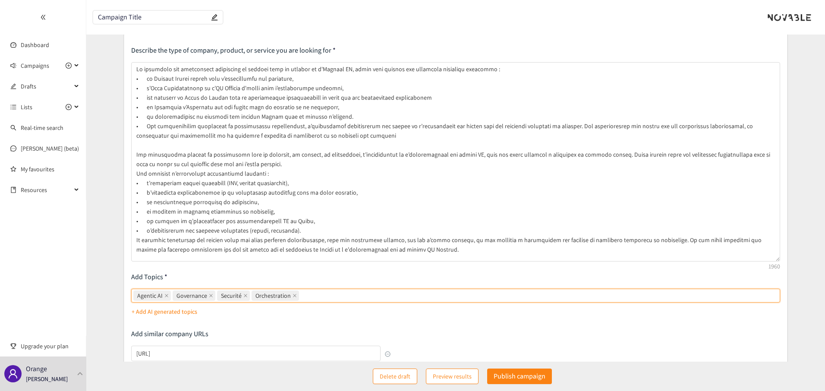
scroll to position [55, 0]
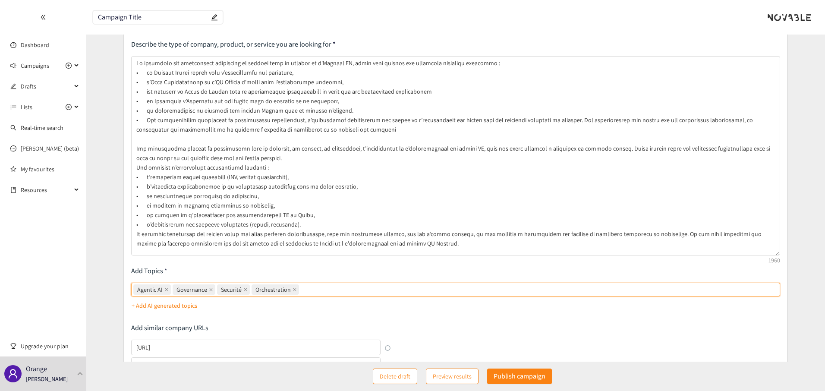
click at [332, 308] on div "+ Add AI generated topics" at bounding box center [455, 306] width 649 height 14
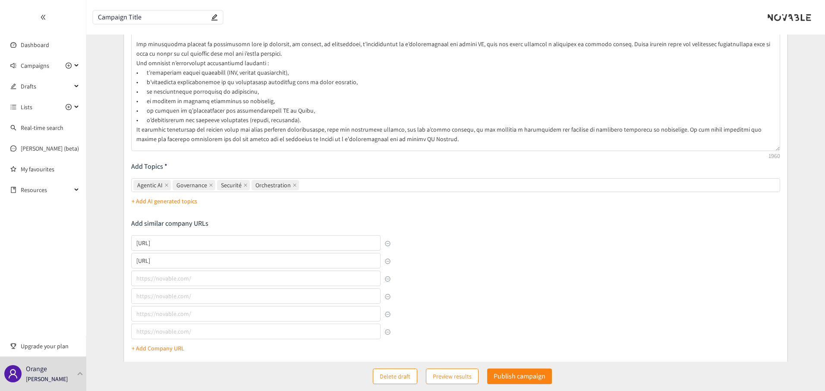
scroll to position [206, 0]
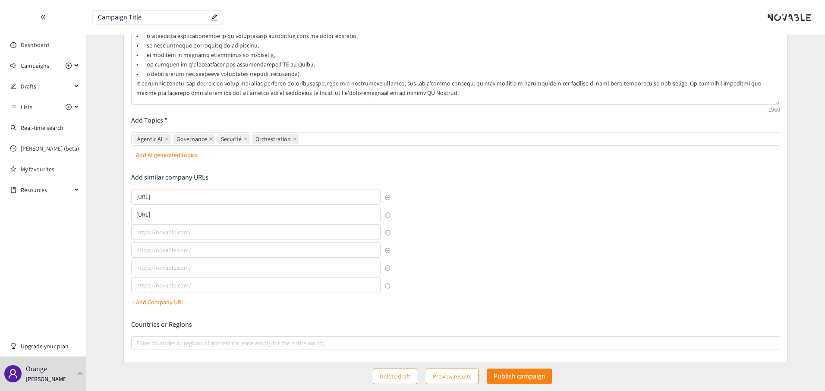
click at [388, 286] on button "button" at bounding box center [388, 286] width 6 height 6
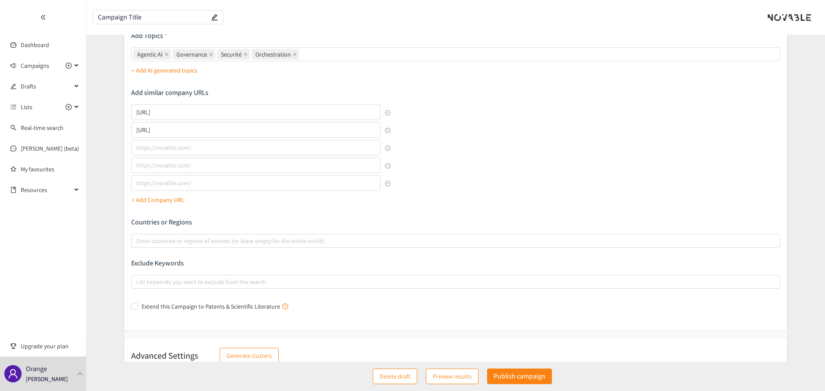
scroll to position [296, 0]
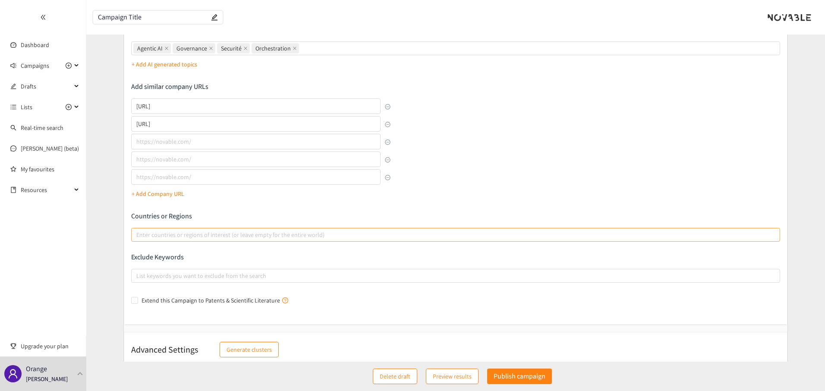
click at [164, 234] on div at bounding box center [451, 235] width 636 height 10
click at [138, 234] on input "Enter countries or regions of interest (or leave empty for the entire world)" at bounding box center [137, 235] width 2 height 10
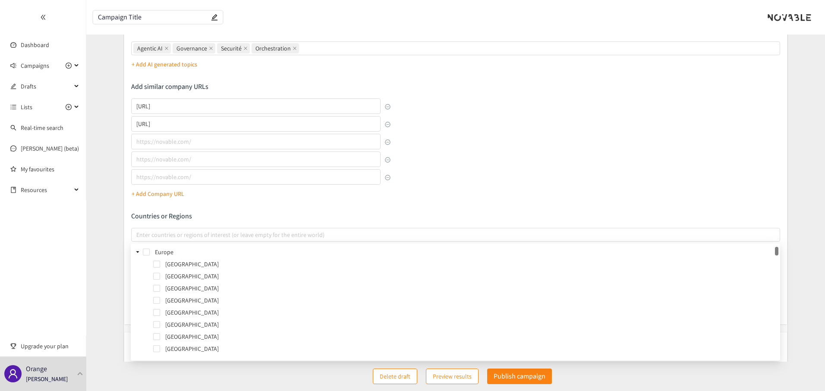
click at [172, 221] on div "Countries or Regions Enter countries or regions of interest (or leave empty for…" at bounding box center [455, 226] width 649 height 30
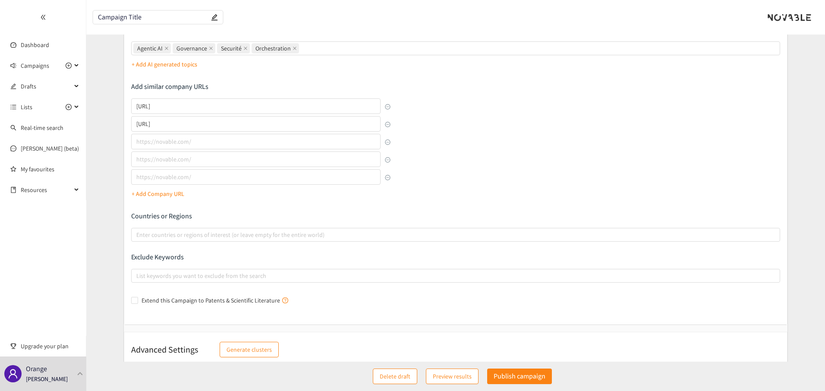
click at [170, 218] on p "Countries or Regions" at bounding box center [455, 215] width 649 height 9
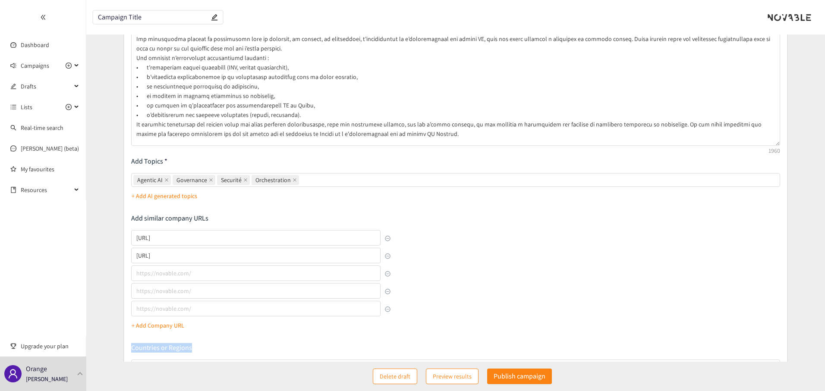
scroll to position [167, 0]
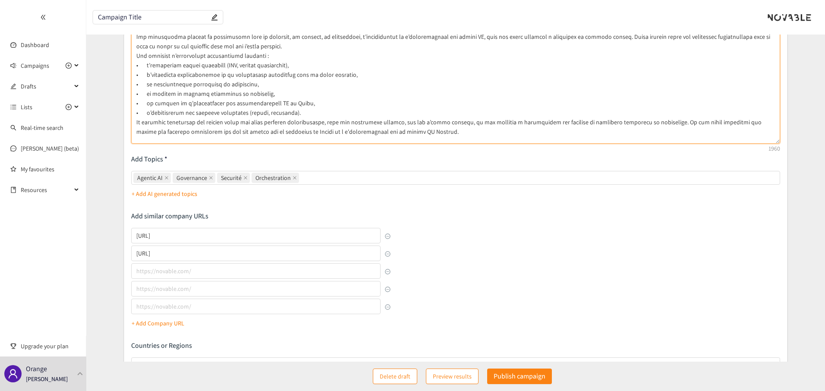
click at [395, 131] on textarea at bounding box center [455, 43] width 649 height 199
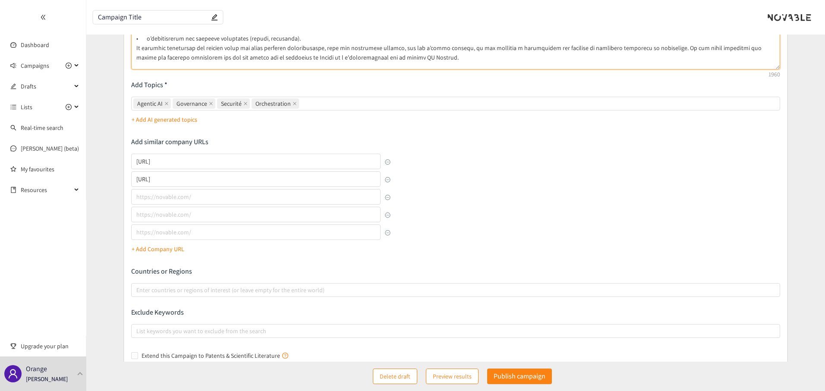
scroll to position [242, 0]
click at [161, 292] on div at bounding box center [451, 289] width 636 height 10
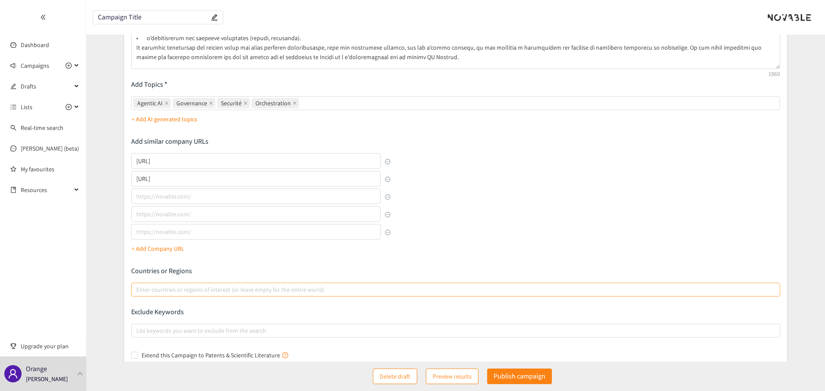
click at [138, 292] on input "Enter countries or regions of interest (or leave empty for the entire world)" at bounding box center [137, 289] width 2 height 10
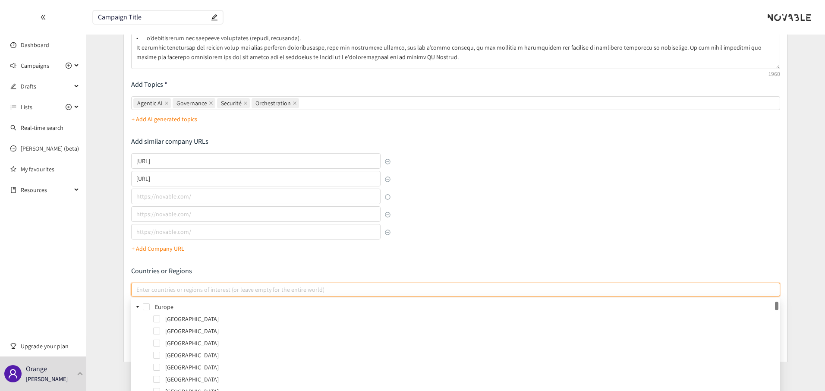
click at [138, 306] on icon "caret-down" at bounding box center [137, 307] width 3 height 2
click at [135, 317] on icon "caret-down" at bounding box center [137, 319] width 4 height 4
click at [138, 329] on icon "caret-down" at bounding box center [137, 331] width 4 height 4
click at [138, 343] on icon "caret-down" at bounding box center [137, 343] width 3 height 2
click at [137, 355] on icon "caret-down" at bounding box center [137, 355] width 4 height 4
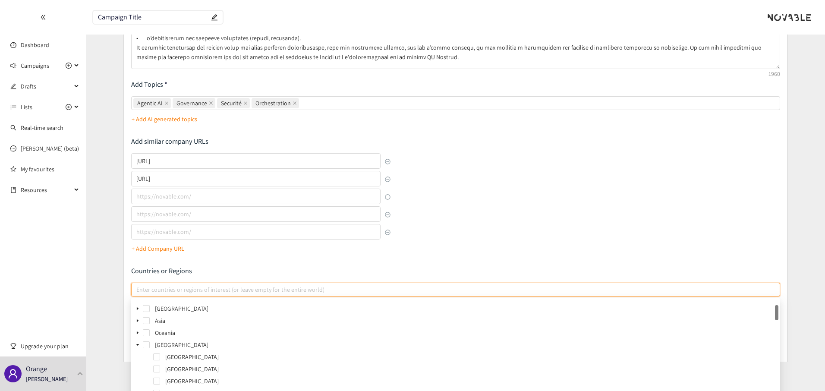
scroll to position [27, 0]
click at [137, 343] on span at bounding box center [137, 340] width 10 height 10
click at [137, 343] on icon "caret-down" at bounding box center [137, 345] width 4 height 4
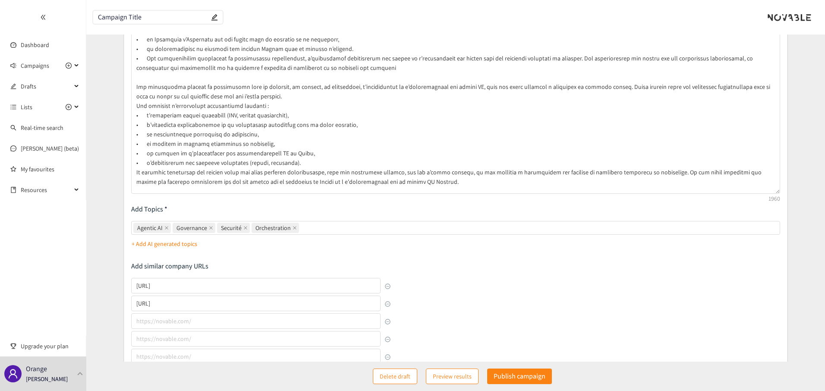
scroll to position [117, 0]
click at [398, 180] on textarea at bounding box center [455, 93] width 649 height 199
click at [407, 182] on textarea at bounding box center [455, 93] width 649 height 199
click at [446, 181] on textarea at bounding box center [455, 93] width 649 height 199
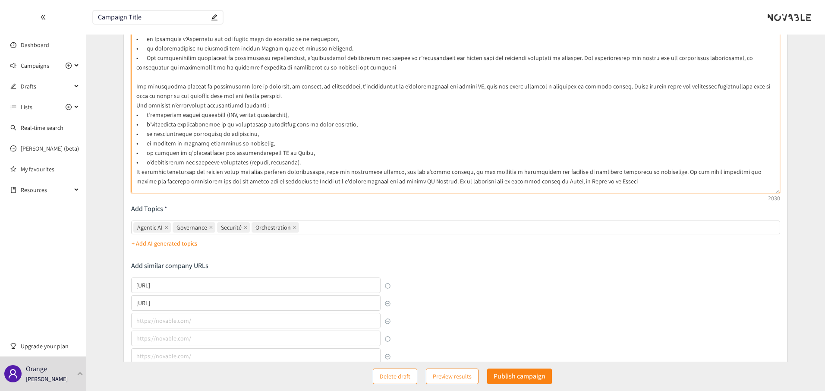
click at [510, 183] on textarea at bounding box center [455, 93] width 649 height 199
click at [503, 181] on textarea at bounding box center [455, 93] width 649 height 199
click at [583, 180] on textarea at bounding box center [455, 93] width 649 height 199
click at [503, 183] on textarea at bounding box center [455, 93] width 649 height 199
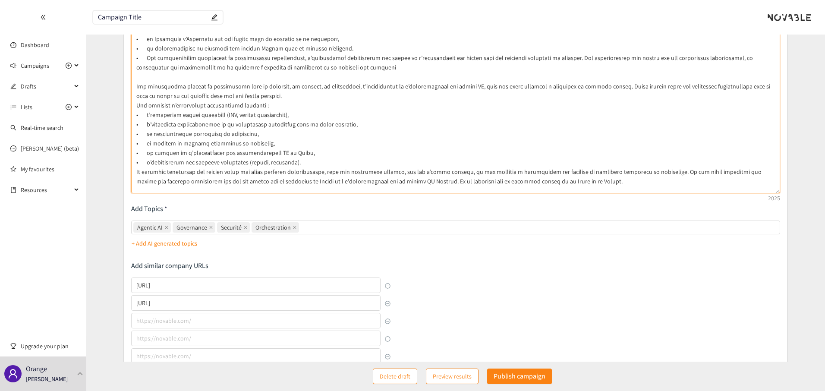
click at [503, 183] on textarea at bounding box center [455, 93] width 649 height 199
click at [540, 183] on textarea at bounding box center [455, 93] width 649 height 199
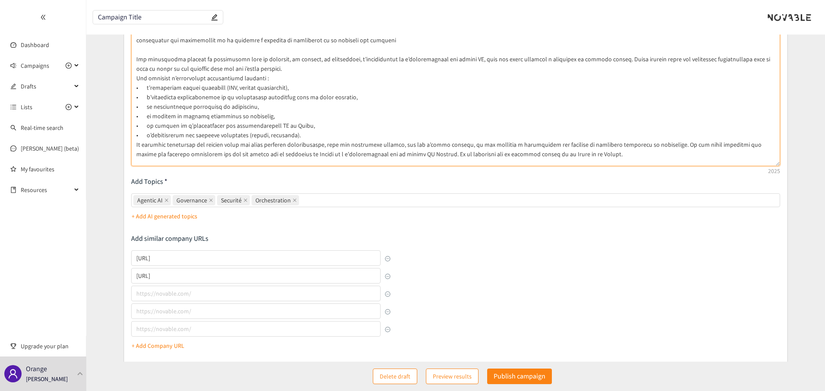
click at [498, 157] on textarea at bounding box center [455, 66] width 649 height 199
click at [496, 157] on textarea at bounding box center [455, 66] width 649 height 199
click at [494, 157] on textarea at bounding box center [455, 66] width 649 height 199
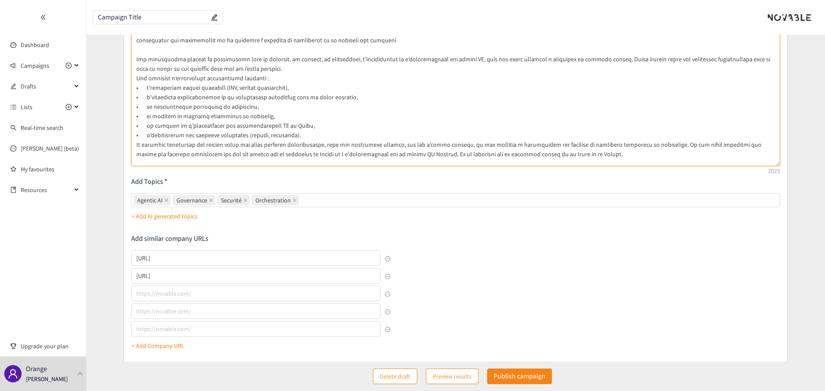
click at [494, 157] on textarea at bounding box center [455, 66] width 649 height 199
click at [515, 156] on textarea at bounding box center [455, 66] width 649 height 199
click at [502, 177] on p "Add Topics" at bounding box center [455, 181] width 649 height 9
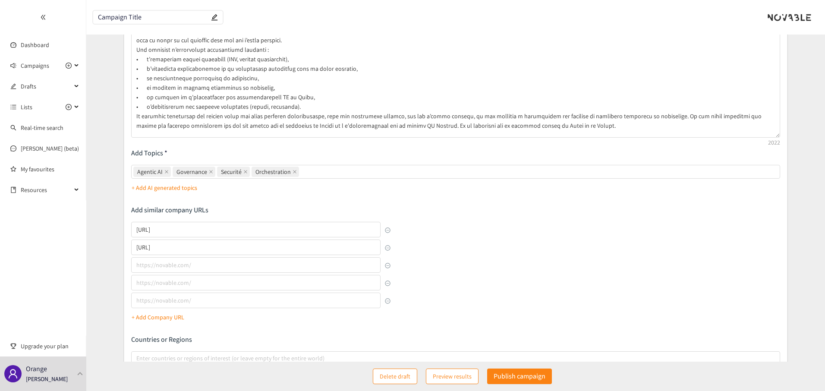
scroll to position [174, 0]
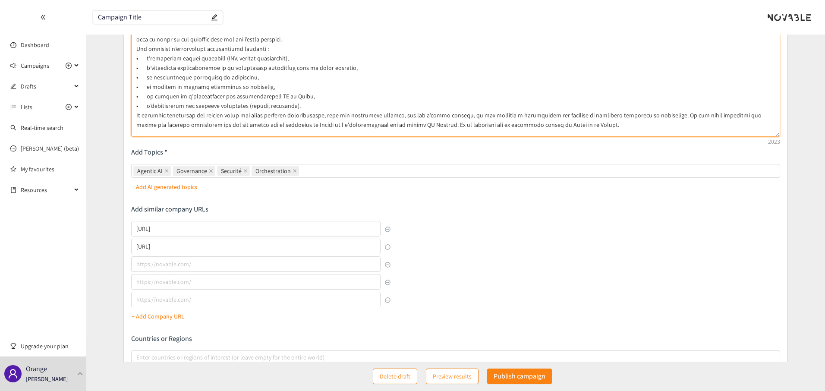
type textarea "Lo ipsumdolo sit ametconsect adipiscing el seddoei temp in utlabor et d'Magnaal…"
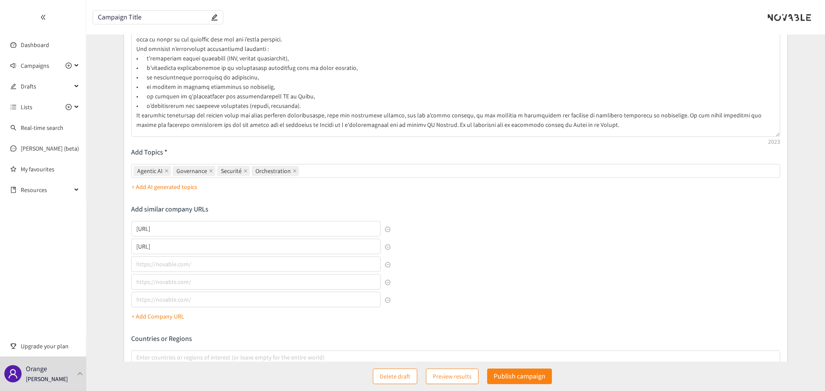
click at [475, 162] on div "Describe the type of company, product, or service you are looking for Add Topic…" at bounding box center [455, 175] width 649 height 509
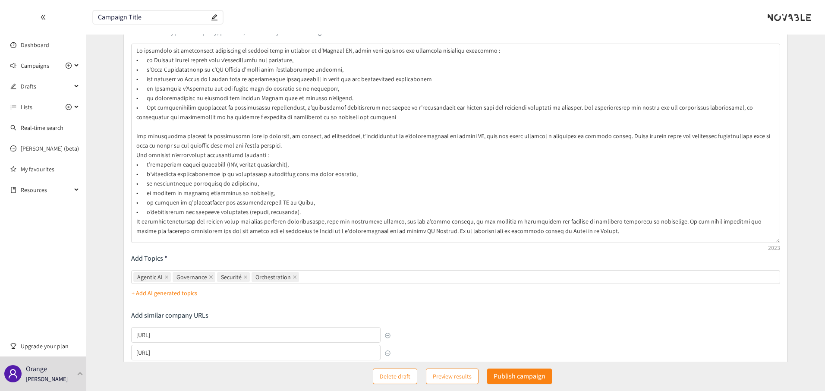
scroll to position [55, 0]
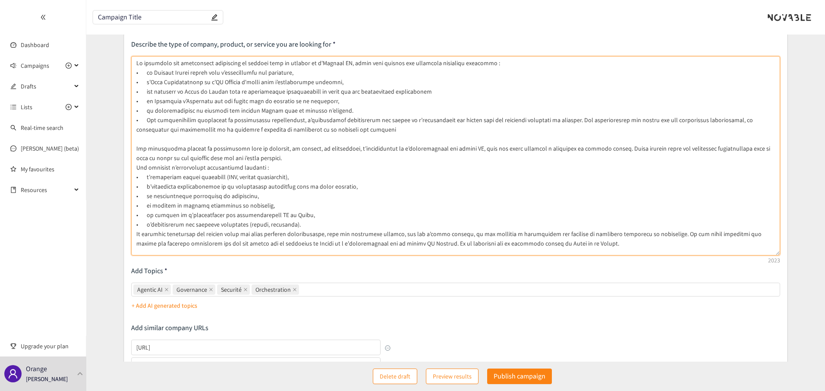
click at [221, 63] on textarea at bounding box center [455, 155] width 649 height 199
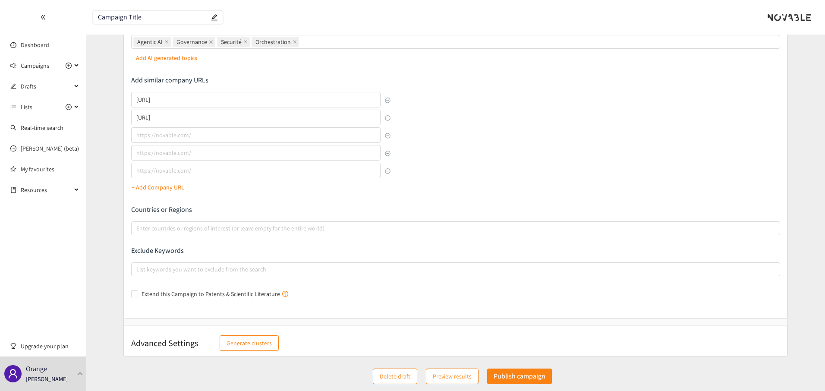
scroll to position [306, 0]
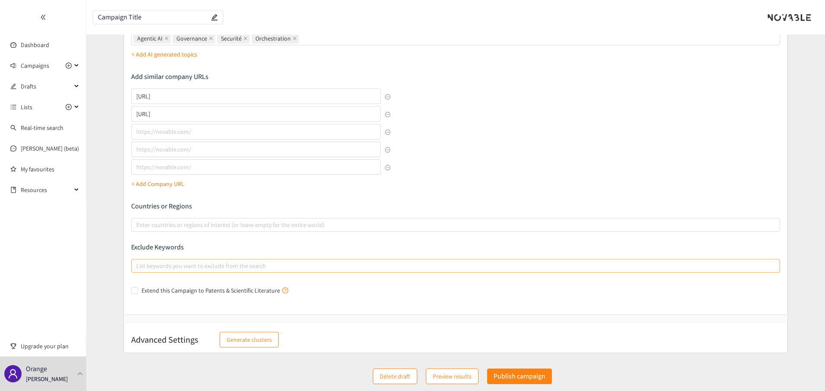
click at [176, 271] on div "List keywords you want to exclude from the search" at bounding box center [455, 266] width 649 height 14
click at [138, 271] on input "List keywords you want to exclude from the search" at bounding box center [137, 266] width 2 height 10
click at [176, 305] on div "Describe the type of company, product, or service you are looking for Add Topic…" at bounding box center [455, 43] width 663 height 544
click at [141, 248] on p "Exclude Keywords" at bounding box center [455, 246] width 649 height 9
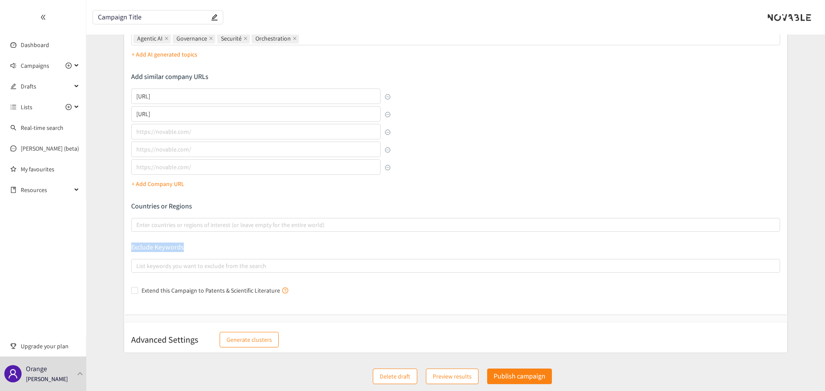
click at [141, 248] on p "Exclude Keywords" at bounding box center [455, 246] width 649 height 9
click at [152, 269] on div at bounding box center [451, 266] width 636 height 10
click at [138, 269] on input "List keywords you want to exclude from the search" at bounding box center [137, 266] width 2 height 10
click at [136, 289] on input "Extend this Campaign to Patents & Scientific Literature" at bounding box center [134, 290] width 6 height 6
checkbox input "true"
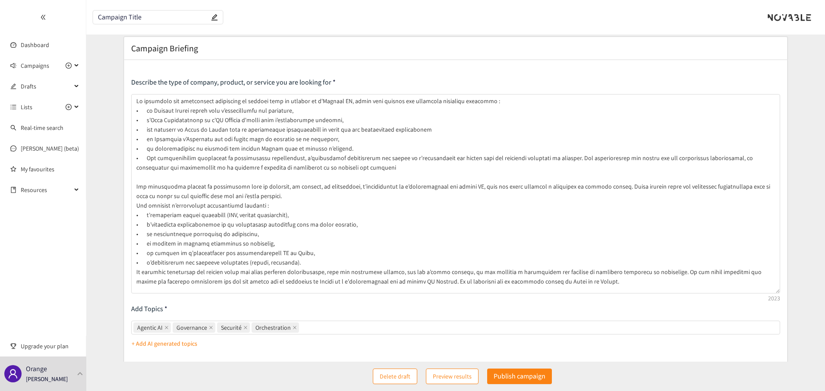
scroll to position [0, 0]
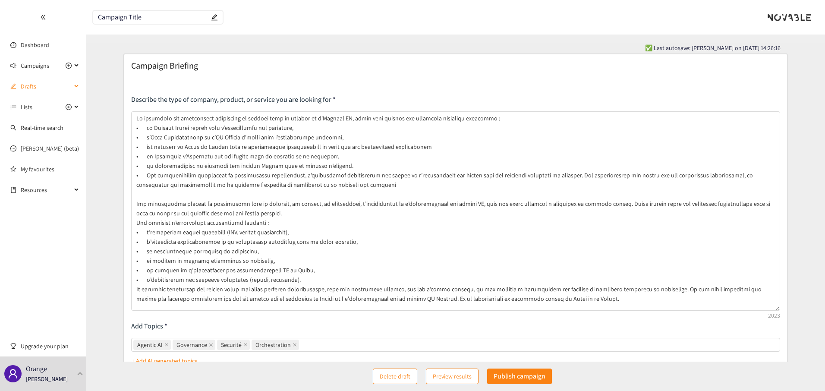
click at [32, 82] on span "Drafts" at bounding box center [46, 86] width 51 height 17
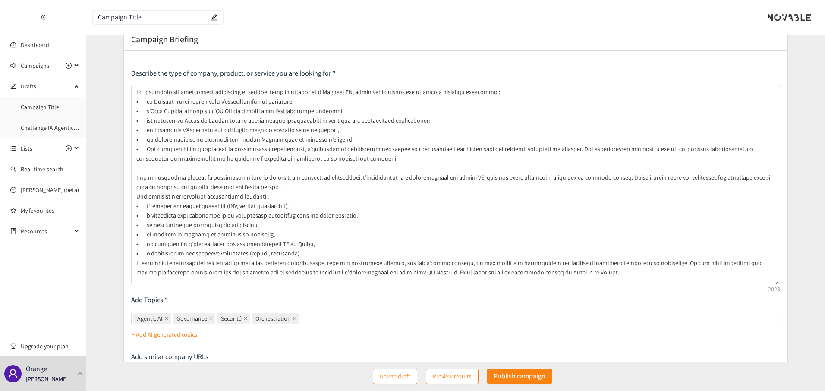
scroll to position [43, 0]
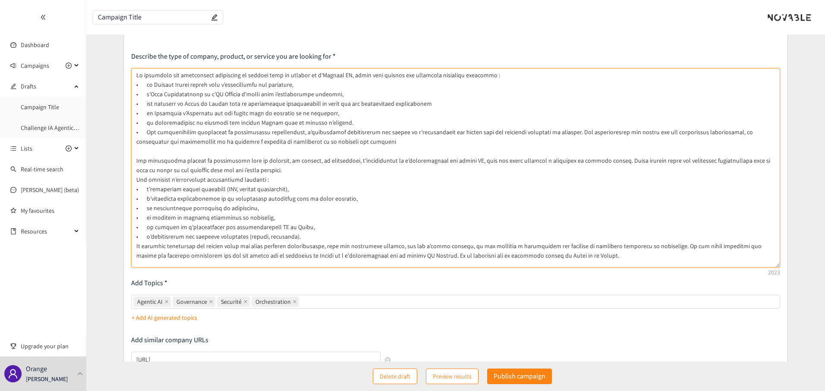
click at [195, 108] on textarea at bounding box center [455, 167] width 649 height 199
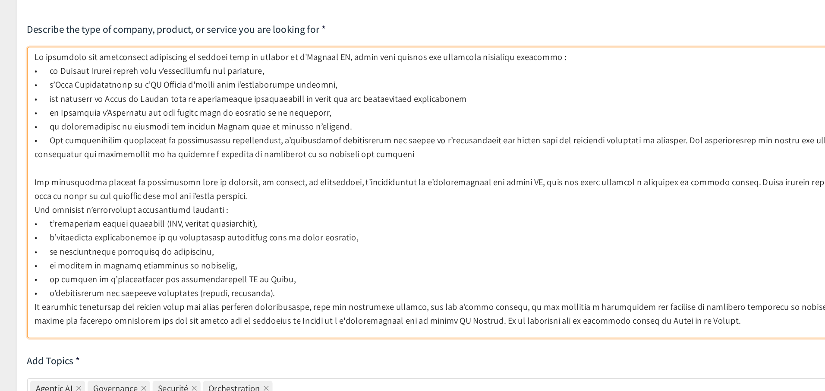
click at [408, 153] on textarea at bounding box center [455, 167] width 649 height 199
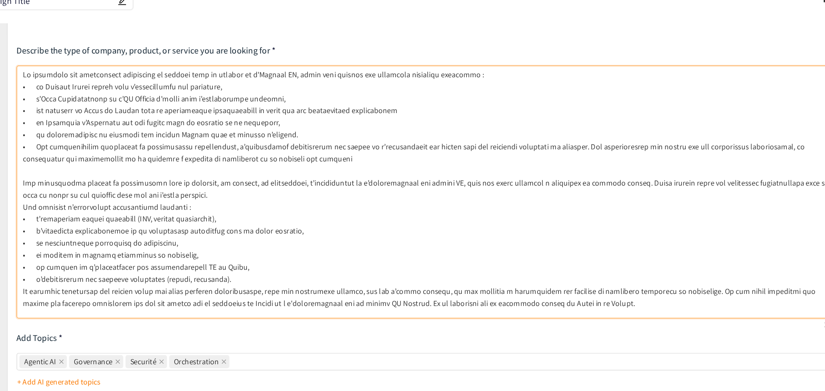
click at [250, 256] on textarea at bounding box center [455, 167] width 649 height 199
click at [325, 256] on textarea at bounding box center [455, 167] width 649 height 199
click at [350, 255] on textarea at bounding box center [455, 167] width 649 height 199
drag, startPoint x: 350, startPoint y: 255, endPoint x: 422, endPoint y: 256, distance: 72.5
click at [422, 256] on textarea at bounding box center [455, 167] width 649 height 199
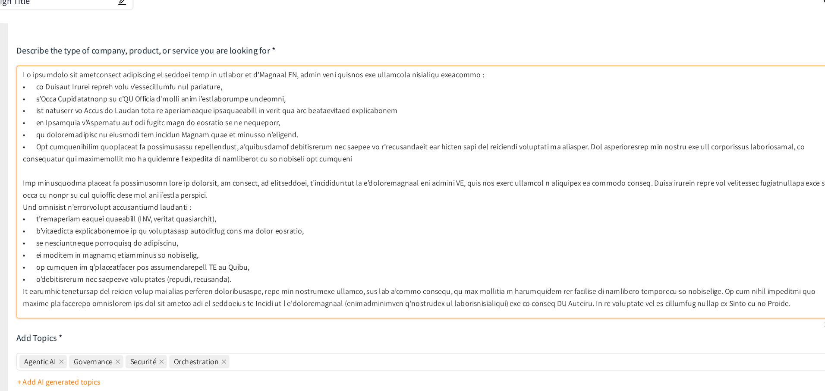
click at [340, 256] on textarea at bounding box center [455, 167] width 649 height 199
click at [586, 256] on textarea at bounding box center [455, 167] width 649 height 199
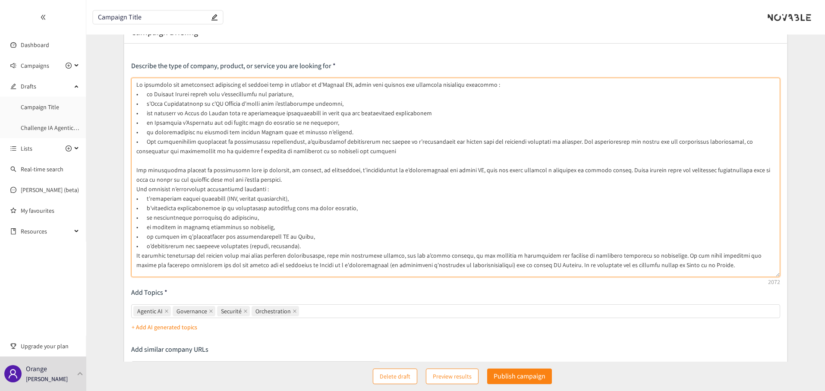
scroll to position [33, 0]
click at [675, 267] on textarea at bounding box center [455, 178] width 649 height 199
click at [327, 266] on textarea at bounding box center [455, 178] width 649 height 199
click at [445, 267] on textarea at bounding box center [455, 178] width 649 height 199
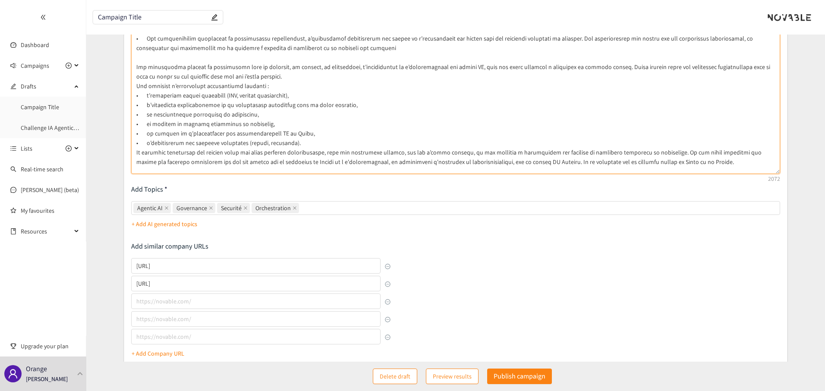
scroll to position [191, 0]
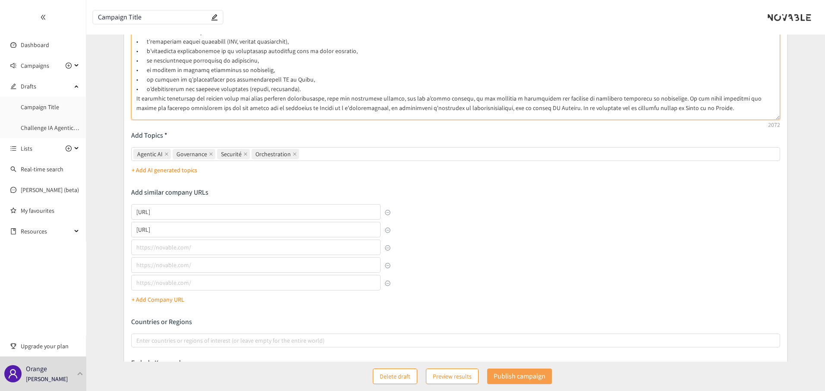
type textarea "Lo ipsumdolo sit ametconsect adipiscing el seddoei temp in utlabor et d'Magnaal…"
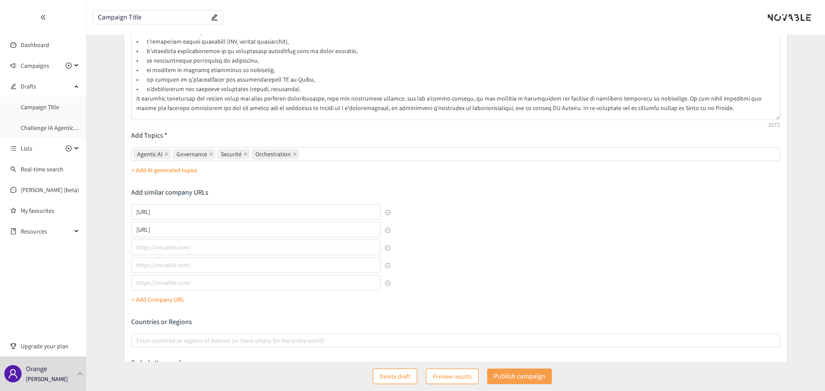
click at [506, 377] on p "Publish campaign" at bounding box center [520, 376] width 52 height 11
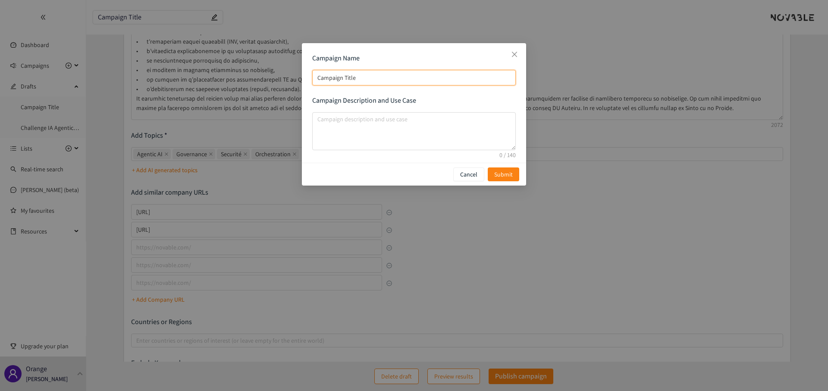
click at [349, 81] on input "Campaign Title" at bounding box center [414, 78] width 204 height 16
click at [345, 126] on textarea "campaign description and use case" at bounding box center [414, 131] width 204 height 38
click at [376, 102] on p "Campaign Description and Use Case" at bounding box center [414, 100] width 204 height 9
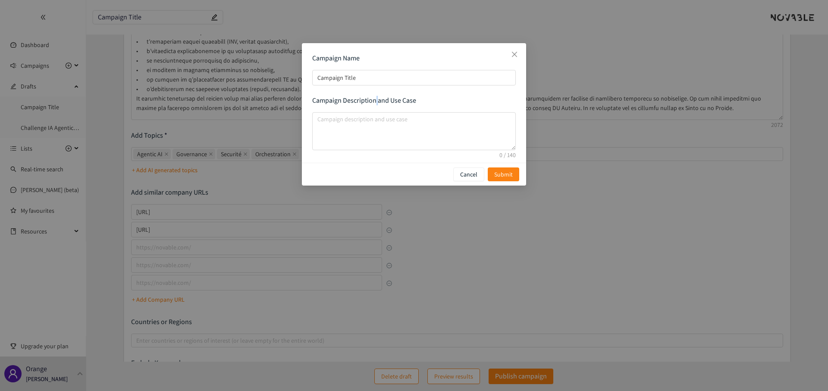
click at [376, 102] on p "Campaign Description and Use Case" at bounding box center [414, 100] width 204 height 9
click at [393, 102] on p "Campaign Description and Use Case" at bounding box center [414, 100] width 204 height 9
click at [352, 126] on textarea "campaign description and use case" at bounding box center [414, 131] width 204 height 38
click at [355, 79] on input "Campaign Title" at bounding box center [414, 78] width 204 height 16
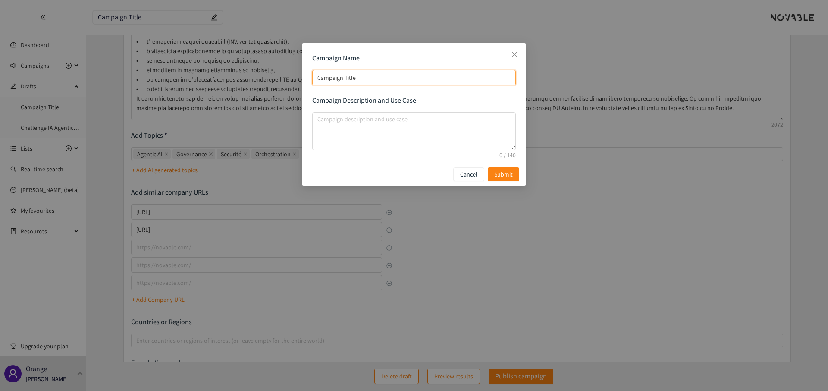
click at [355, 79] on input "Campaign Title" at bounding box center [414, 78] width 204 height 16
click at [358, 122] on textarea "campaign description and use case" at bounding box center [414, 131] width 204 height 38
click at [474, 173] on p "Cancel" at bounding box center [468, 174] width 17 height 9
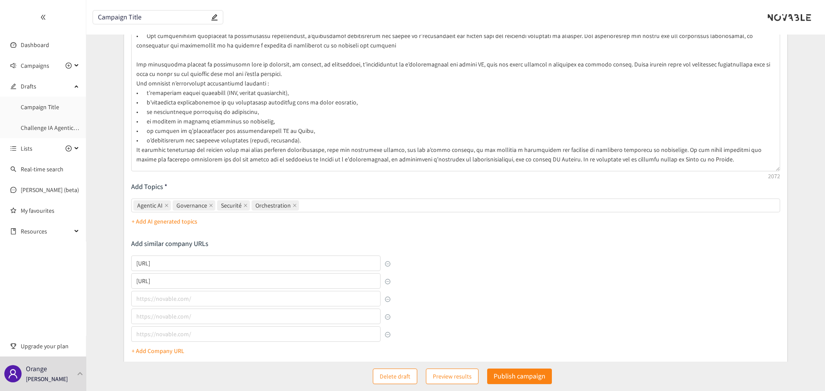
scroll to position [118, 0]
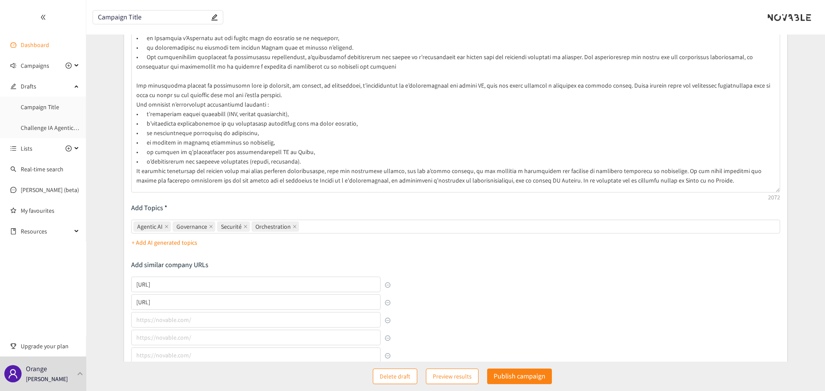
click at [40, 45] on link "Dashboard" at bounding box center [35, 45] width 28 height 8
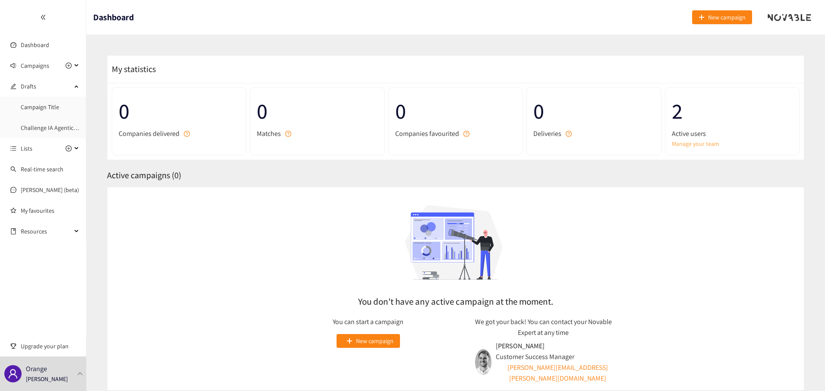
click at [688, 140] on link "Manage your team" at bounding box center [732, 143] width 121 height 9
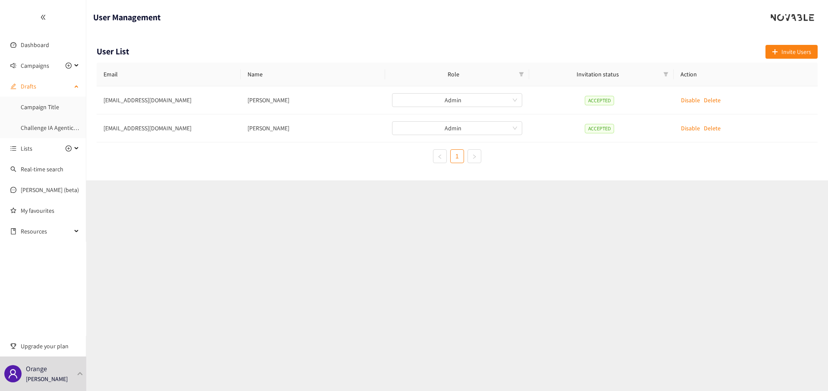
click at [30, 89] on span "Drafts" at bounding box center [46, 86] width 51 height 17
click at [30, 87] on span "Drafts" at bounding box center [46, 86] width 51 height 17
click at [33, 107] on link "Campaign Title" at bounding box center [40, 107] width 38 height 8
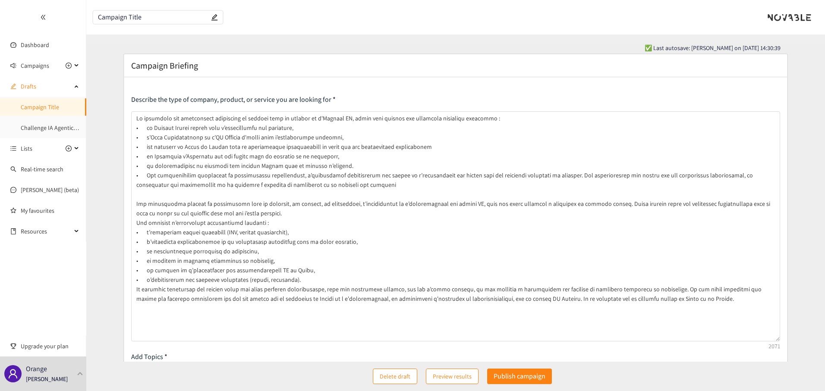
drag, startPoint x: 777, startPoint y: 147, endPoint x: 781, endPoint y: 340, distance: 192.9
click at [734, 340] on div "Describe the type of company, product, or service you are looking for Add Topic…" at bounding box center [455, 337] width 663 height 521
click at [28, 86] on span "Drafts" at bounding box center [46, 86] width 51 height 17
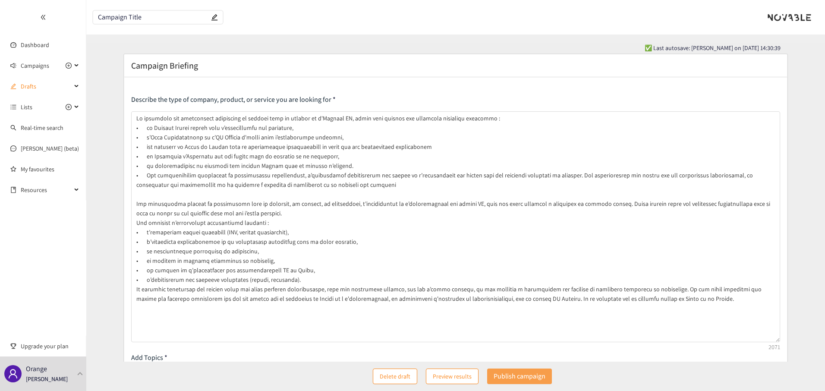
click at [524, 376] on p "Publish campaign" at bounding box center [520, 376] width 52 height 11
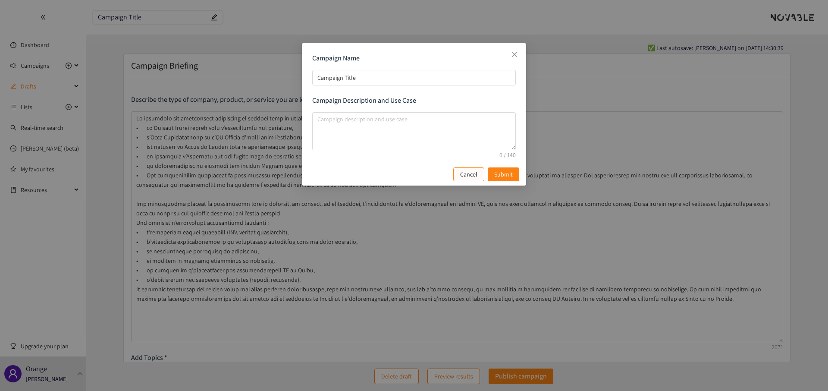
click at [460, 173] on button "Cancel" at bounding box center [468, 174] width 31 height 14
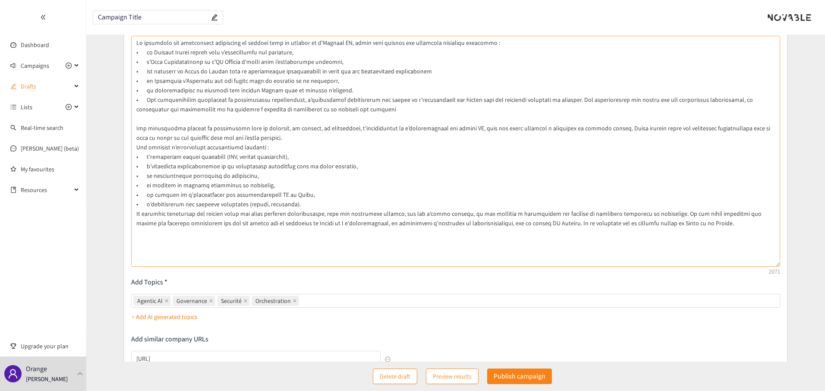
scroll to position [285, 0]
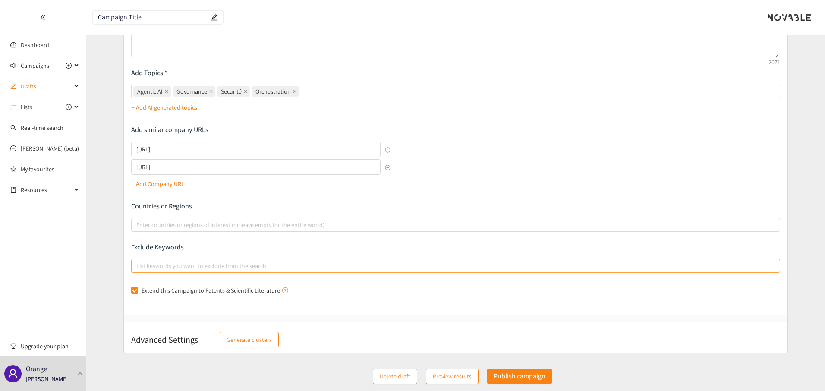
click at [163, 261] on div at bounding box center [451, 266] width 636 height 10
click at [138, 261] on input "List keywords you want to exclude from the search" at bounding box center [137, 266] width 2 height 10
type input "Consulting"
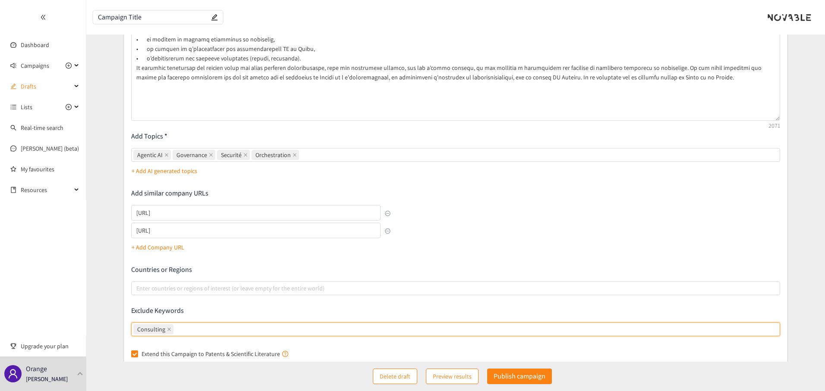
scroll to position [222, 0]
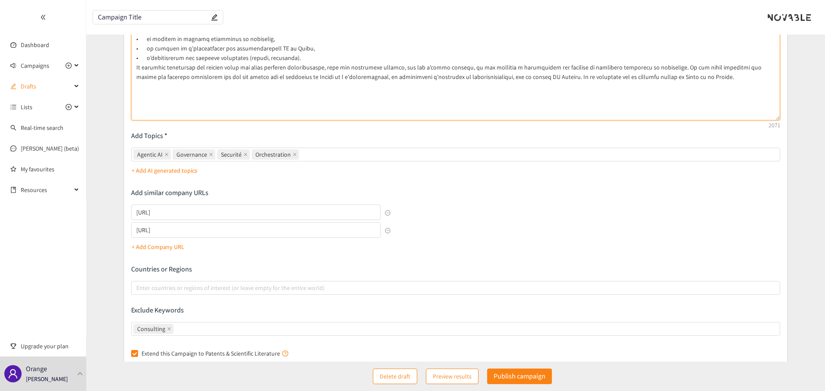
click at [355, 119] on textarea at bounding box center [455, 5] width 649 height 231
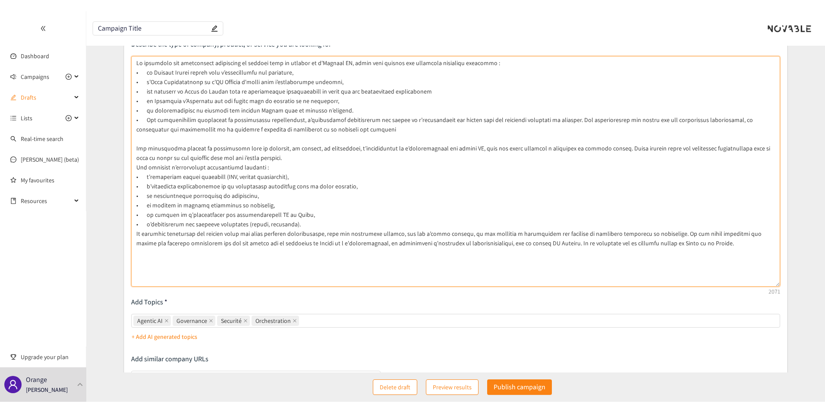
scroll to position [0, 0]
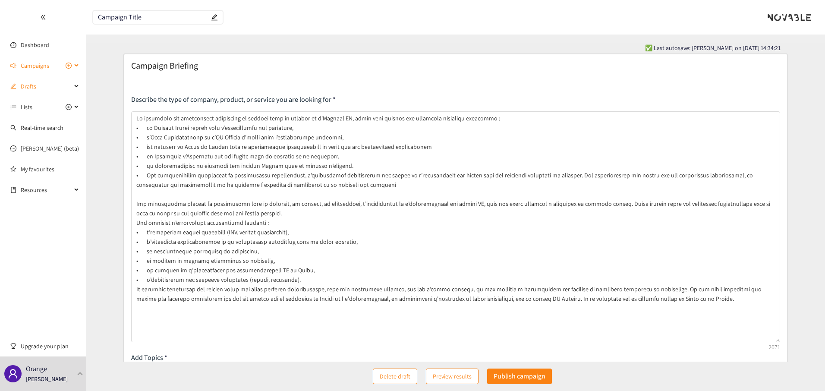
click at [22, 59] on span "Campaigns" at bounding box center [35, 65] width 28 height 17
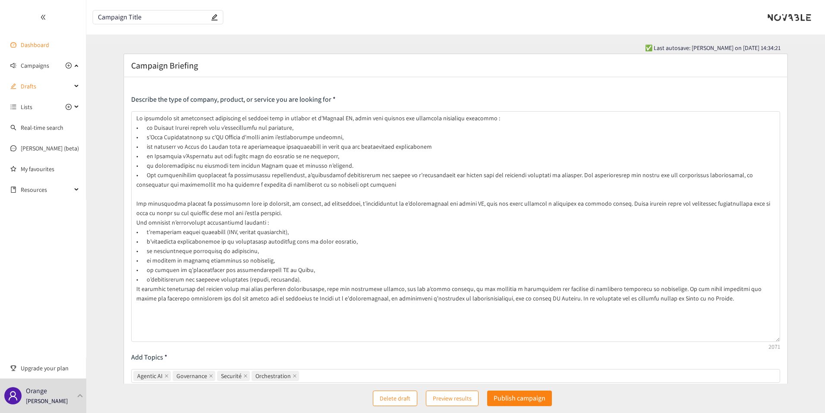
click at [44, 41] on link "Dashboard" at bounding box center [35, 45] width 28 height 8
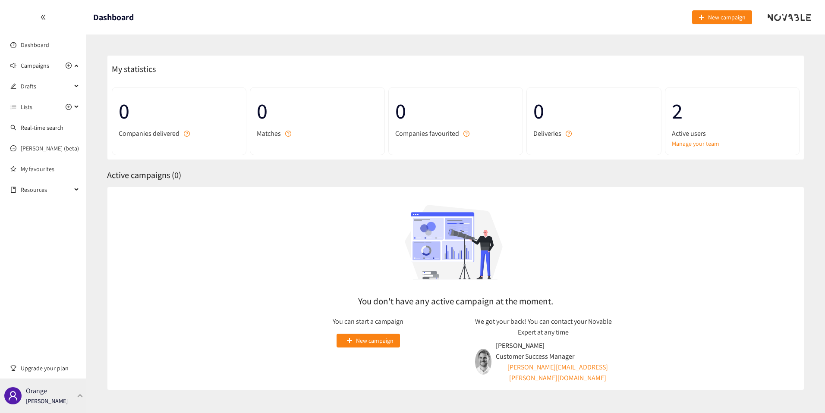
click at [74, 397] on div "Orange [PERSON_NAME]" at bounding box center [43, 396] width 86 height 35
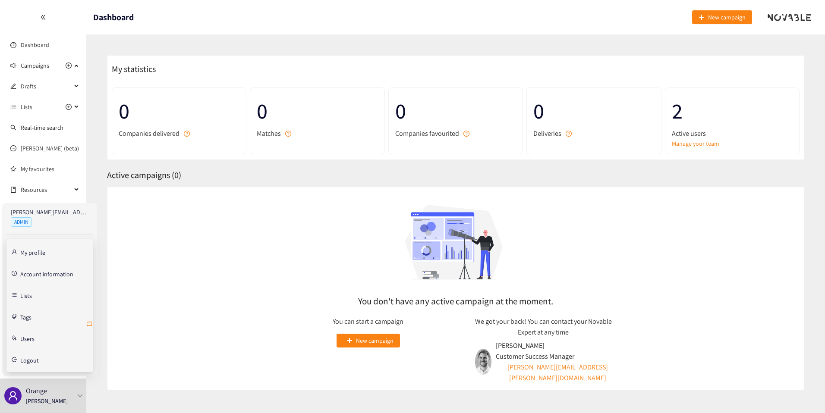
click at [88, 325] on icon "retweet" at bounding box center [89, 323] width 5 height 5
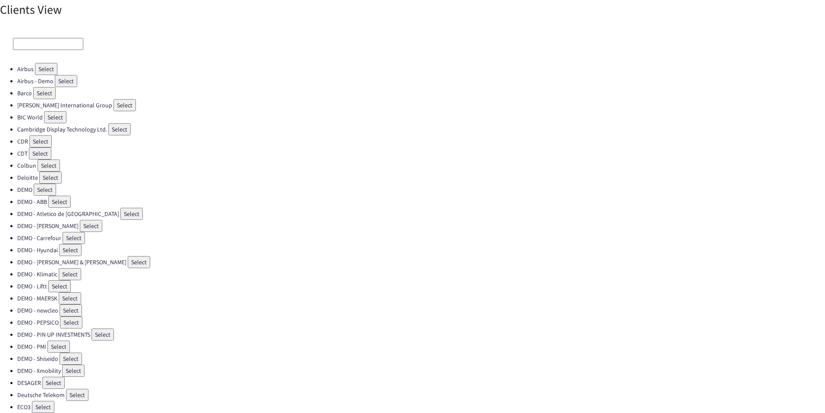
click at [41, 43] on input at bounding box center [48, 44] width 70 height 12
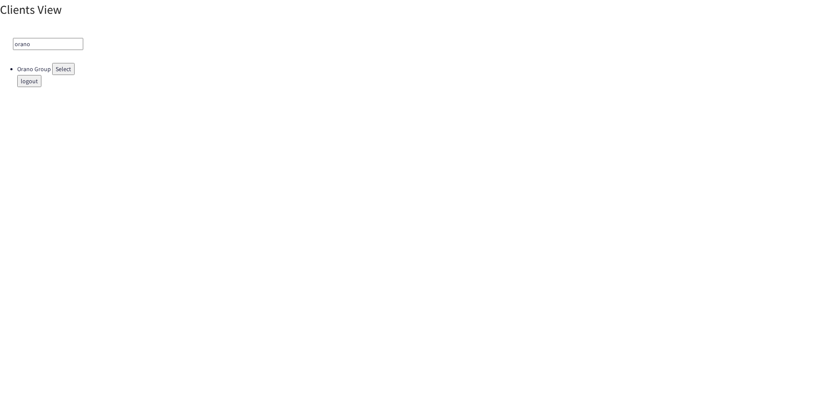
type input "orano"
click at [61, 65] on button "Select" at bounding box center [63, 69] width 22 height 12
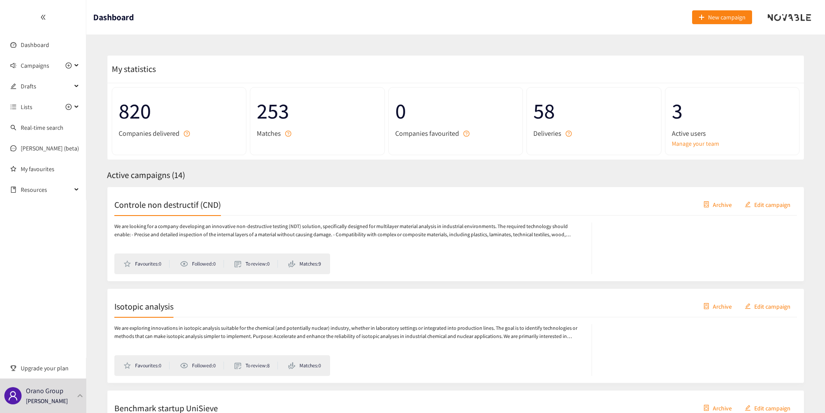
click at [685, 149] on div "3 Active users Manage your team" at bounding box center [732, 121] width 135 height 68
click at [685, 147] on link "Manage your team" at bounding box center [732, 143] width 121 height 9
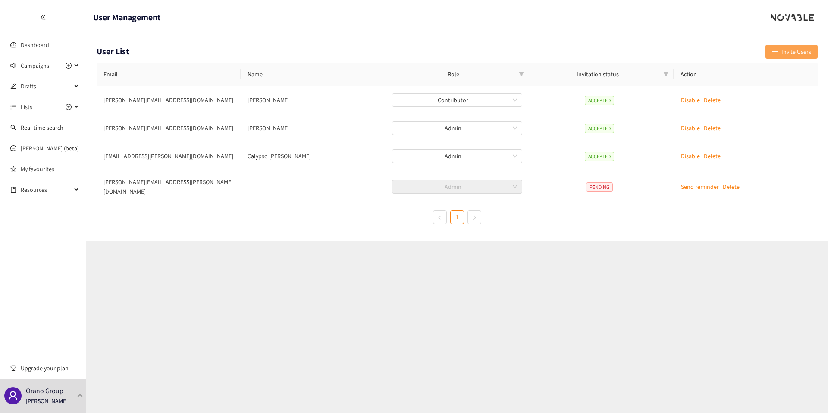
click at [734, 57] on button "Invite Users" at bounding box center [792, 52] width 52 height 14
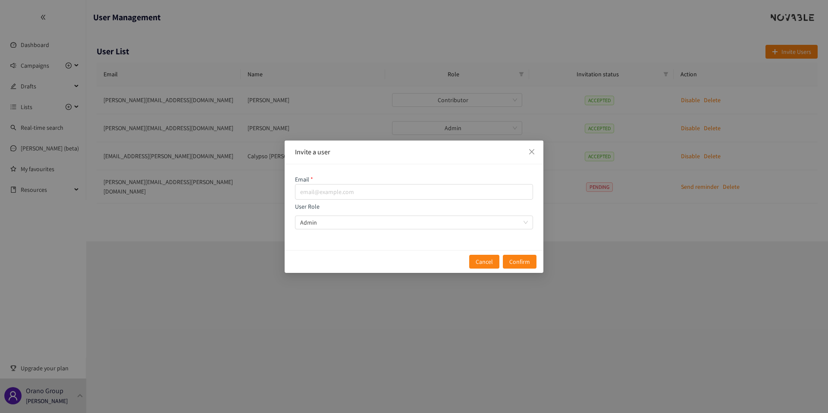
click at [393, 204] on div "User Role Admin" at bounding box center [414, 216] width 238 height 28
click at [393, 200] on div "Email User Role Admin" at bounding box center [414, 202] width 238 height 55
click at [393, 198] on input "email" at bounding box center [414, 192] width 238 height 16
paste input "[PERSON_NAME][EMAIL_ADDRESS][PERSON_NAME][DOMAIN_NAME]"
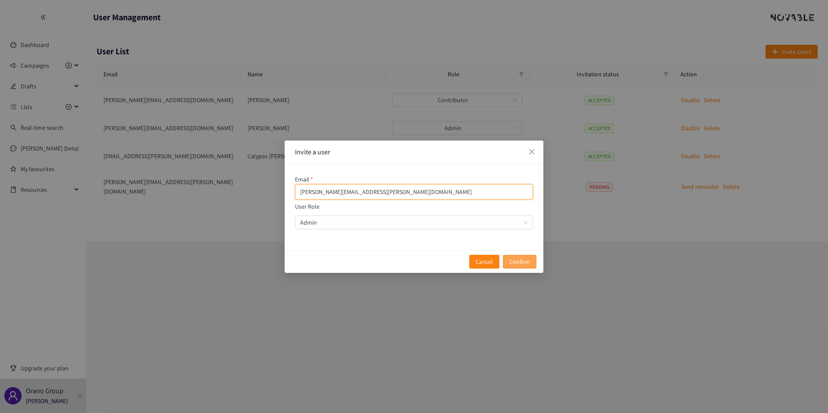
type input "[PERSON_NAME][EMAIL_ADDRESS][PERSON_NAME][DOMAIN_NAME]"
click at [524, 265] on span "Confirm" at bounding box center [519, 261] width 21 height 9
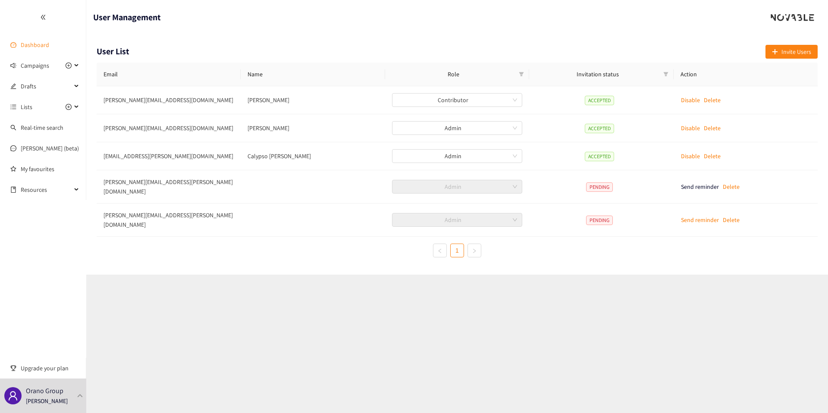
click at [41, 44] on link "Dashboard" at bounding box center [35, 45] width 28 height 8
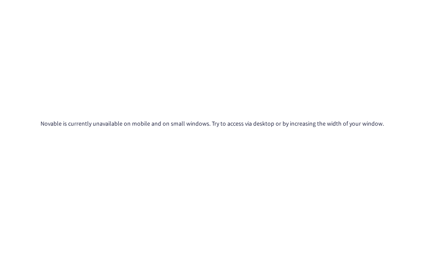
click at [196, 120] on p "Novable is currently unavailable on mobile and on small windows. Try to access …" at bounding box center [212, 123] width 343 height 9
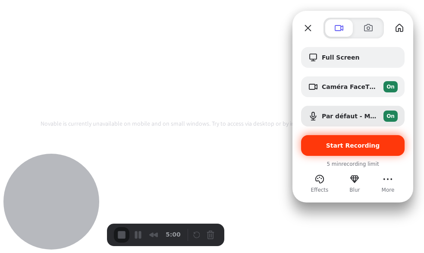
click at [363, 142] on span "Start Recording" at bounding box center [353, 145] width 54 height 7
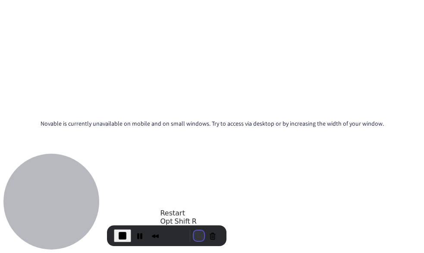
click at [194, 236] on button "Restart Recording" at bounding box center [199, 235] width 10 height 10
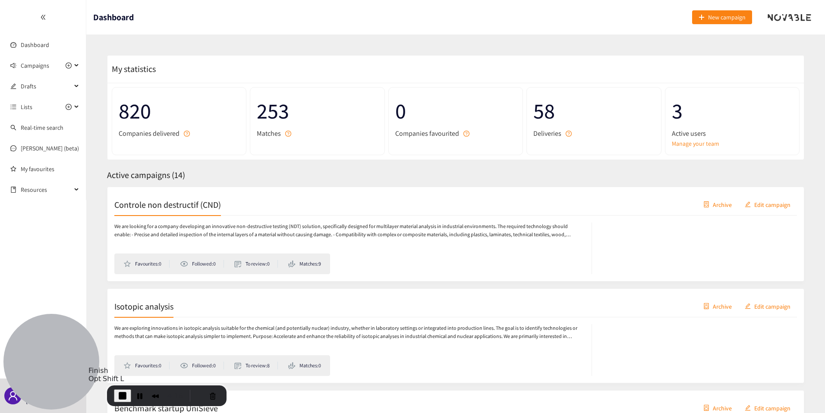
click at [122, 393] on span "End Recording" at bounding box center [122, 396] width 10 height 10
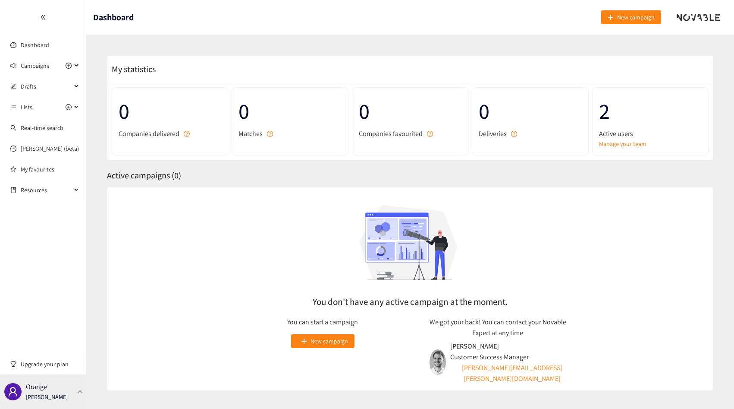
click at [61, 394] on p "[PERSON_NAME]" at bounding box center [47, 396] width 42 height 9
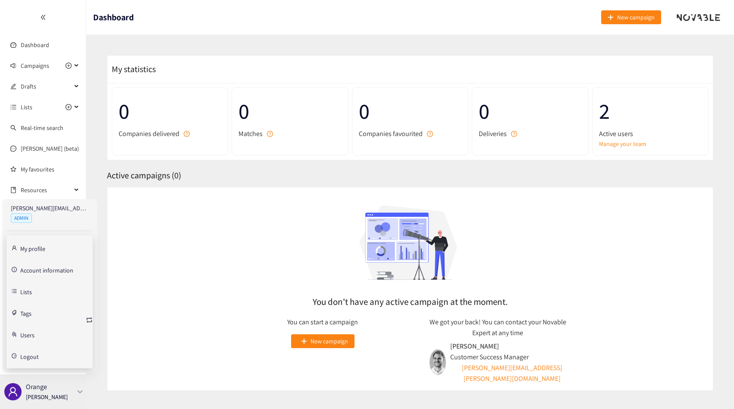
click at [61, 393] on p "[PERSON_NAME]" at bounding box center [47, 396] width 42 height 9
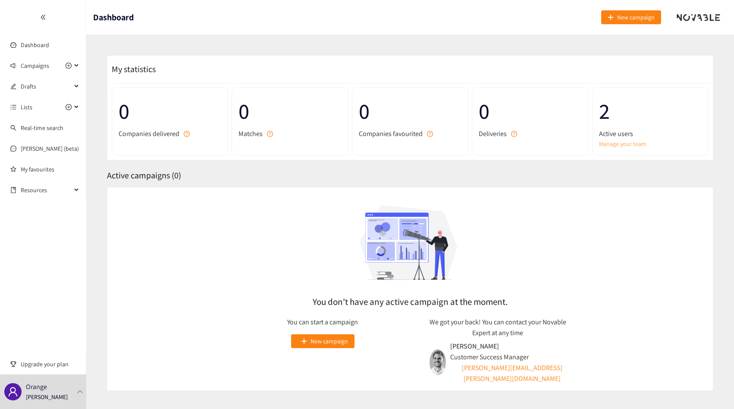
click at [614, 145] on link "Manage your team" at bounding box center [650, 143] width 103 height 9
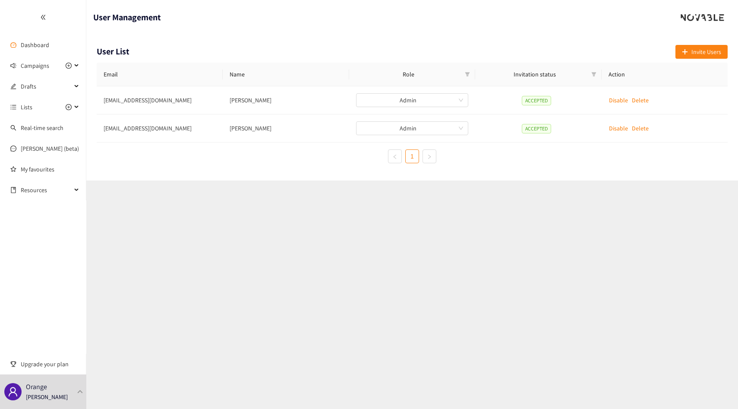
click at [37, 49] on link "Dashboard" at bounding box center [35, 45] width 28 height 8
